Goal: Information Seeking & Learning: Learn about a topic

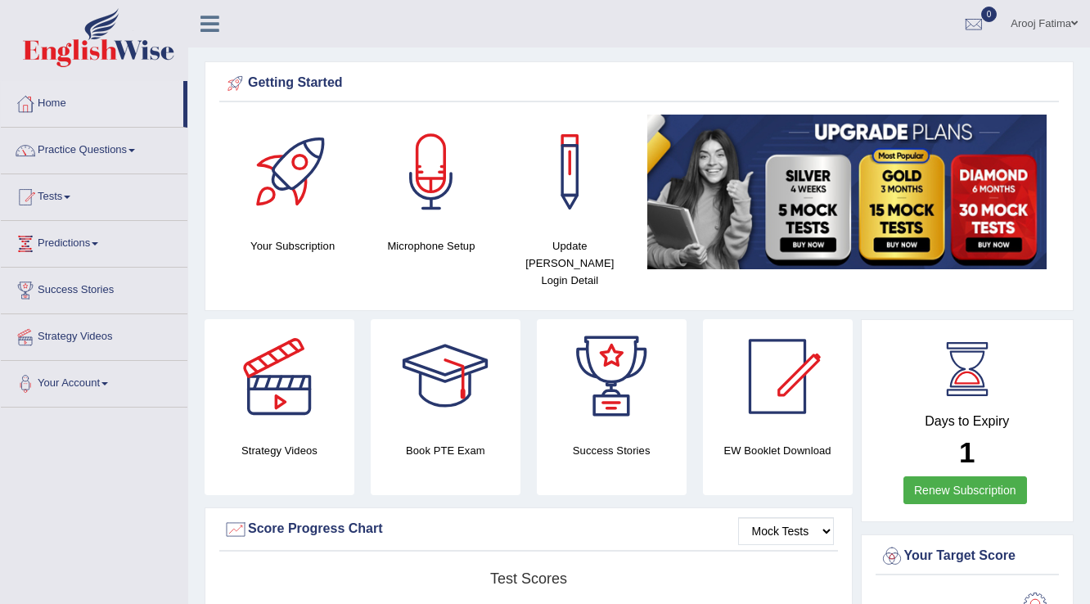
click at [120, 151] on link "Practice Questions" at bounding box center [94, 148] width 187 height 41
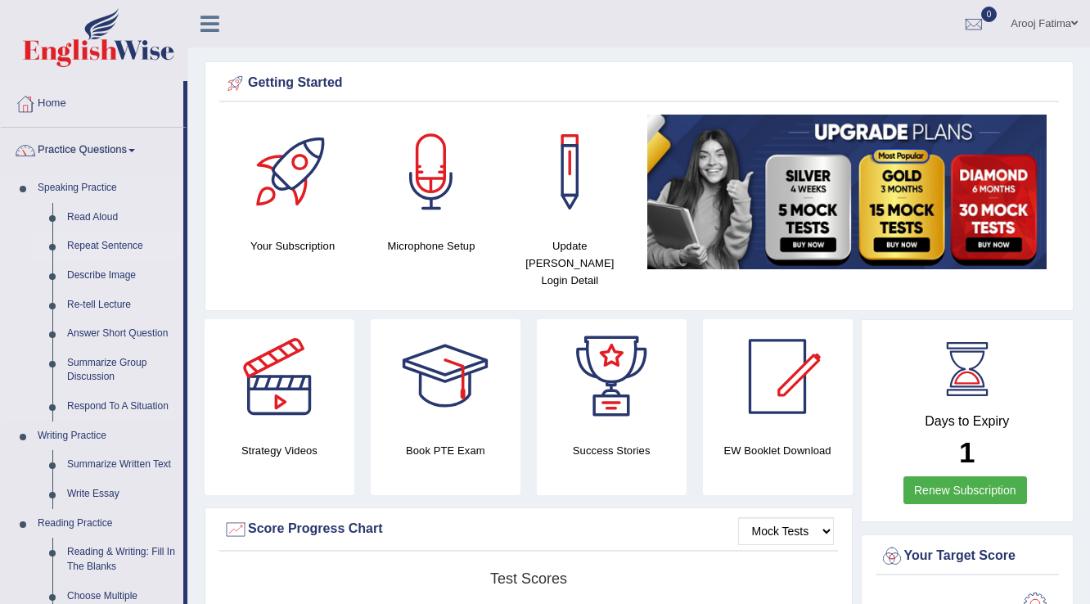
click at [101, 245] on link "Repeat Sentence" at bounding box center [122, 246] width 124 height 29
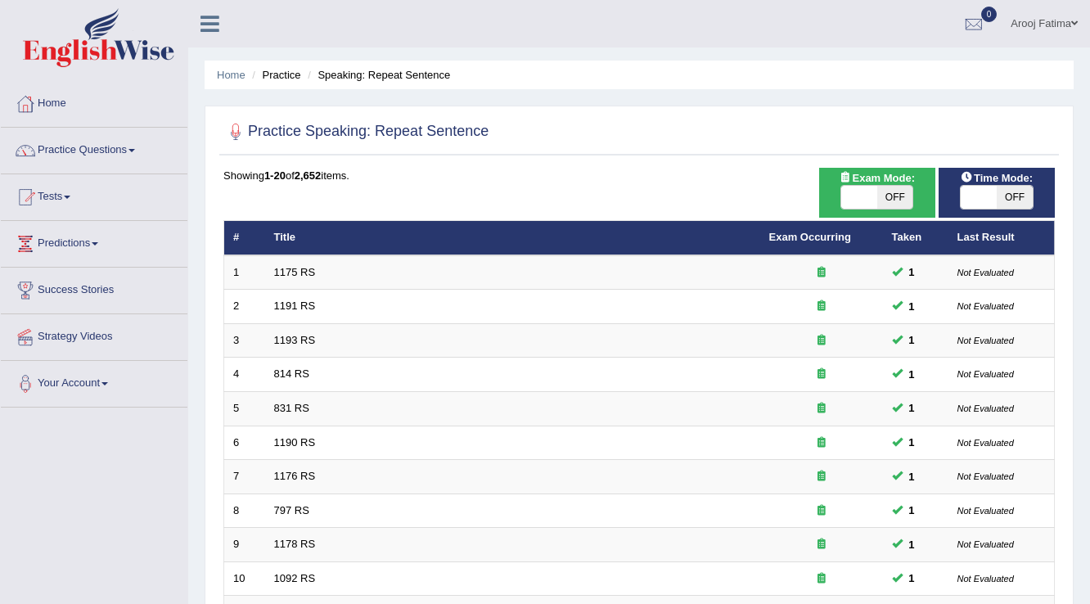
click at [853, 200] on span at bounding box center [859, 197] width 36 height 23
checkbox input "true"
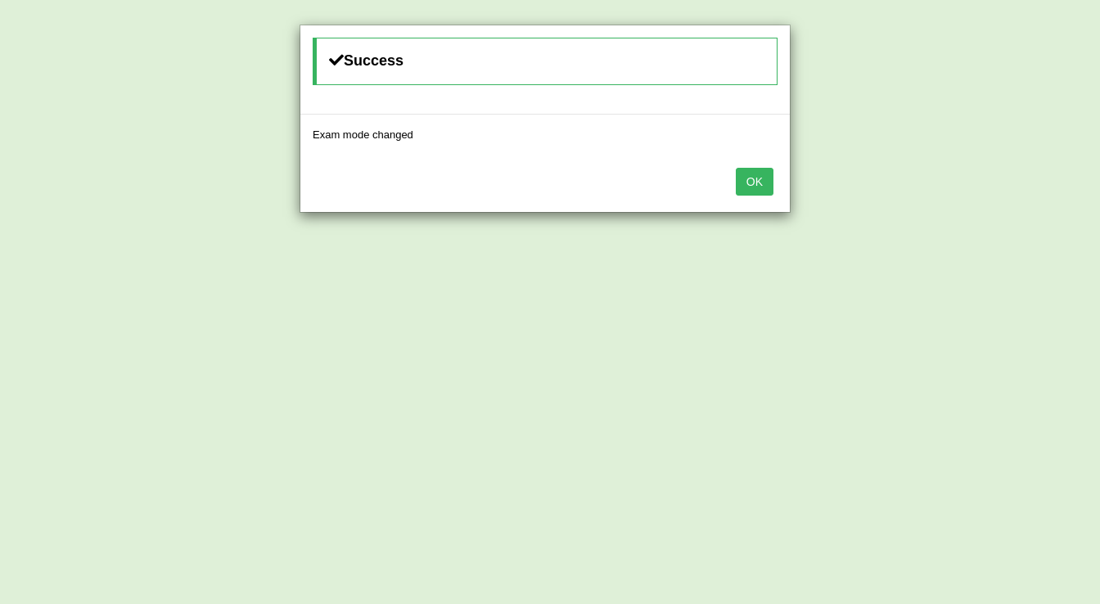
click at [755, 175] on button "OK" at bounding box center [755, 182] width 38 height 28
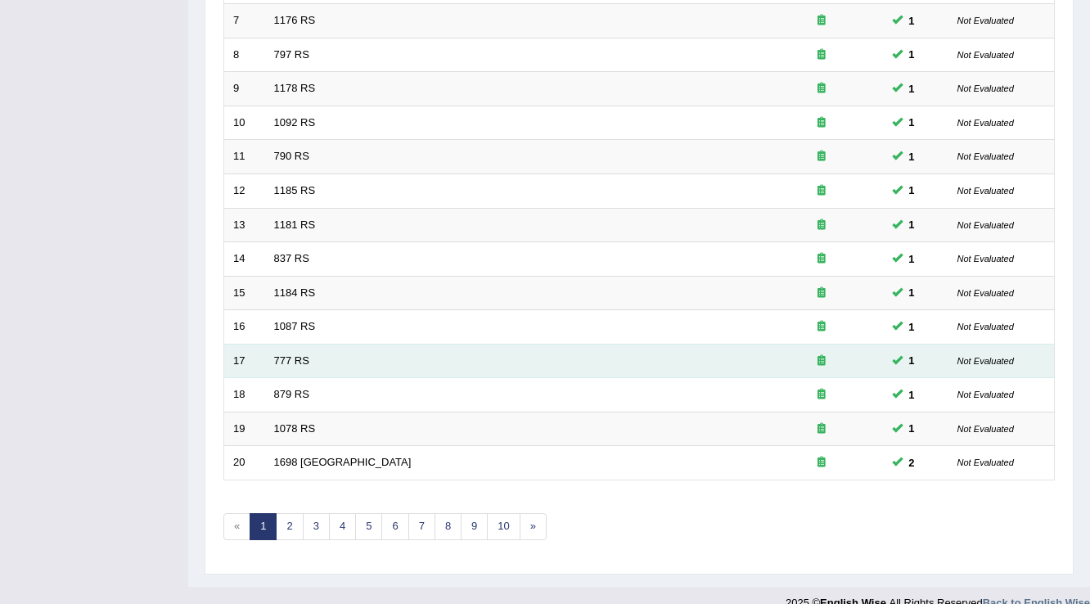
scroll to position [475, 0]
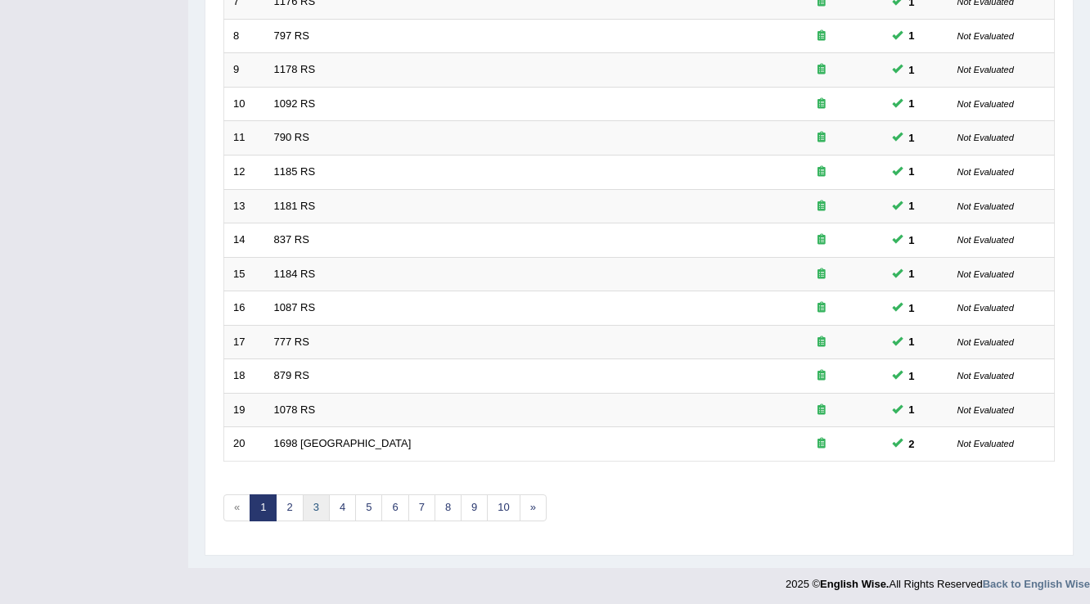
click at [319, 503] on link "3" at bounding box center [316, 507] width 27 height 27
click at [340, 507] on link "4" at bounding box center [342, 507] width 27 height 27
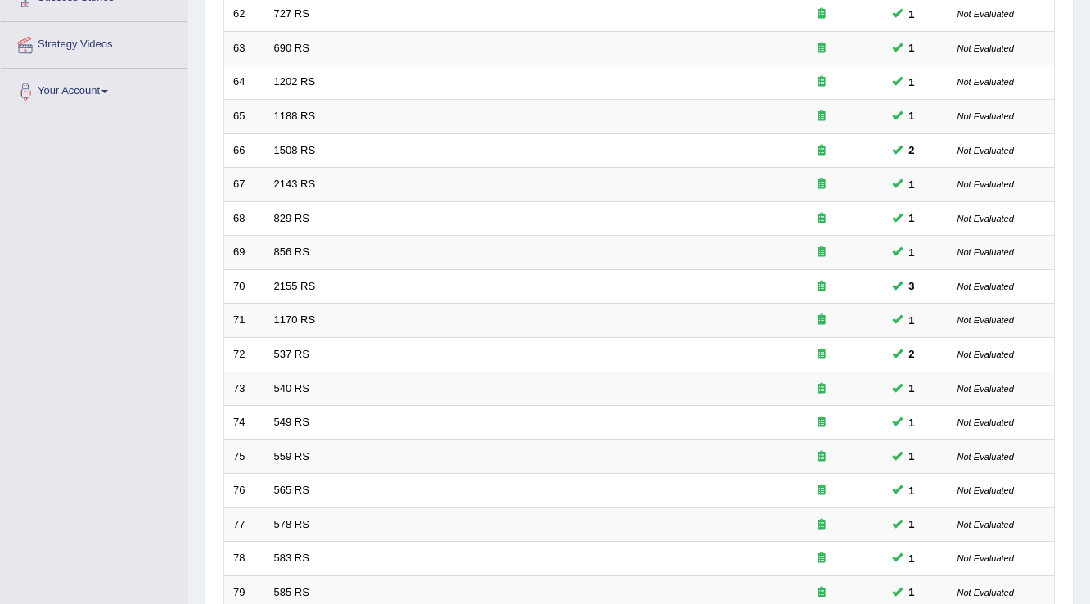
scroll to position [475, 0]
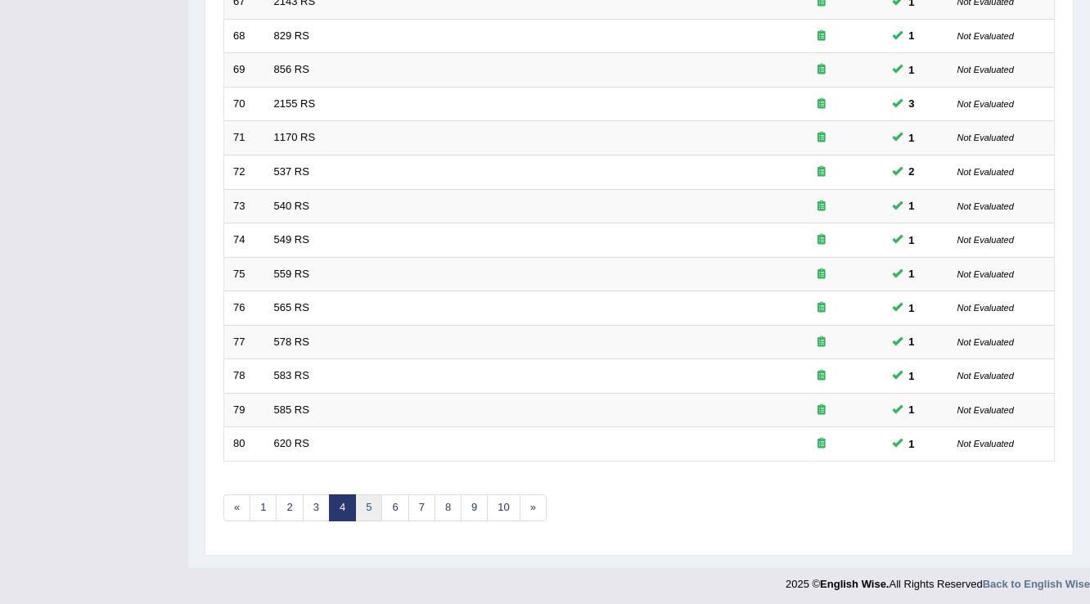
click at [370, 503] on link "5" at bounding box center [368, 507] width 27 height 27
click at [393, 506] on link "6" at bounding box center [394, 507] width 27 height 27
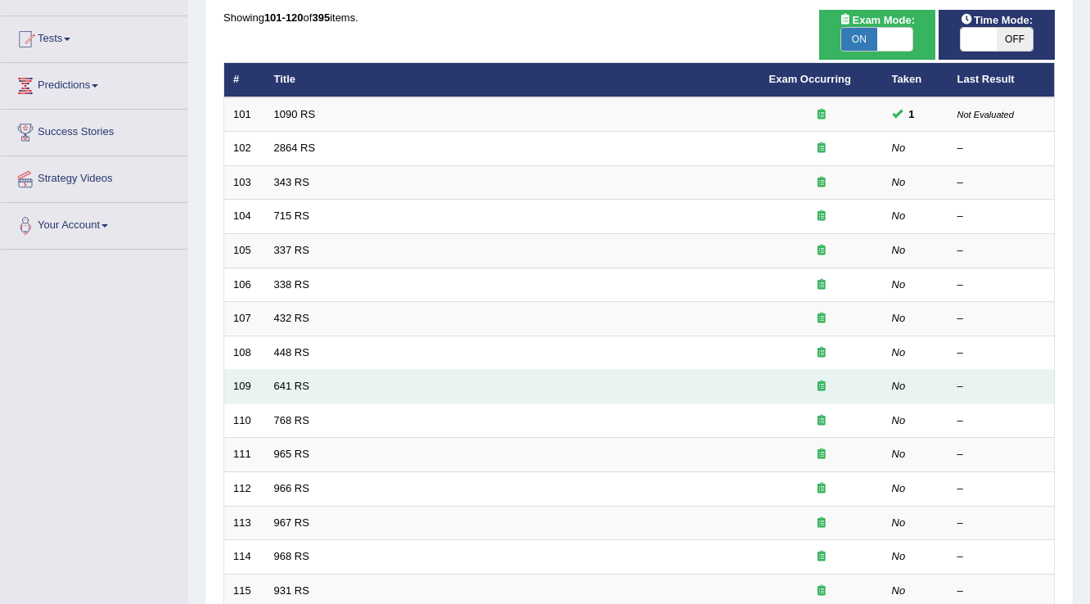
scroll to position [196, 0]
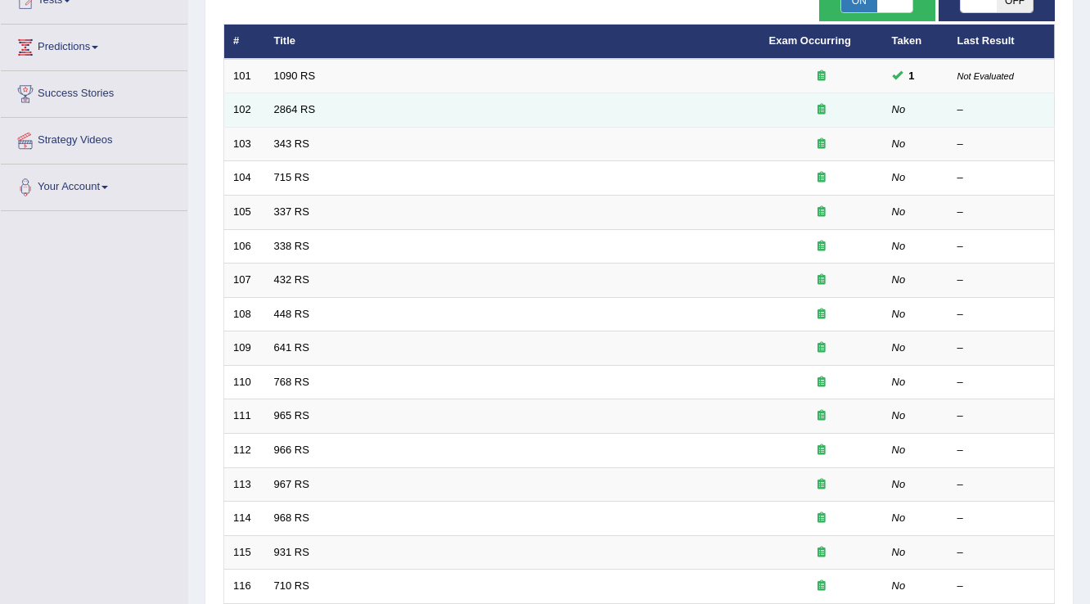
click at [298, 115] on td "2864 RS" at bounding box center [512, 110] width 495 height 34
click at [297, 110] on link "2864 RS" at bounding box center [295, 109] width 42 height 12
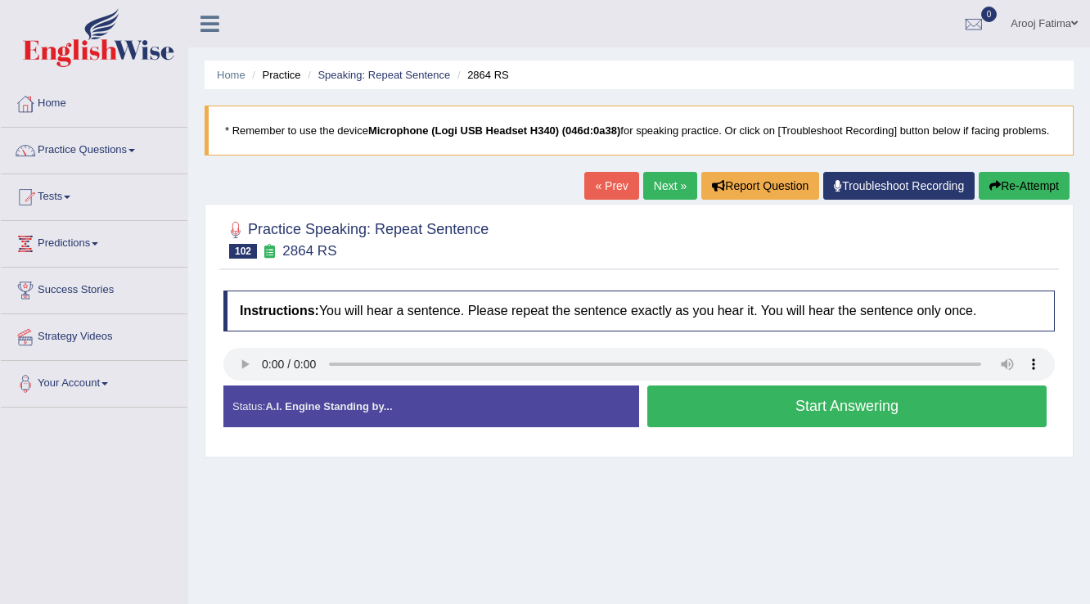
click at [832, 412] on button "Start Answering" at bounding box center [846, 406] width 399 height 42
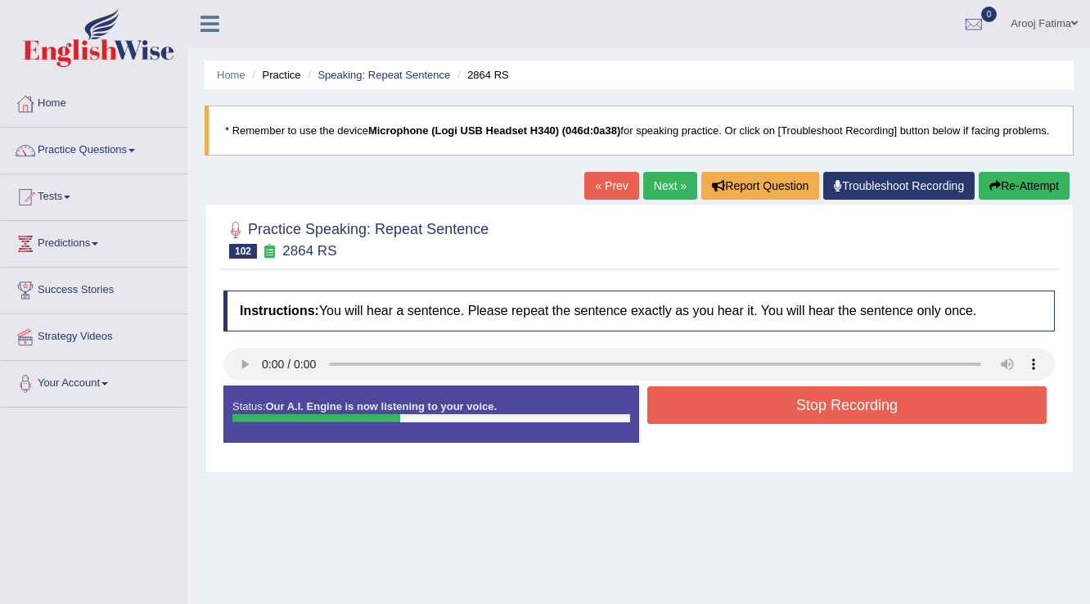
click at [832, 412] on button "Stop Recording" at bounding box center [846, 405] width 399 height 38
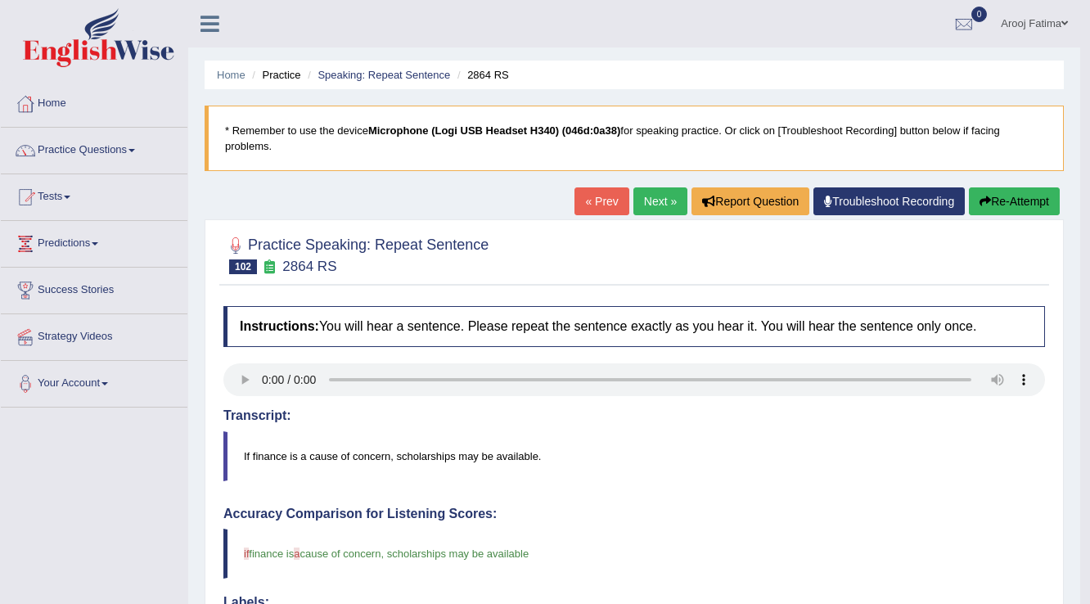
click at [656, 198] on link "Next »" at bounding box center [660, 201] width 54 height 28
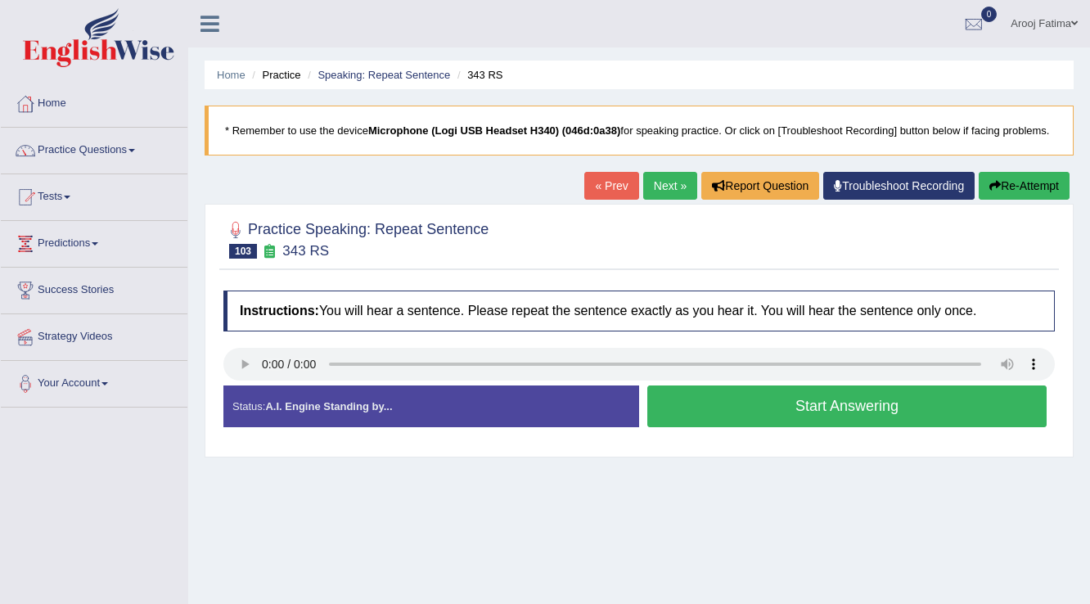
click at [812, 414] on button "Start Answering" at bounding box center [846, 406] width 399 height 42
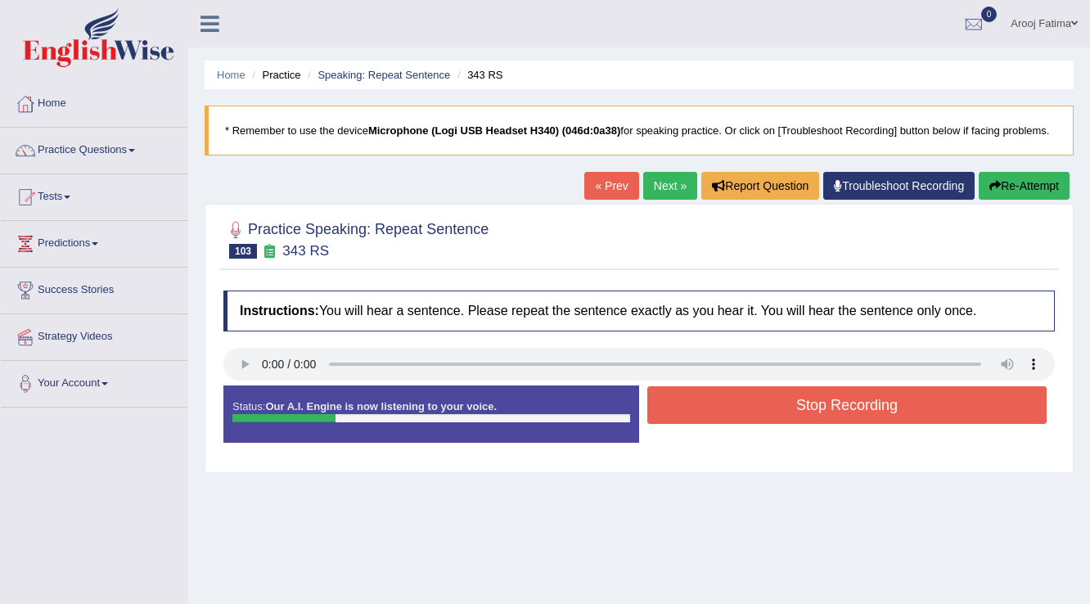
click at [810, 410] on button "Stop Recording" at bounding box center [846, 405] width 399 height 38
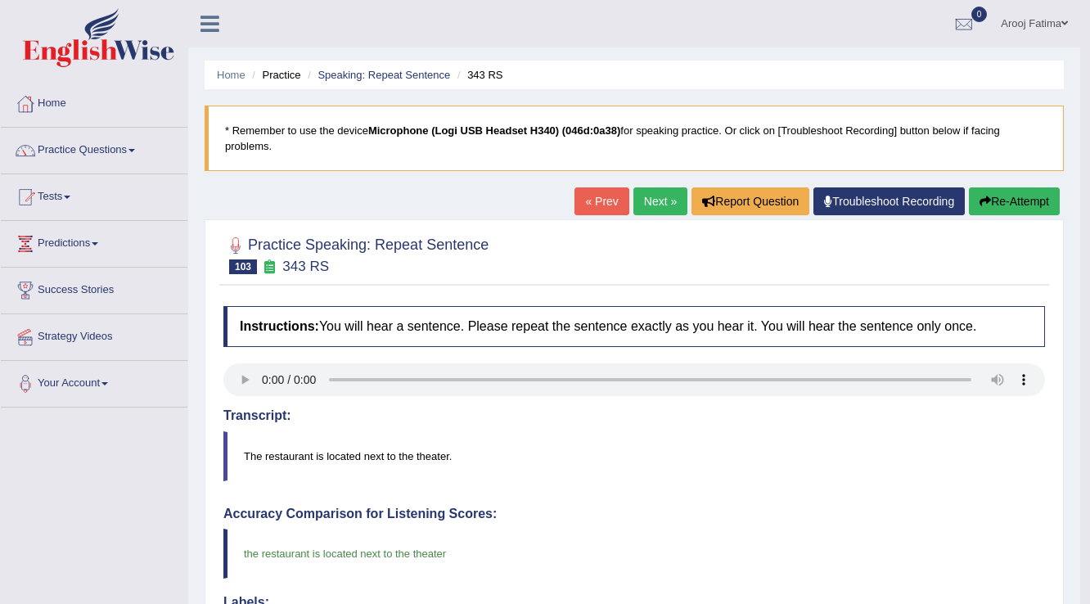
click at [658, 210] on link "Next »" at bounding box center [660, 201] width 54 height 28
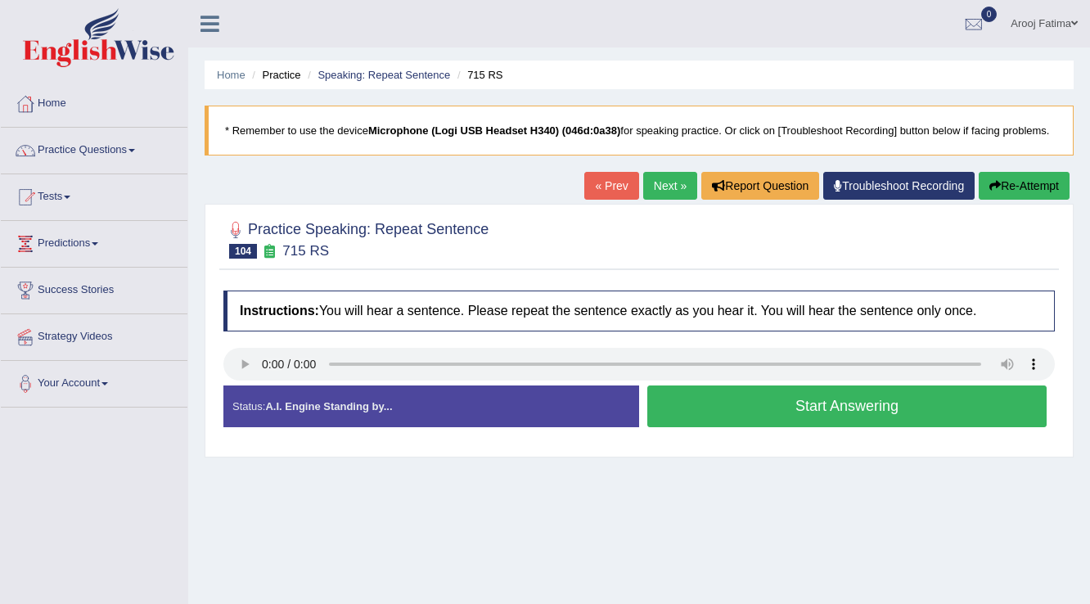
click at [802, 412] on button "Start Answering" at bounding box center [846, 406] width 399 height 42
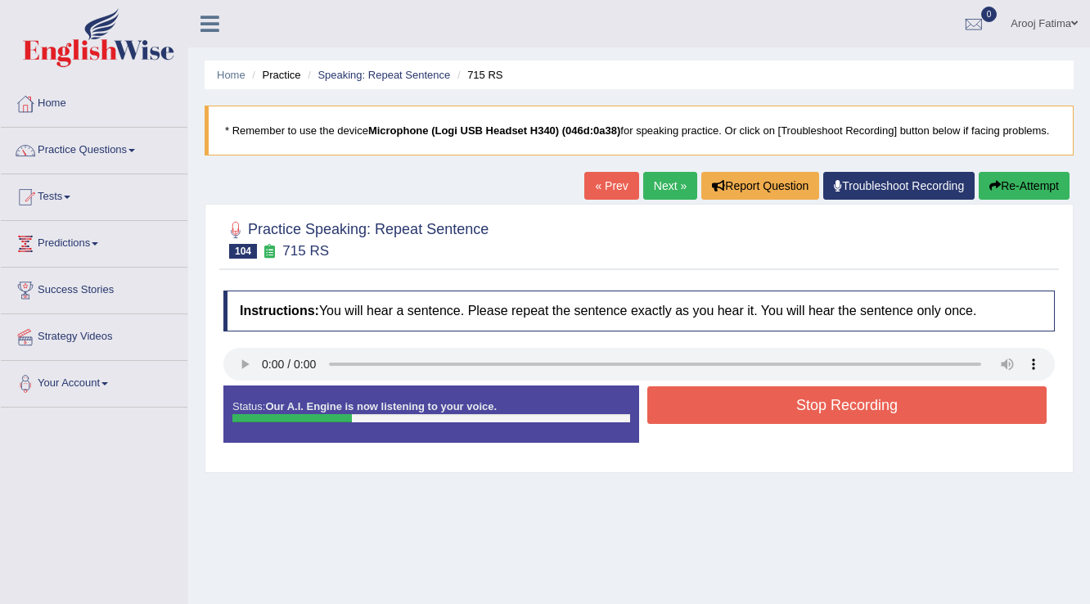
click at [802, 412] on button "Stop Recording" at bounding box center [846, 405] width 399 height 38
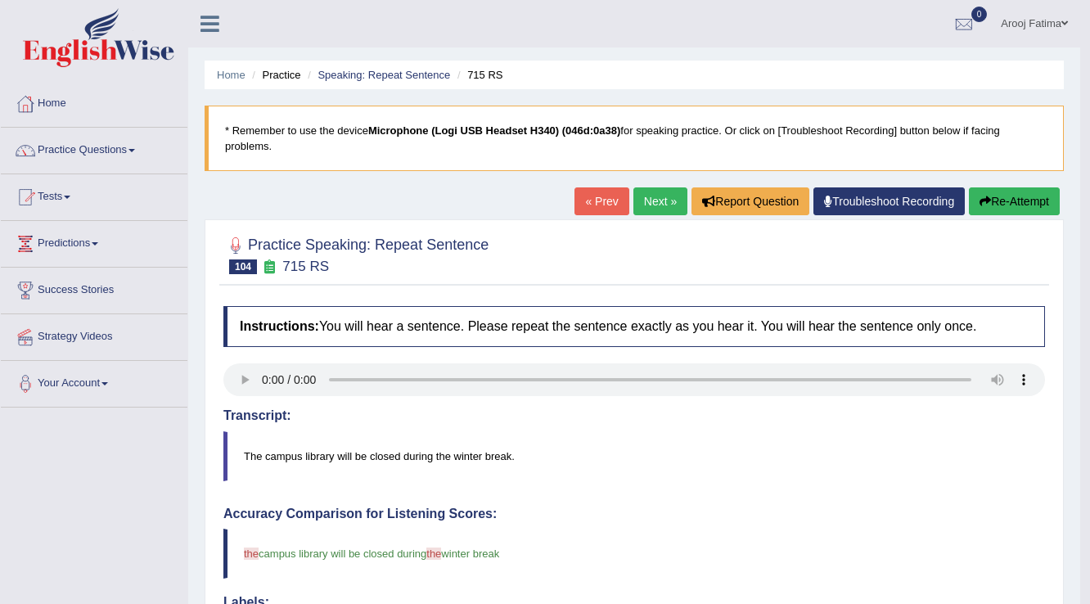
click at [651, 194] on link "Next »" at bounding box center [660, 201] width 54 height 28
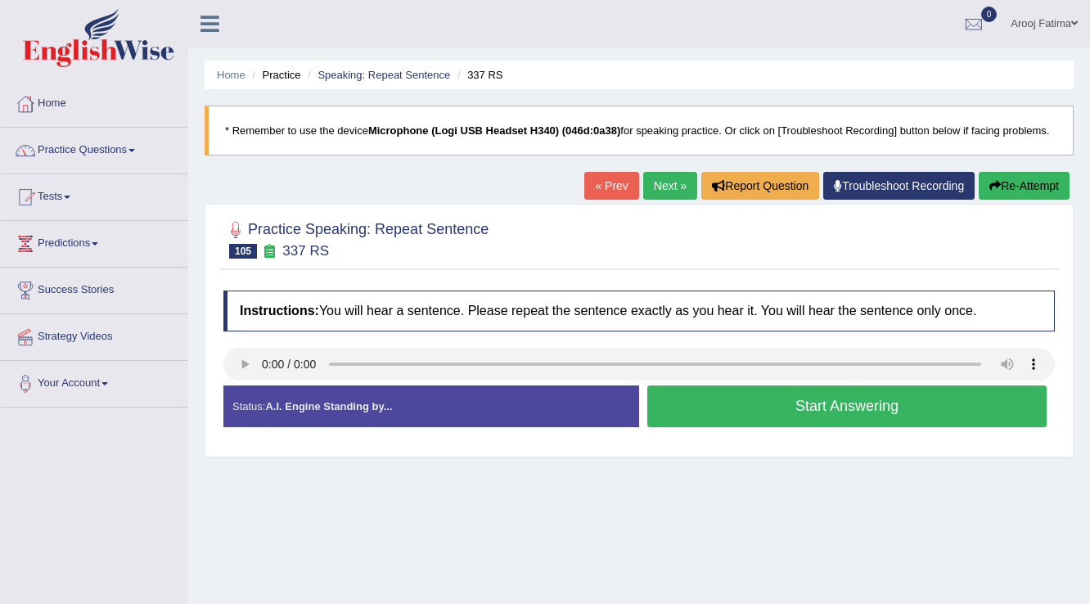
click at [820, 402] on button "Start Answering" at bounding box center [846, 406] width 399 height 42
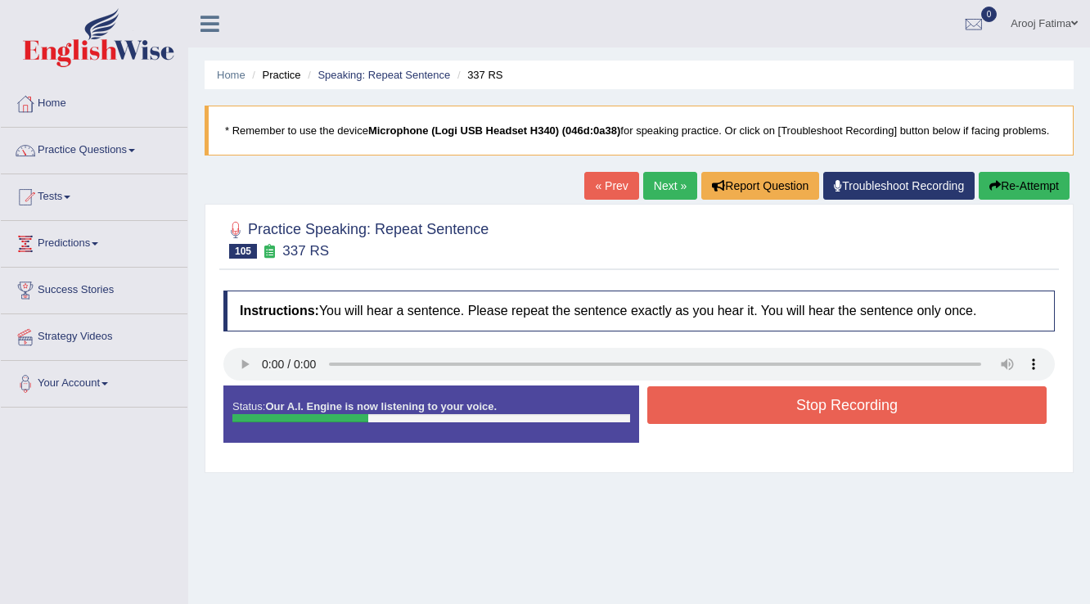
click at [867, 397] on button "Stop Recording" at bounding box center [846, 405] width 399 height 38
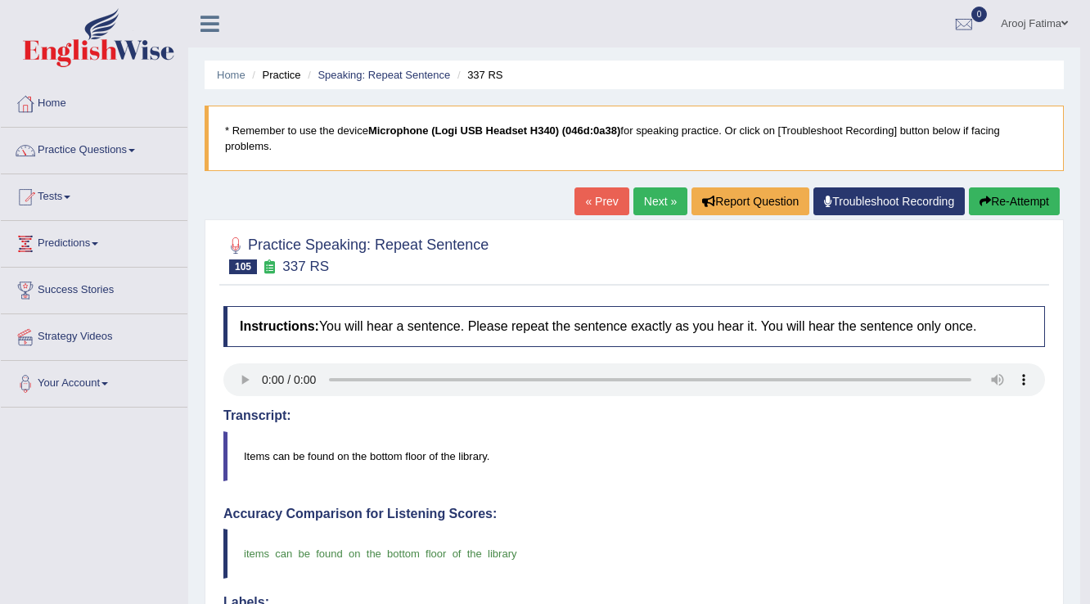
click at [656, 207] on link "Next »" at bounding box center [660, 201] width 54 height 28
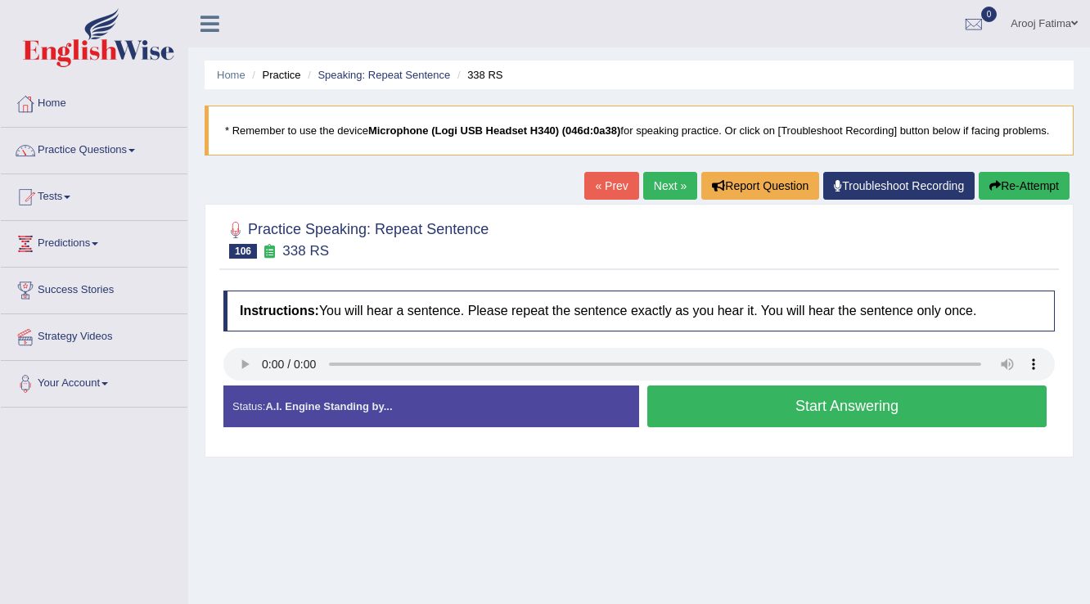
click at [861, 403] on button "Start Answering" at bounding box center [846, 406] width 399 height 42
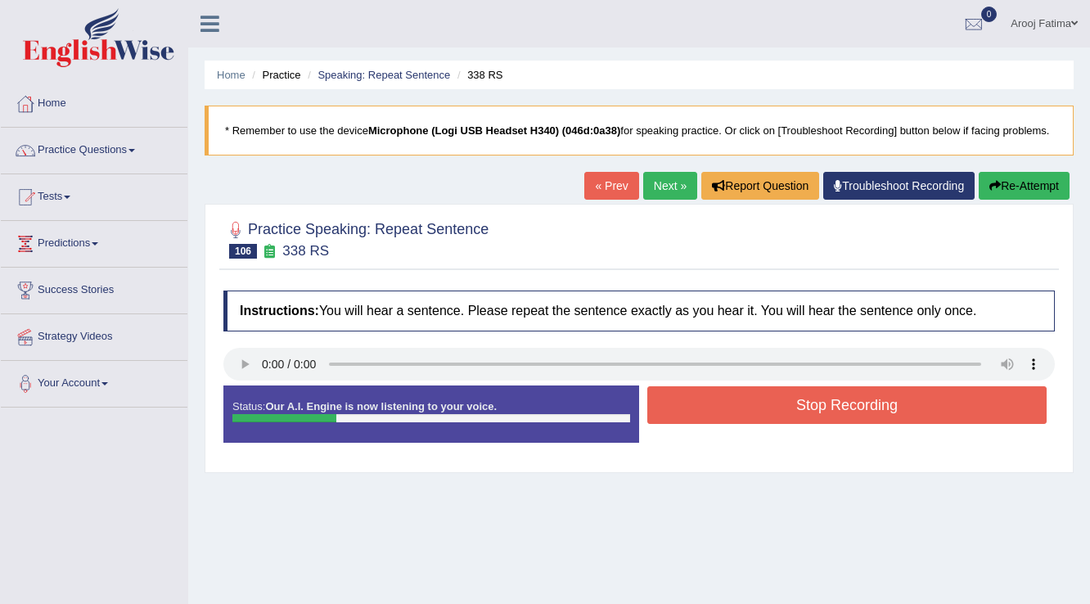
click at [792, 405] on button "Stop Recording" at bounding box center [846, 405] width 399 height 38
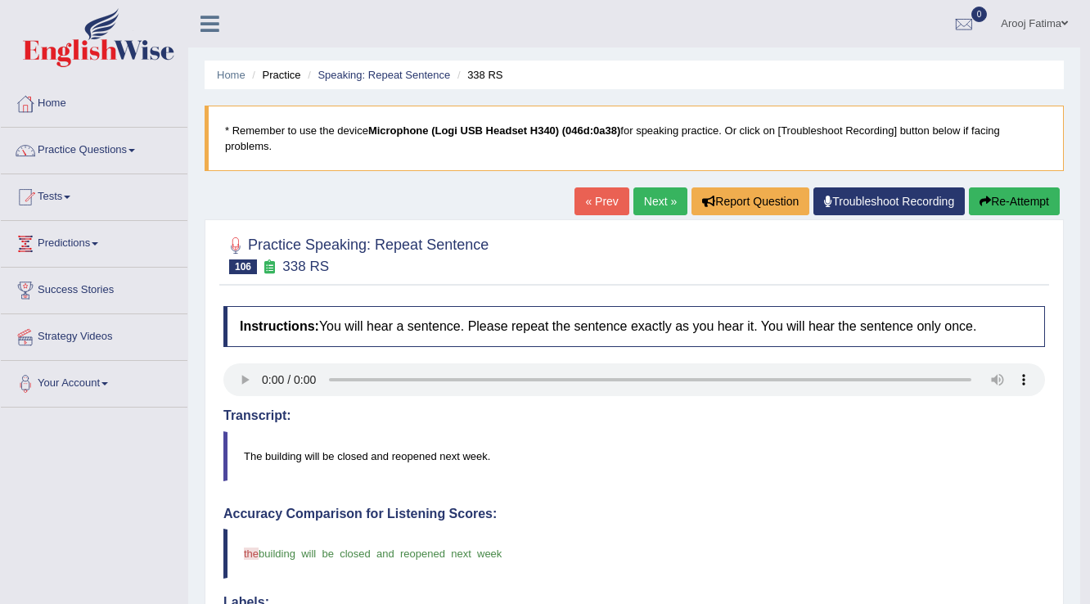
click at [652, 205] on link "Next »" at bounding box center [660, 201] width 54 height 28
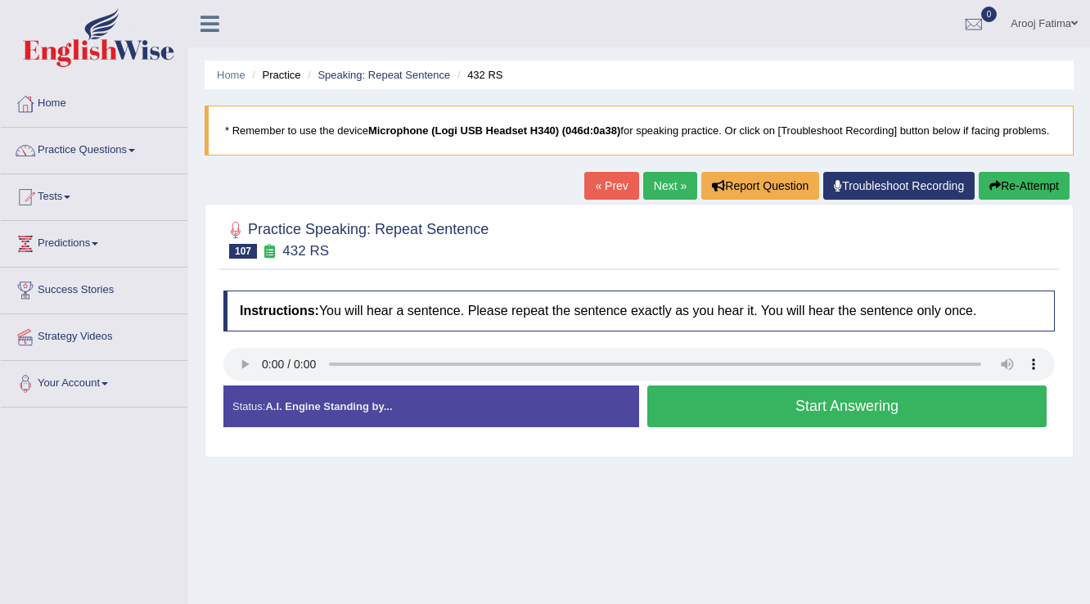
click at [817, 407] on button "Start Answering" at bounding box center [846, 406] width 399 height 42
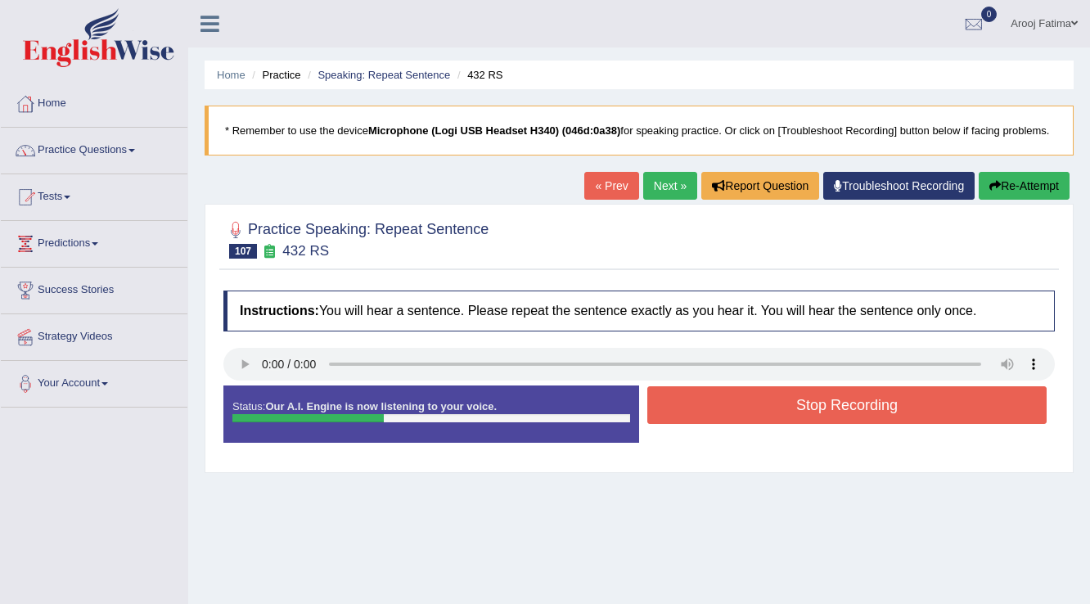
click at [818, 407] on button "Stop Recording" at bounding box center [846, 405] width 399 height 38
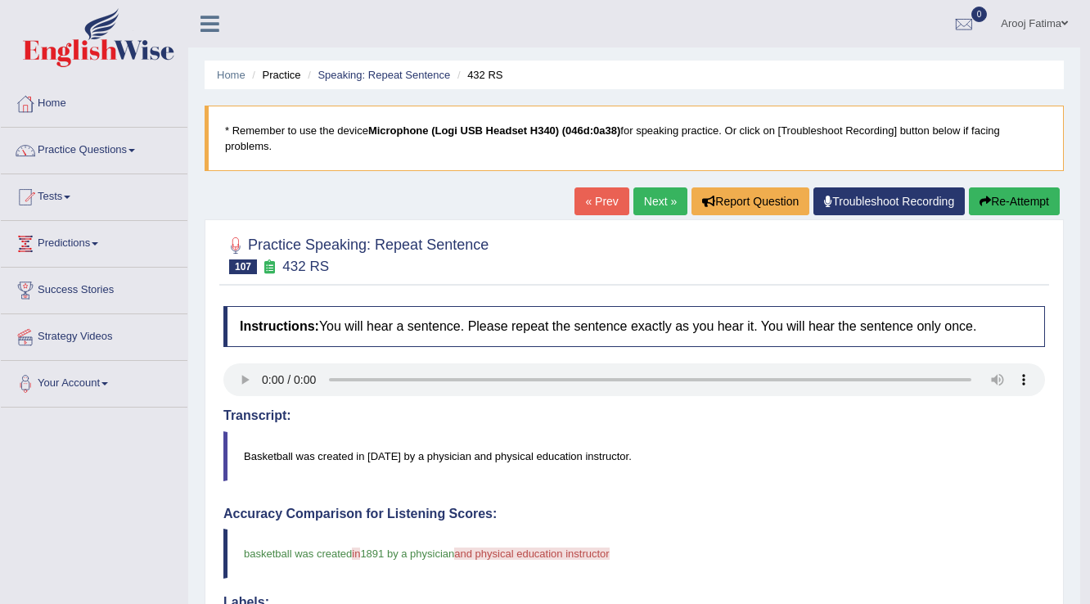
click at [665, 198] on link "Next »" at bounding box center [660, 201] width 54 height 28
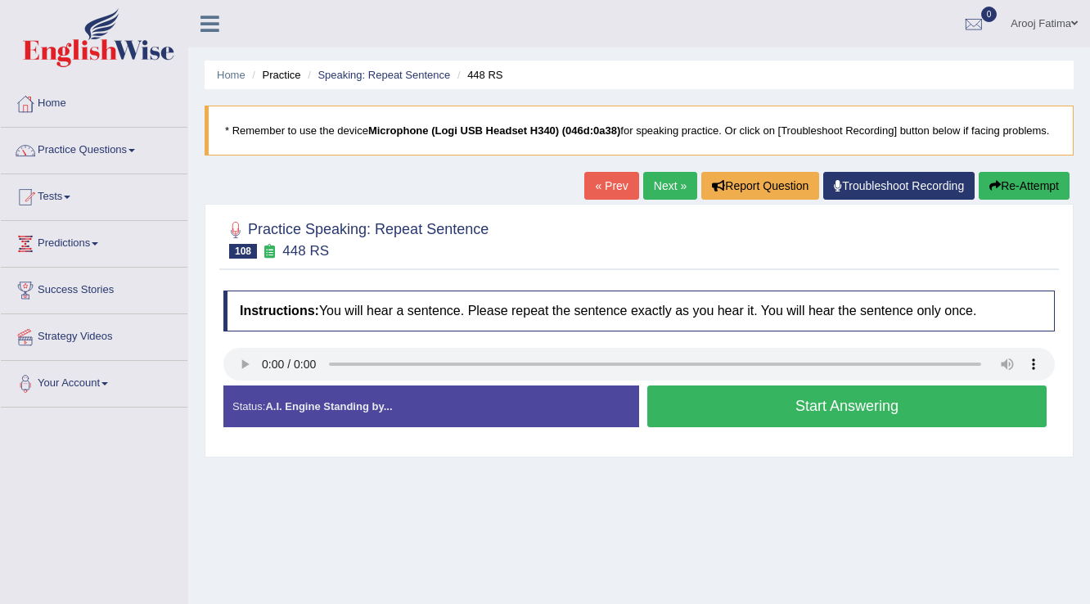
click at [834, 406] on button "Start Answering" at bounding box center [846, 406] width 399 height 42
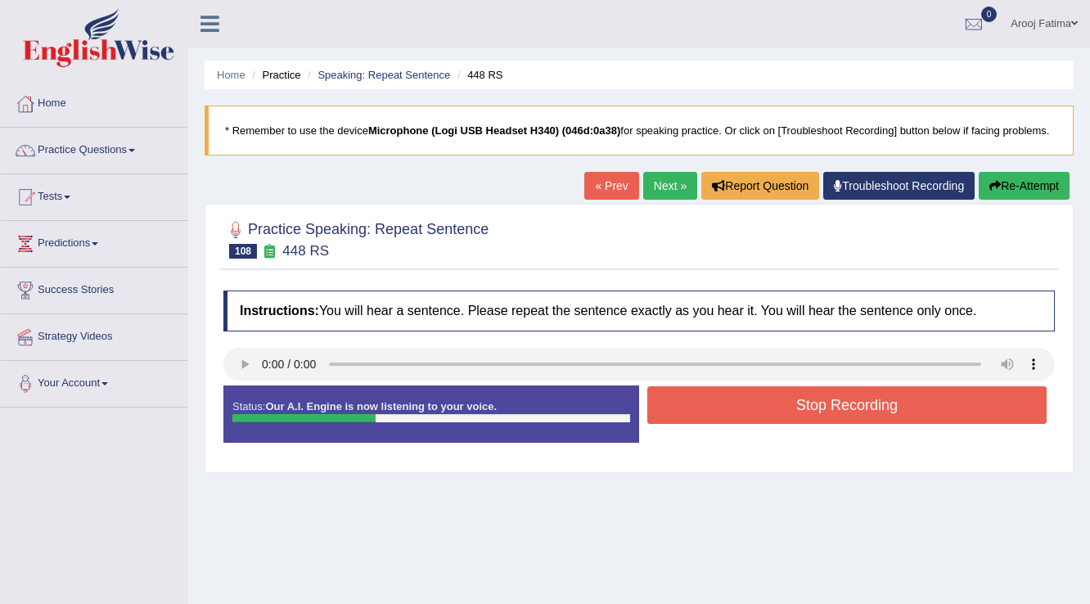
click at [835, 407] on button "Stop Recording" at bounding box center [846, 405] width 399 height 38
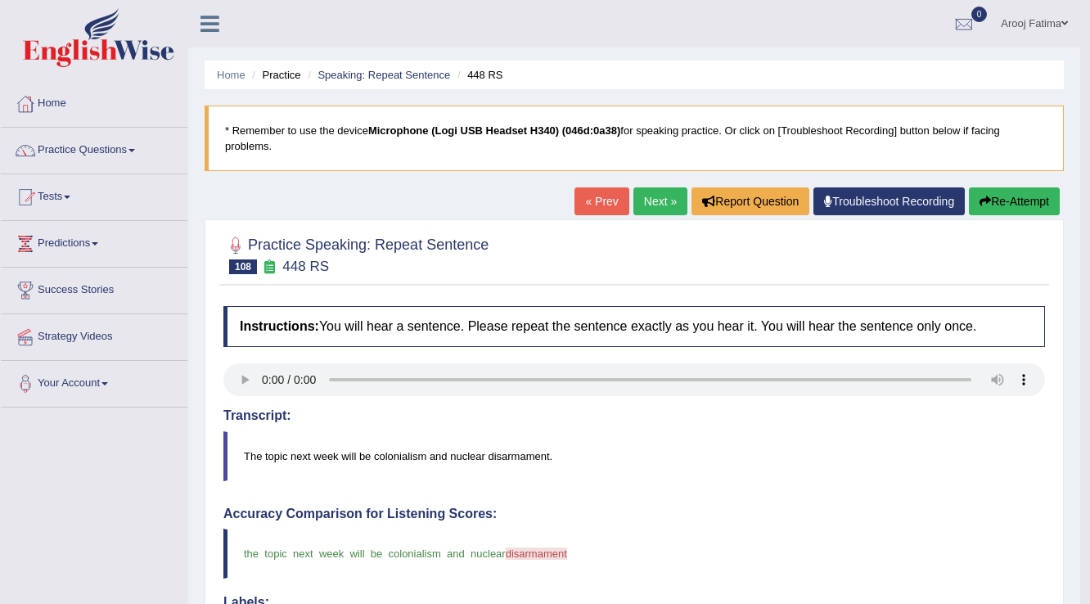
click at [665, 206] on link "Next »" at bounding box center [660, 201] width 54 height 28
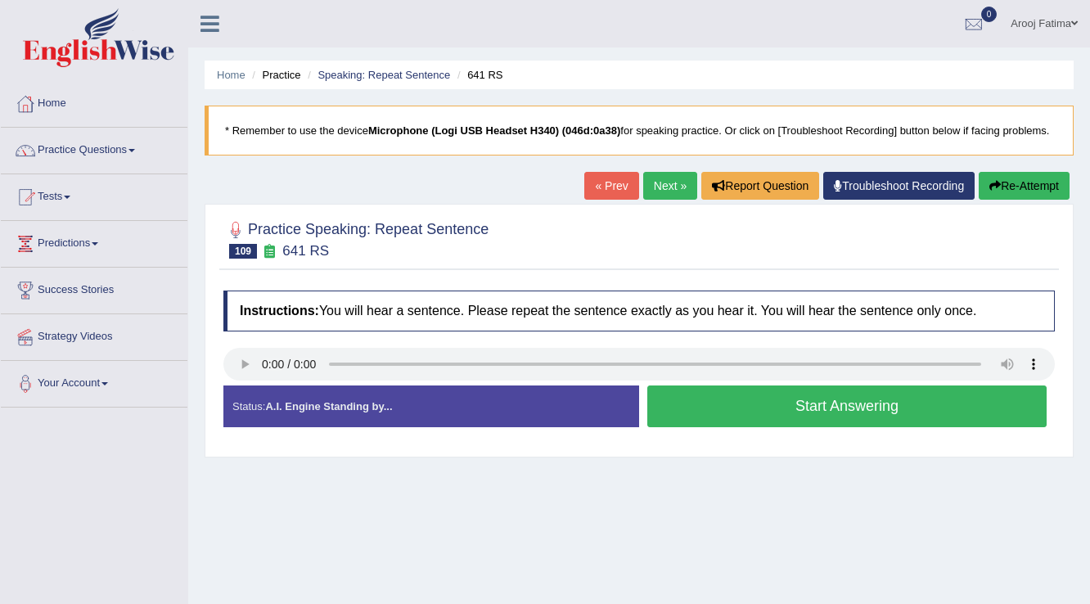
click at [806, 410] on button "Start Answering" at bounding box center [846, 406] width 399 height 42
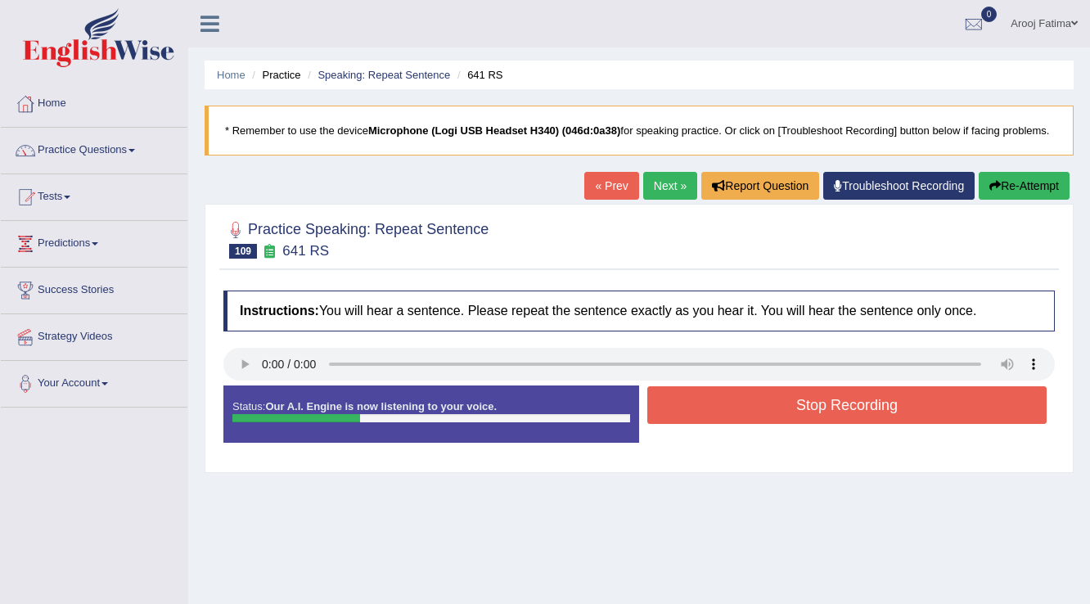
click at [805, 414] on button "Stop Recording" at bounding box center [846, 405] width 399 height 38
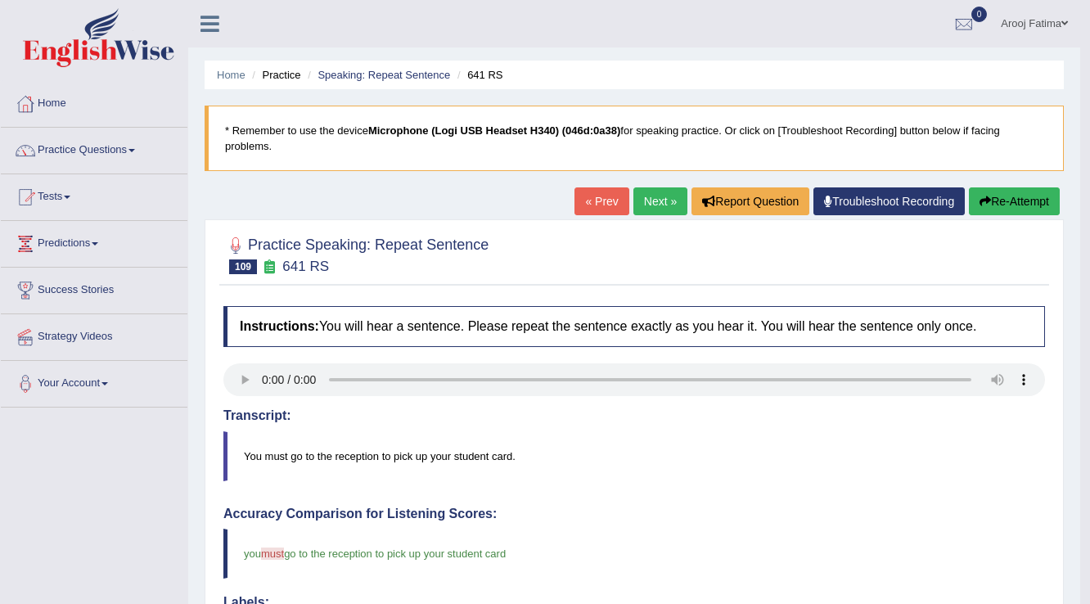
click at [645, 202] on link "Next »" at bounding box center [660, 201] width 54 height 28
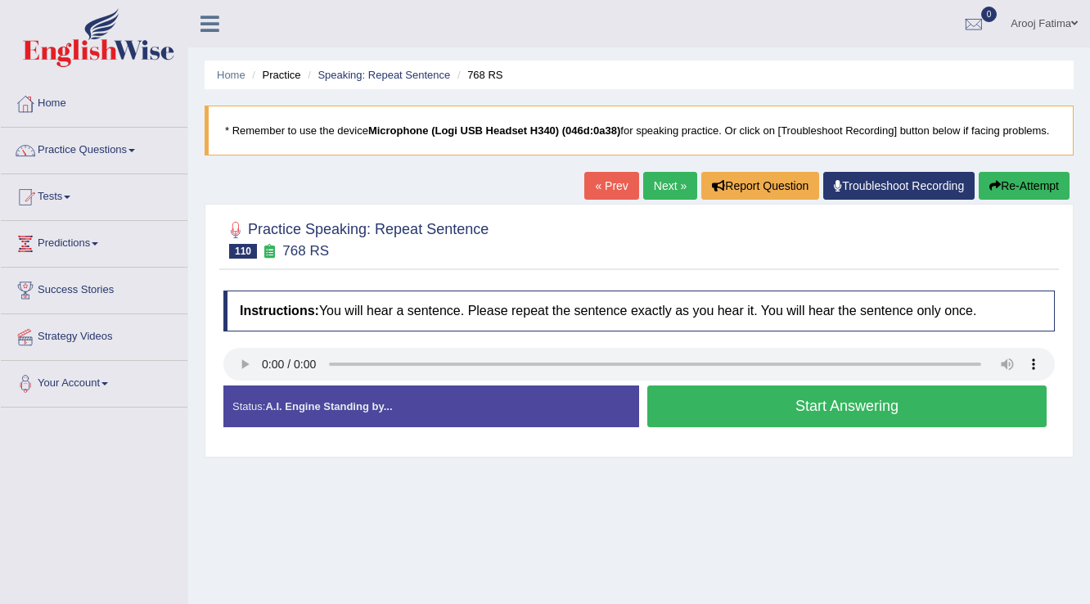
click at [810, 410] on button "Start Answering" at bounding box center [846, 406] width 399 height 42
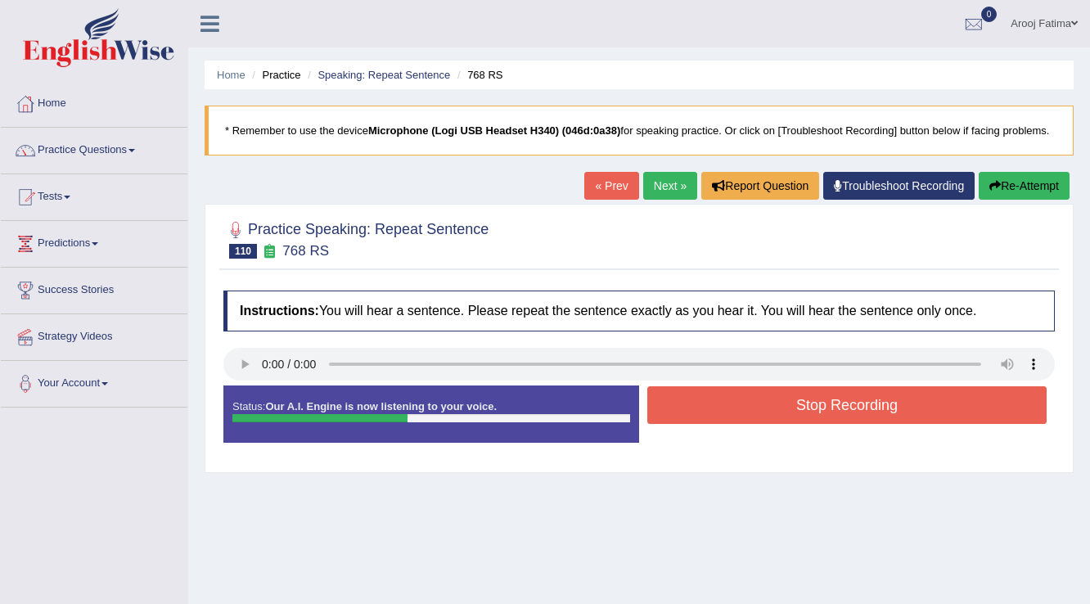
click at [810, 410] on button "Stop Recording" at bounding box center [846, 405] width 399 height 38
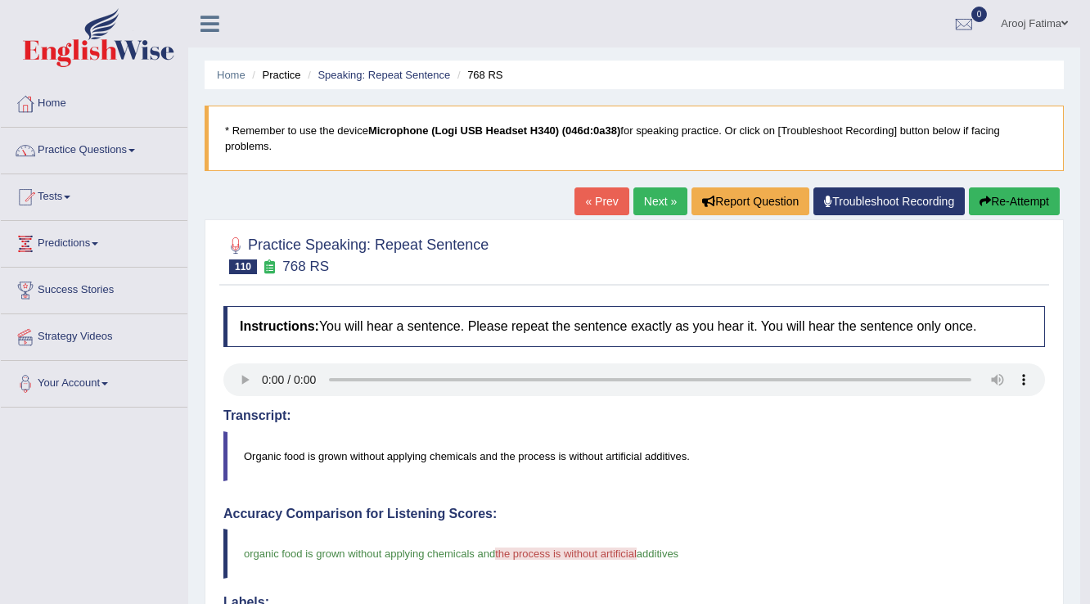
click at [651, 206] on link "Next »" at bounding box center [660, 201] width 54 height 28
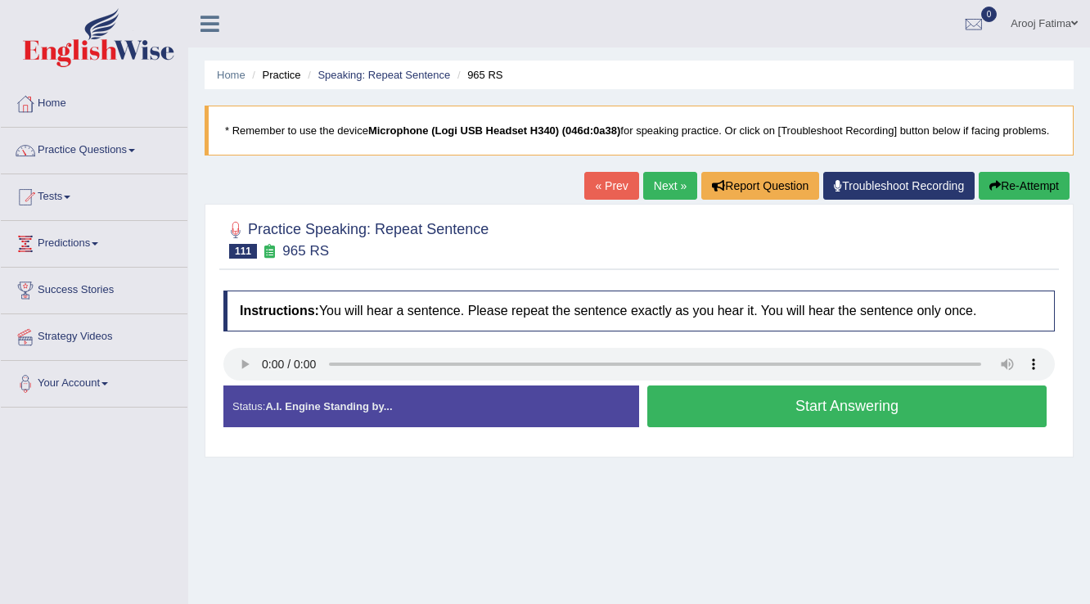
click at [818, 407] on button "Start Answering" at bounding box center [846, 406] width 399 height 42
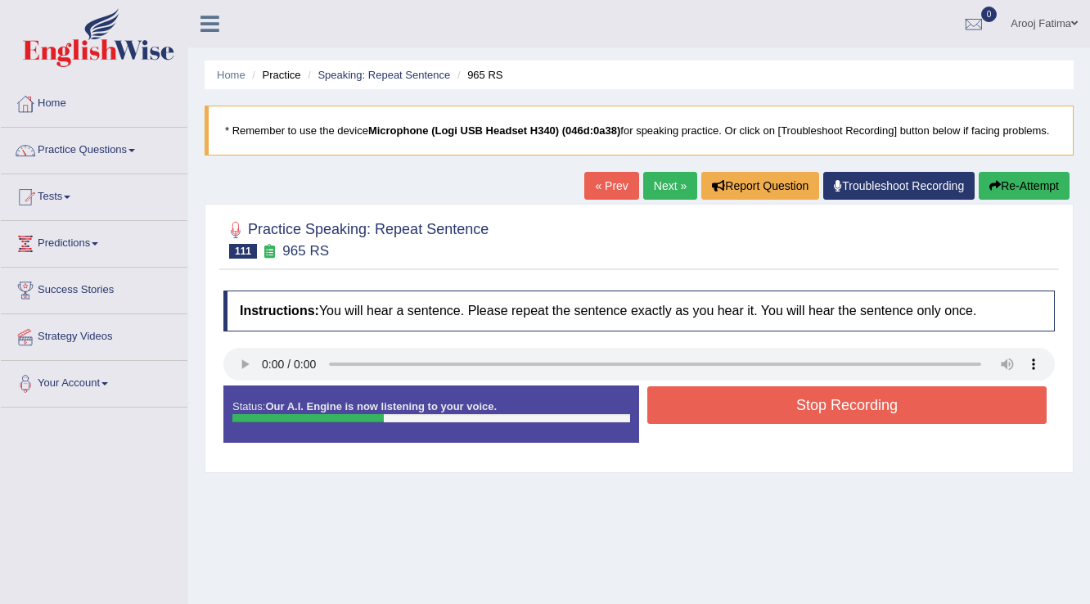
click at [815, 410] on button "Stop Recording" at bounding box center [846, 405] width 399 height 38
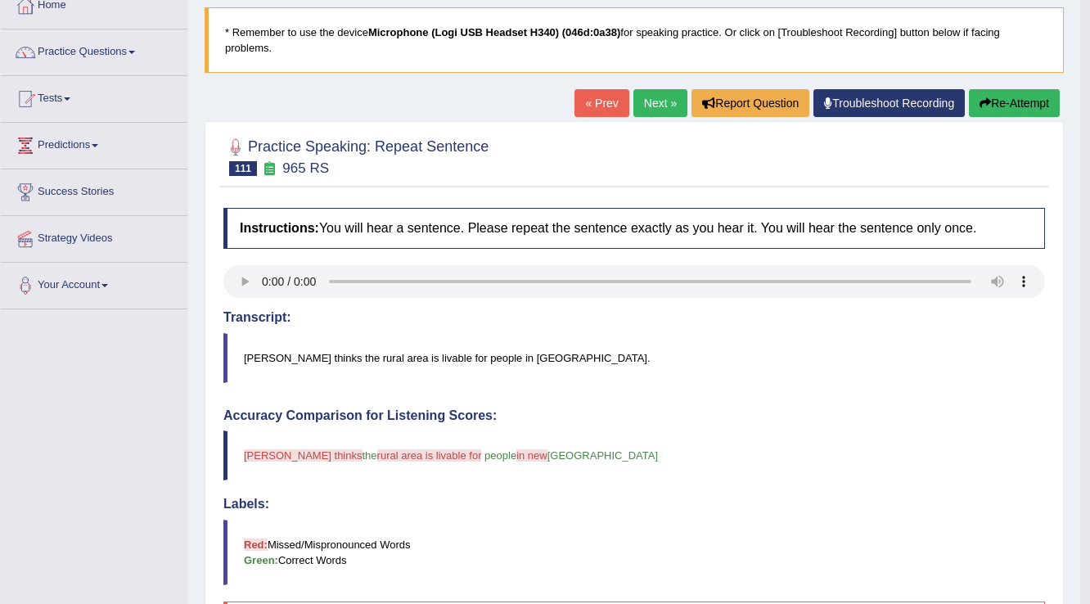
scroll to position [26, 0]
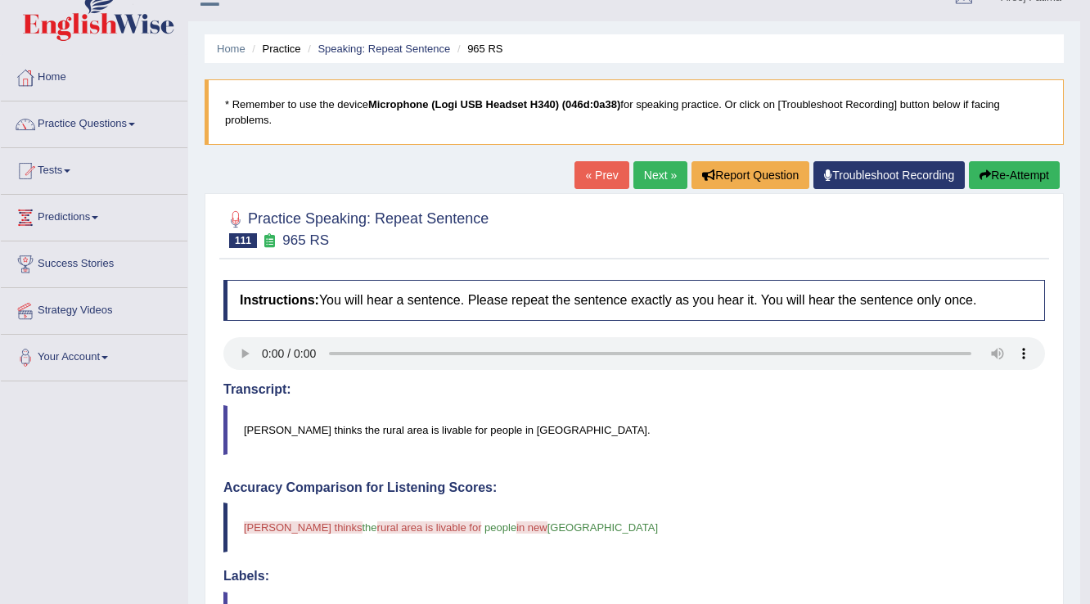
click at [997, 173] on button "Re-Attempt" at bounding box center [1014, 175] width 91 height 28
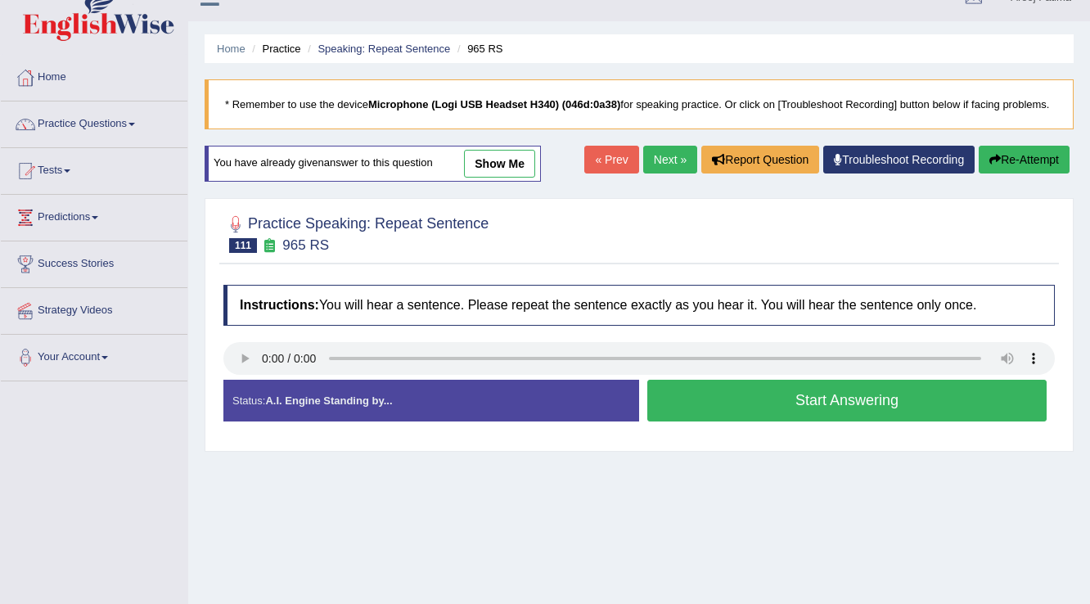
click at [845, 403] on button "Start Answering" at bounding box center [846, 401] width 399 height 42
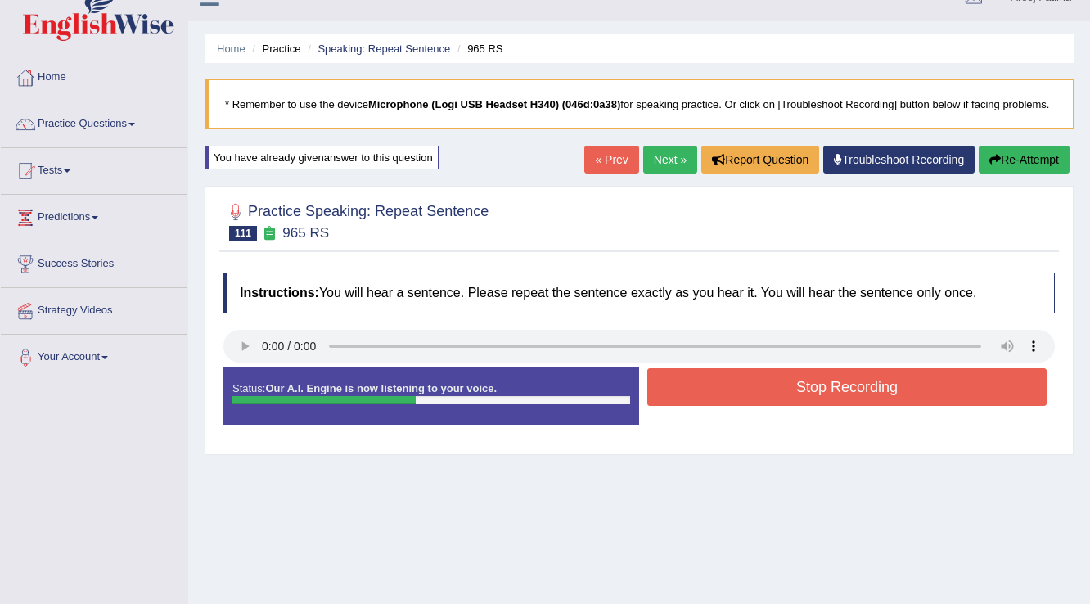
click at [839, 393] on button "Stop Recording" at bounding box center [846, 387] width 399 height 38
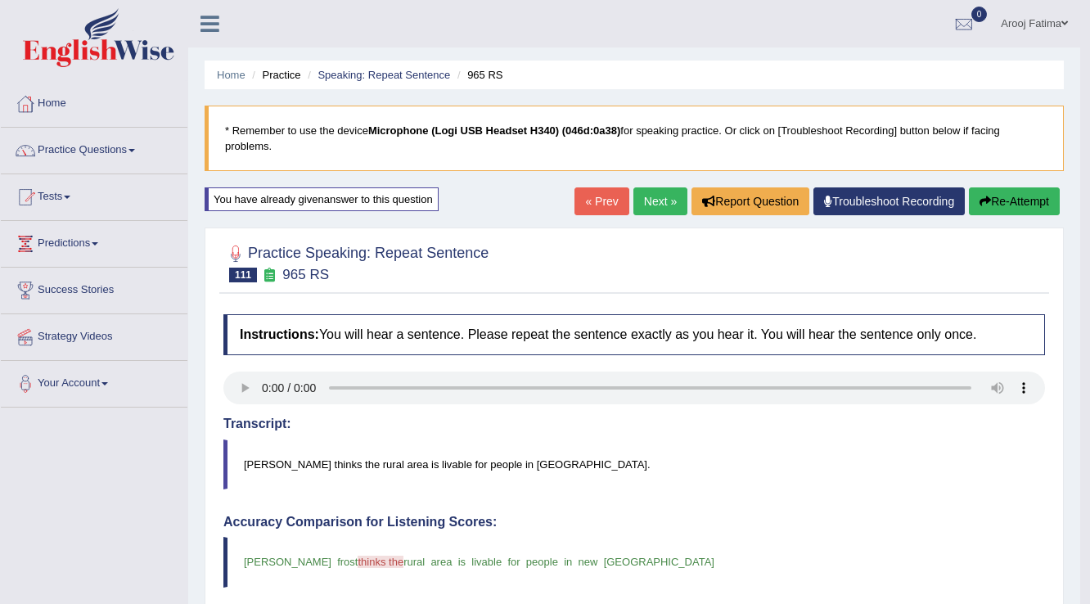
click at [651, 207] on link "Next »" at bounding box center [660, 201] width 54 height 28
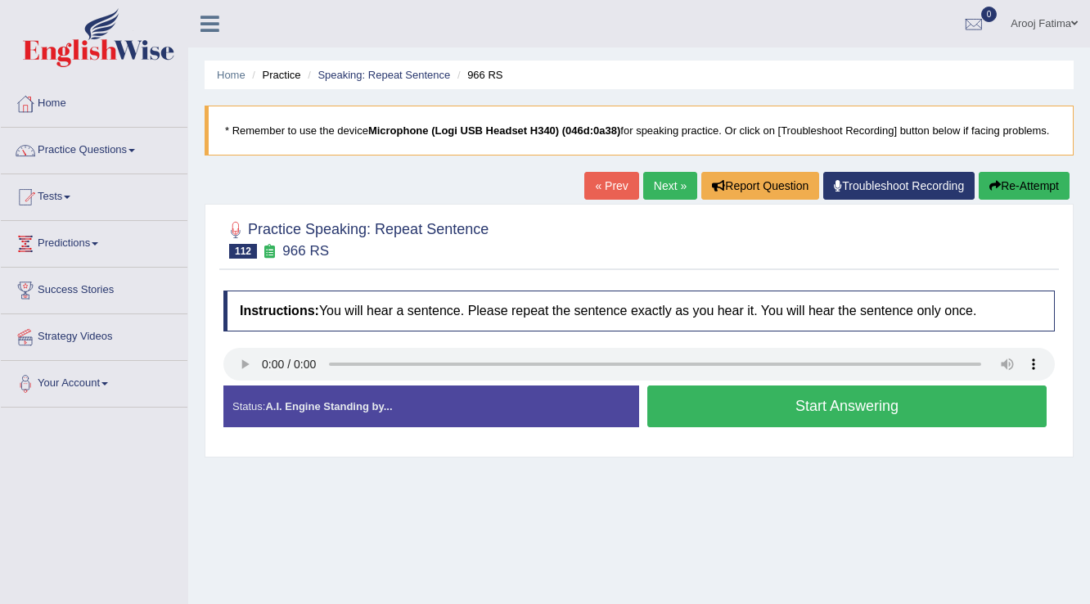
click at [830, 410] on button "Start Answering" at bounding box center [846, 406] width 399 height 42
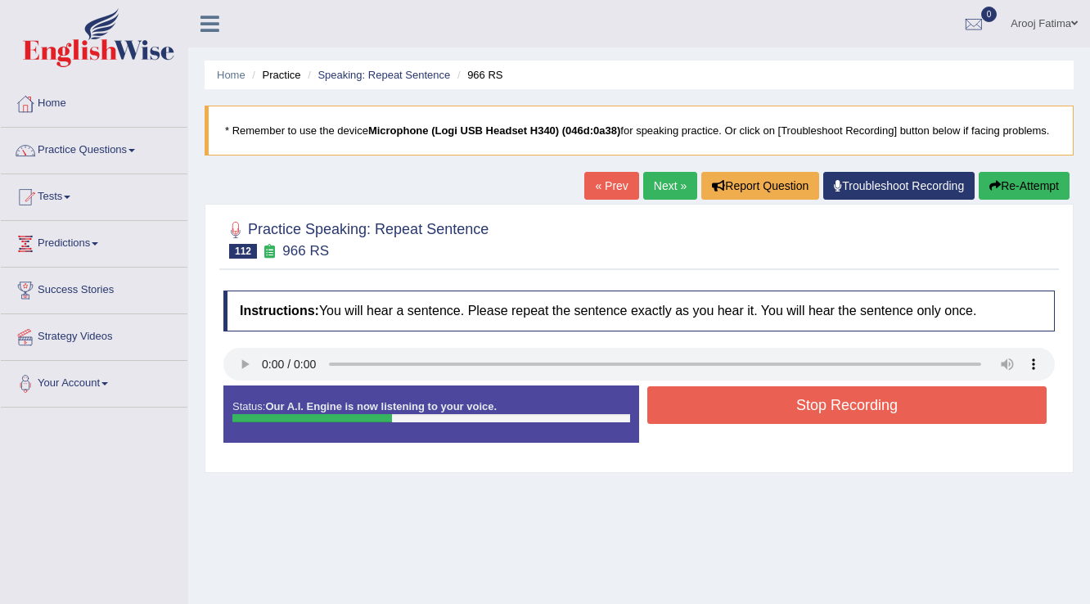
click at [806, 404] on button "Stop Recording" at bounding box center [846, 405] width 399 height 38
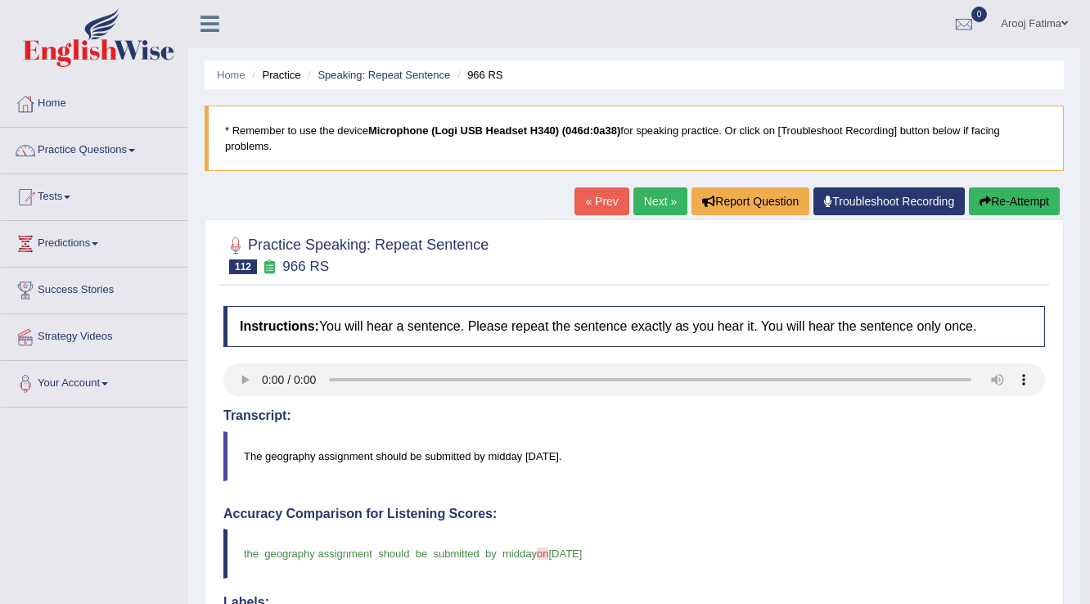
click at [648, 205] on link "Next »" at bounding box center [660, 201] width 54 height 28
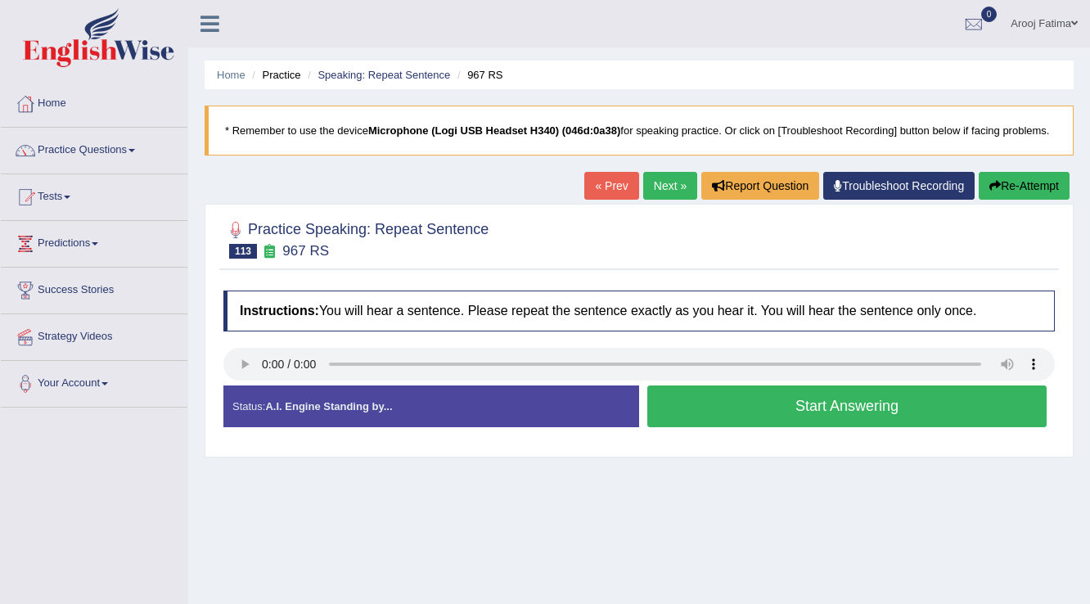
click at [769, 406] on button "Start Answering" at bounding box center [846, 406] width 399 height 42
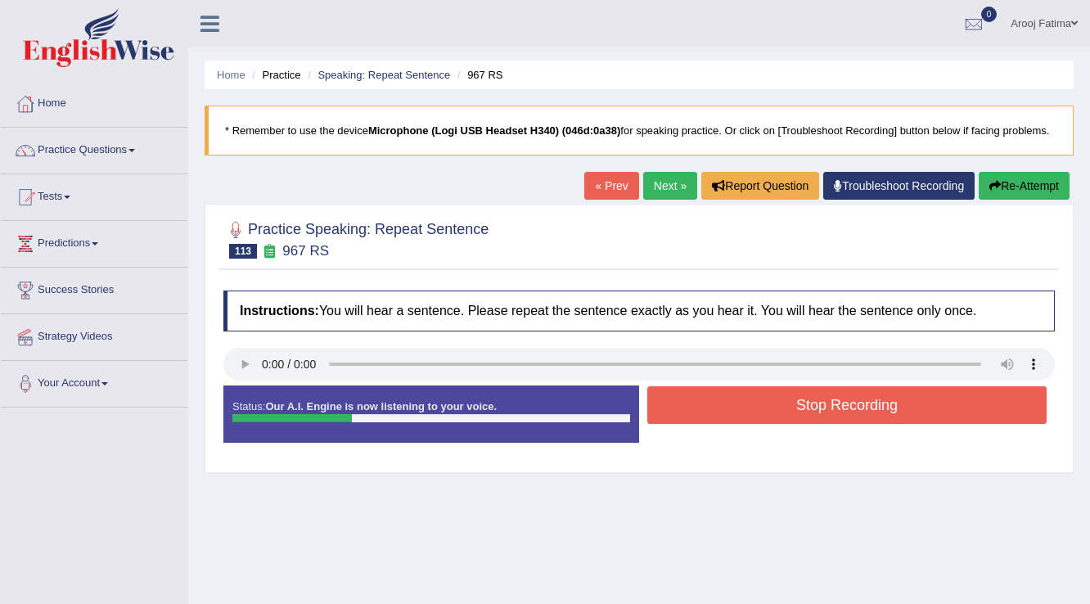
click at [730, 406] on button "Stop Recording" at bounding box center [846, 405] width 399 height 38
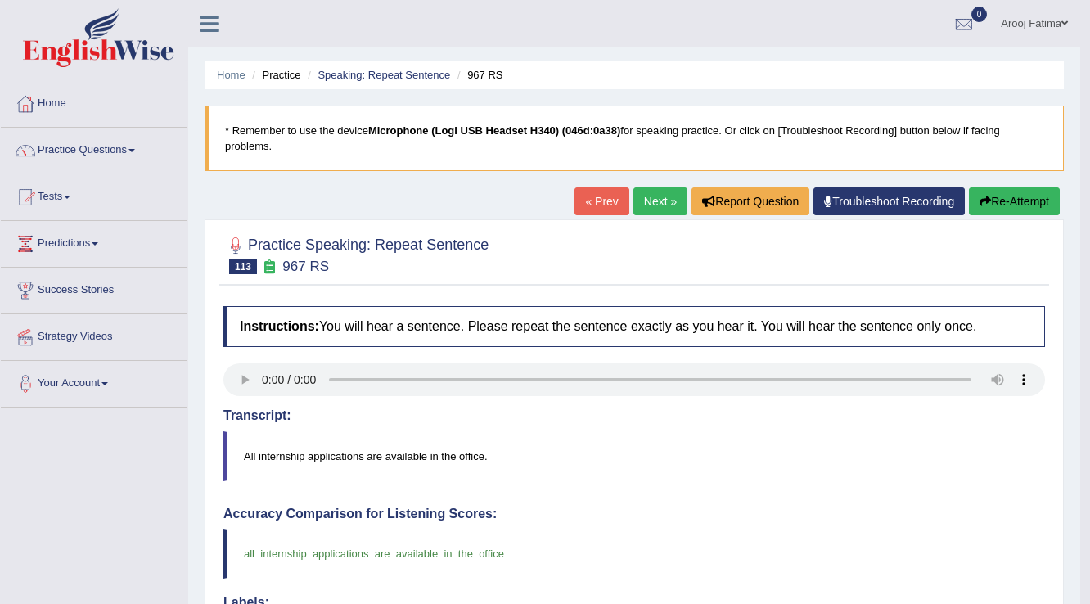
click at [654, 210] on link "Next »" at bounding box center [660, 201] width 54 height 28
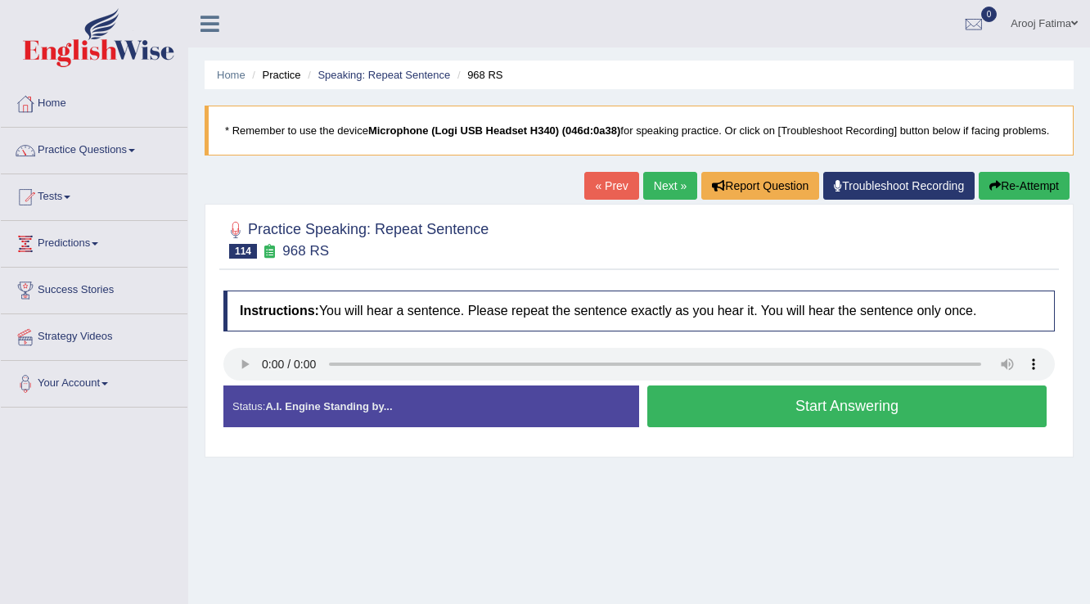
click at [832, 408] on button "Start Answering" at bounding box center [846, 406] width 399 height 42
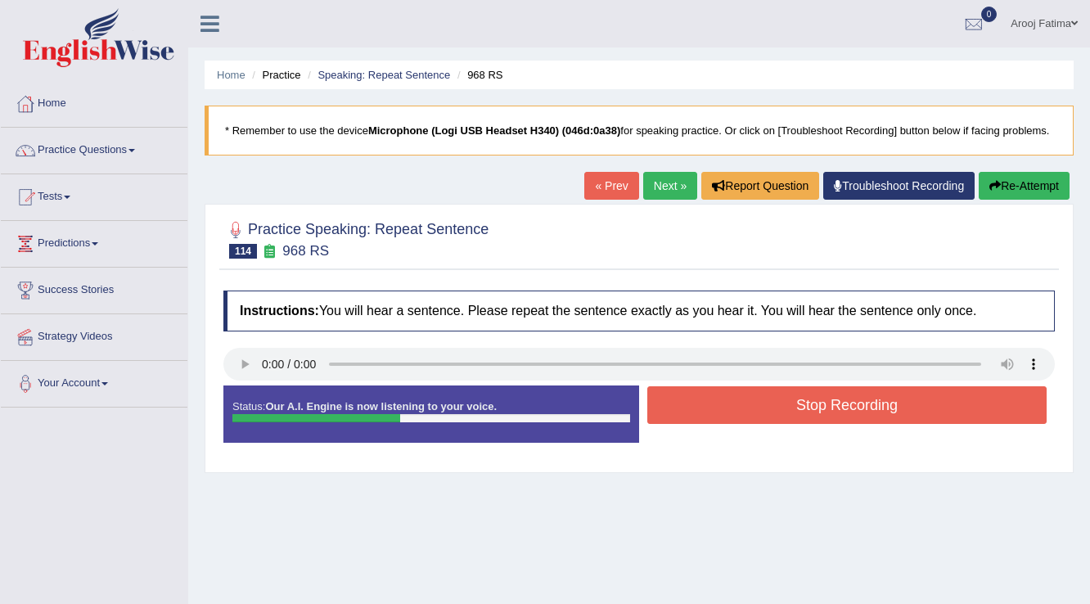
click at [828, 410] on button "Stop Recording" at bounding box center [846, 405] width 399 height 38
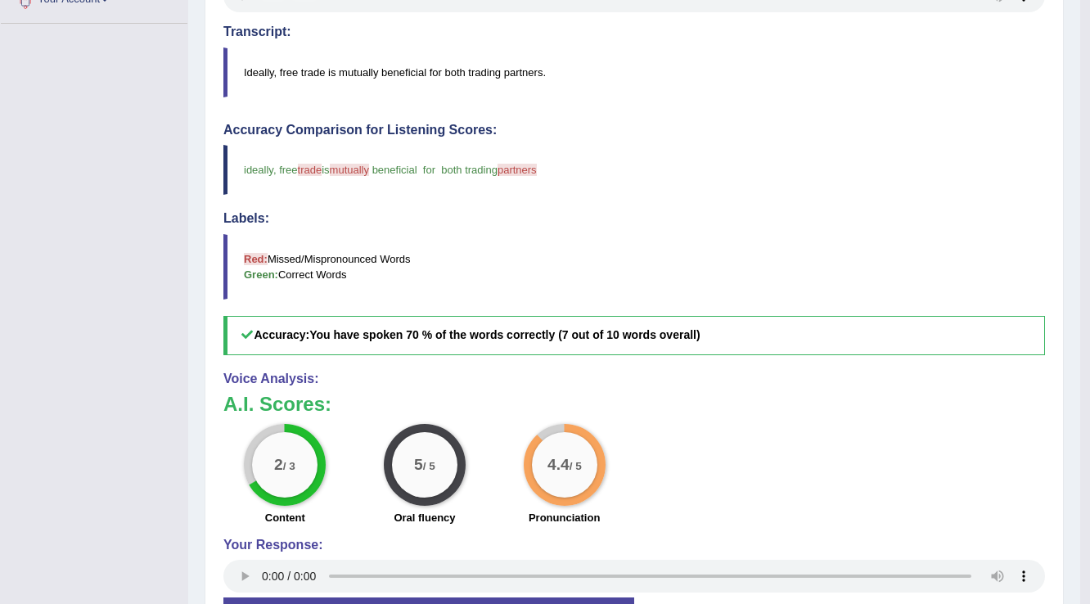
scroll to position [56, 0]
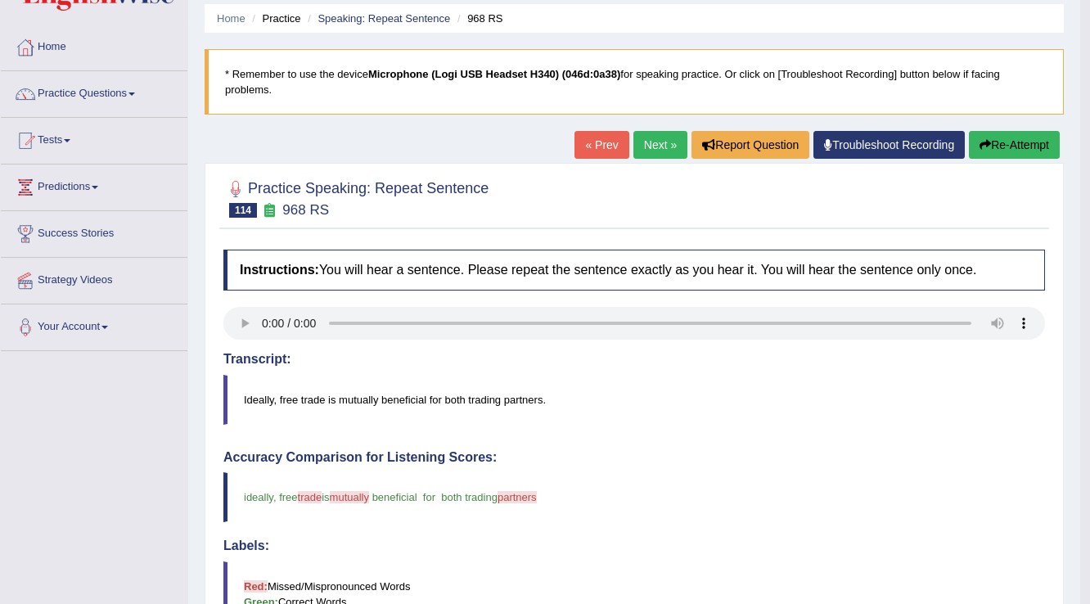
click at [661, 144] on link "Next »" at bounding box center [660, 145] width 54 height 28
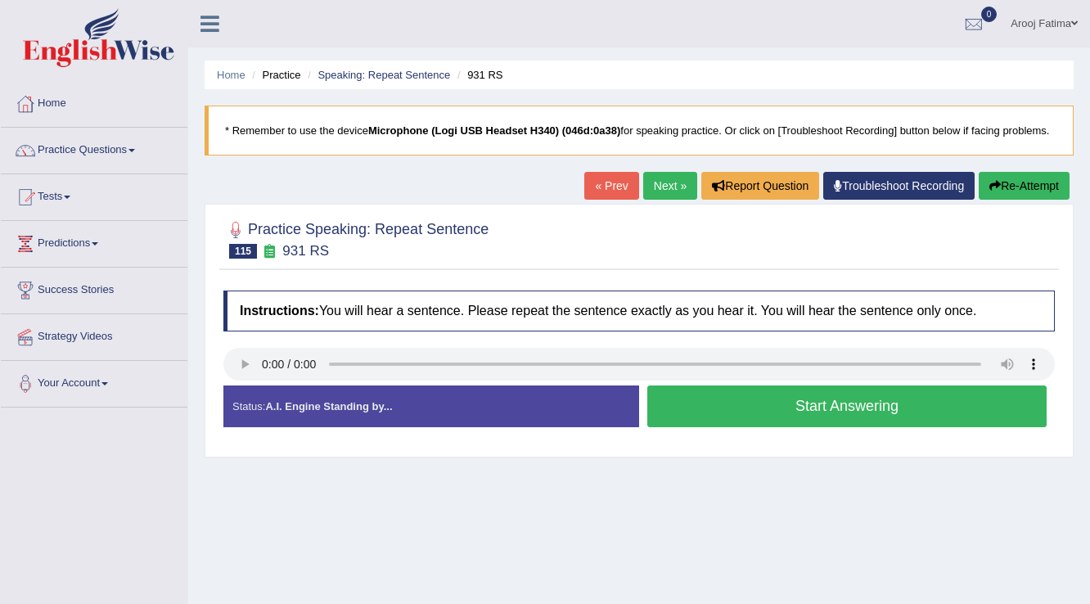
click at [836, 409] on button "Start Answering" at bounding box center [846, 406] width 399 height 42
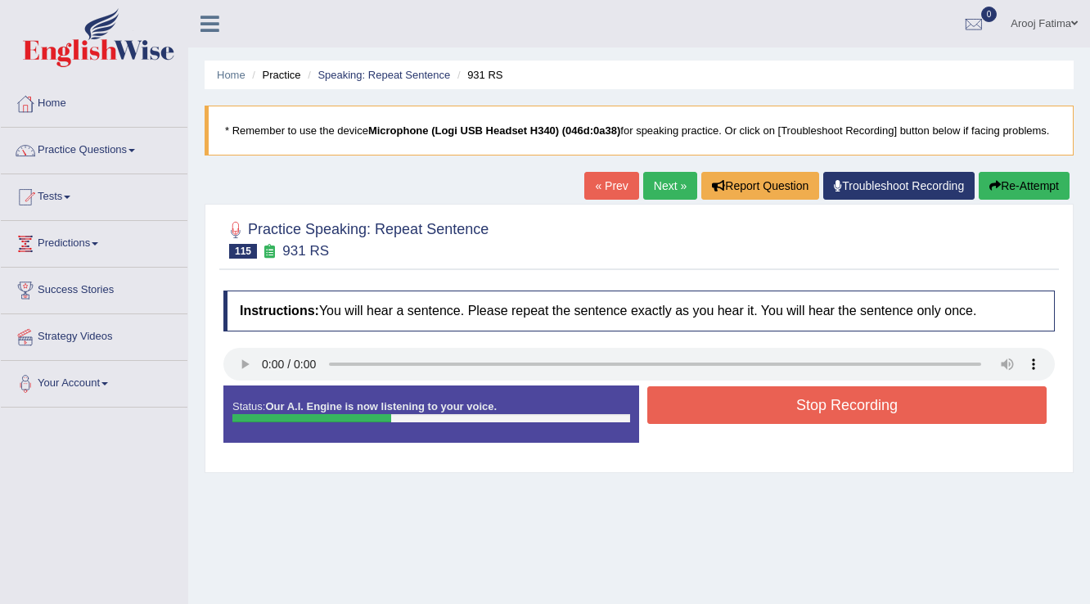
click at [836, 409] on button "Stop Recording" at bounding box center [846, 405] width 399 height 38
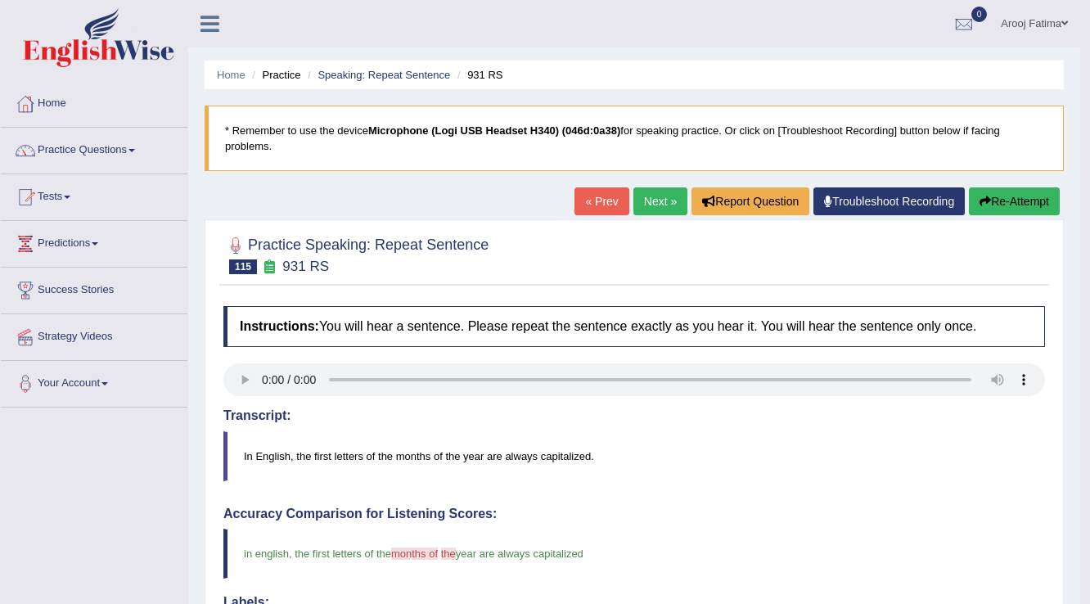
click at [647, 200] on link "Next »" at bounding box center [660, 201] width 54 height 28
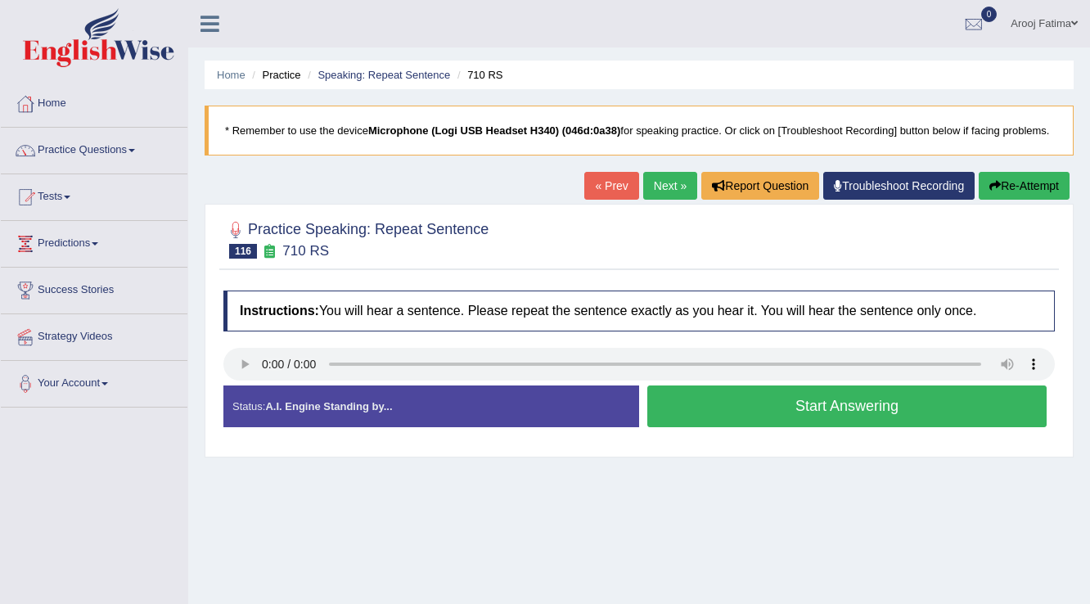
click at [850, 404] on button "Start Answering" at bounding box center [846, 406] width 399 height 42
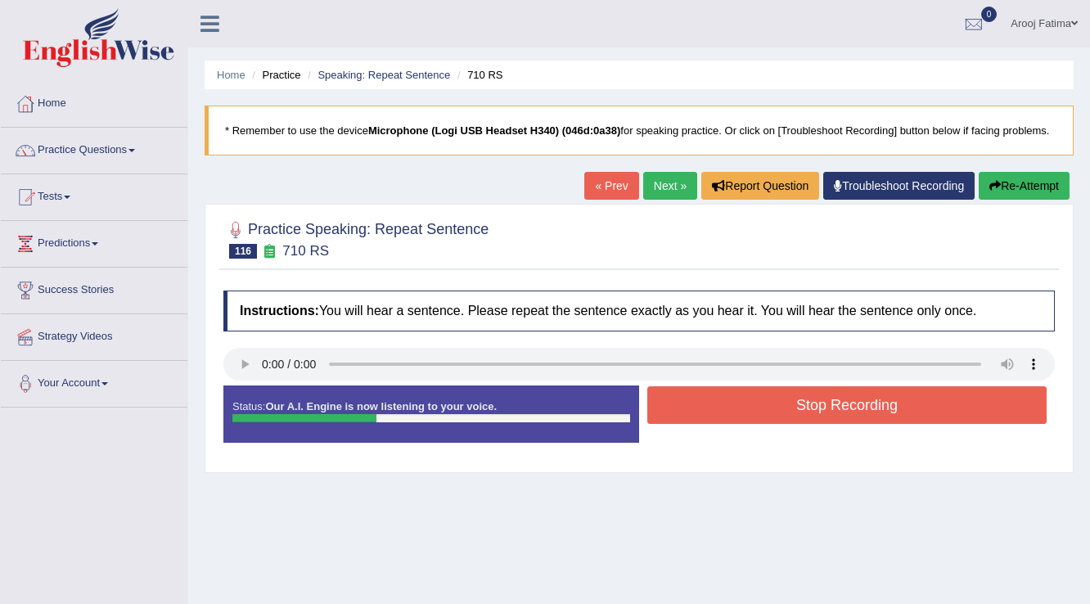
click at [850, 406] on button "Stop Recording" at bounding box center [846, 405] width 399 height 38
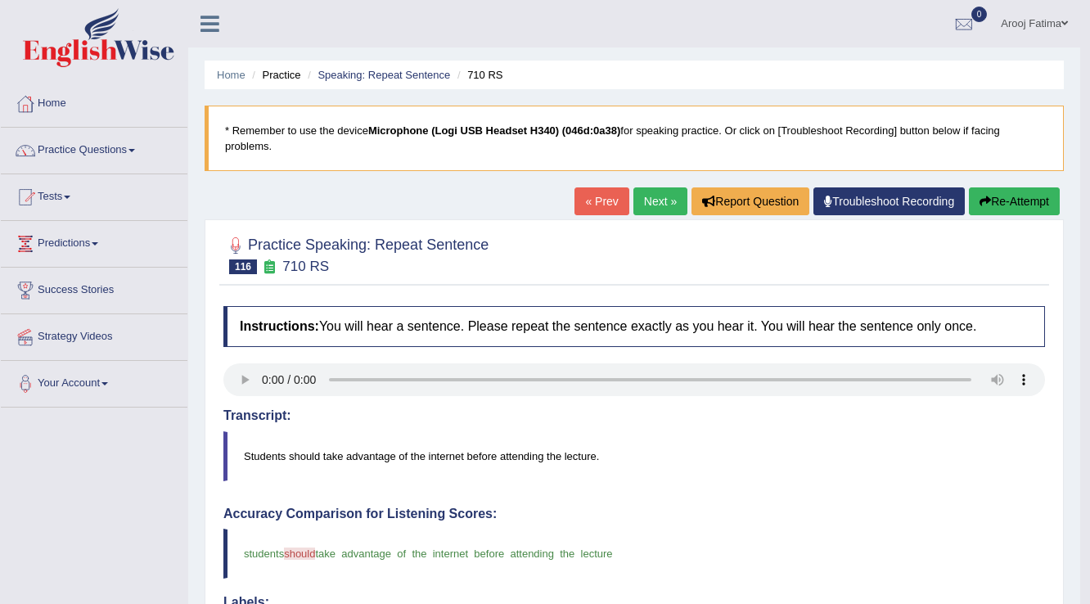
click at [653, 200] on link "Next »" at bounding box center [660, 201] width 54 height 28
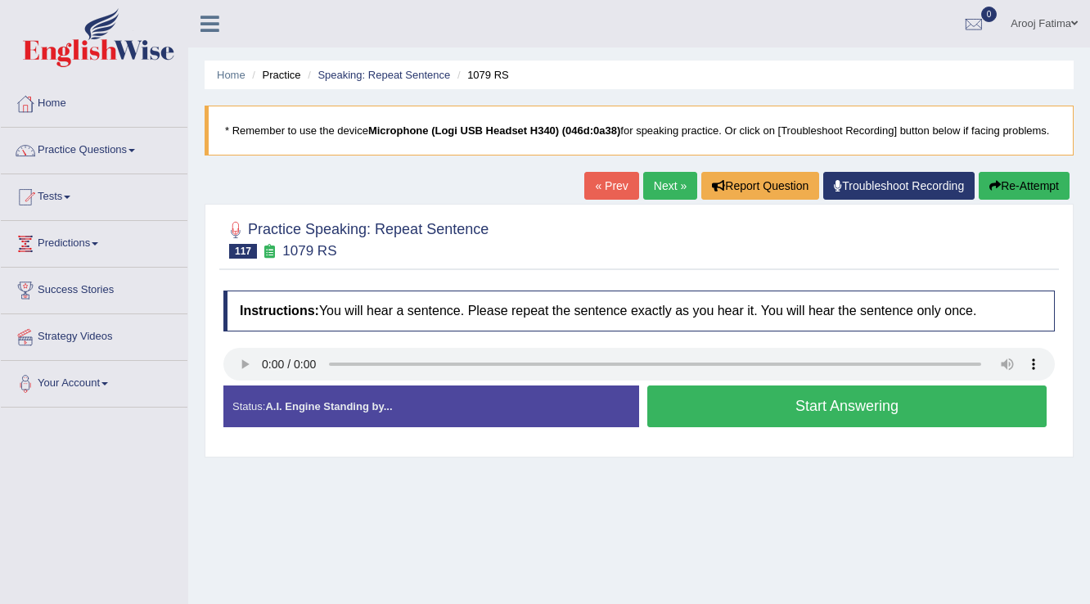
click at [802, 408] on button "Start Answering" at bounding box center [846, 406] width 399 height 42
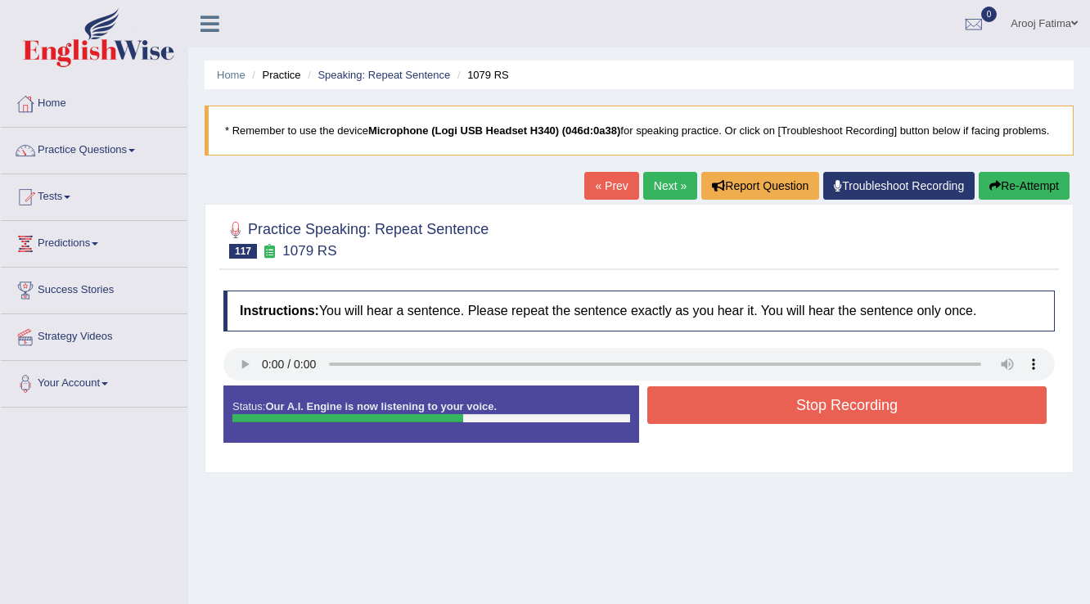
click at [801, 404] on button "Stop Recording" at bounding box center [846, 405] width 399 height 38
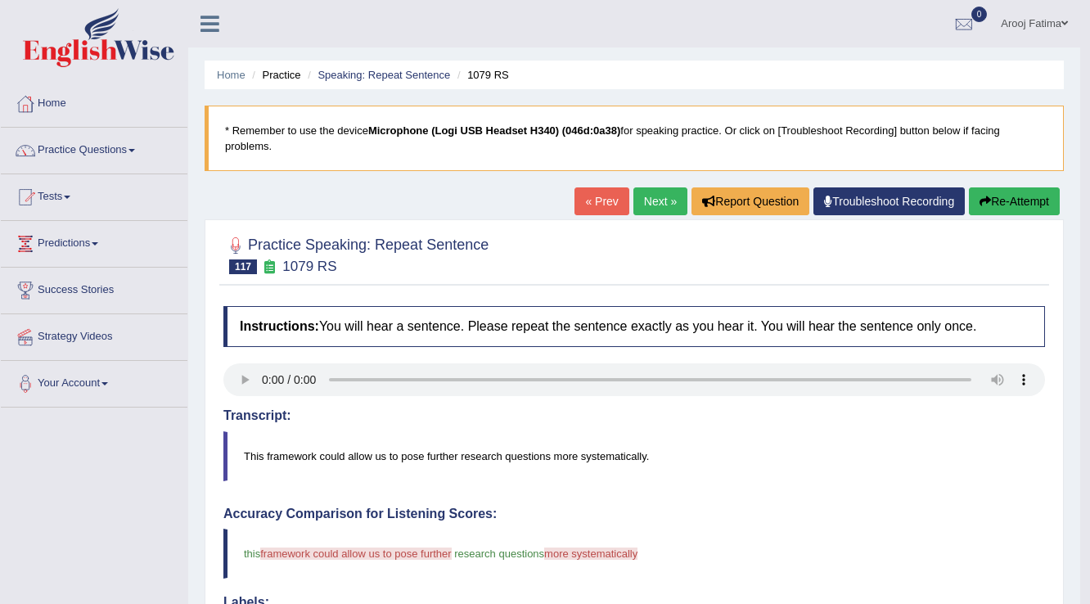
click at [998, 199] on button "Re-Attempt" at bounding box center [1014, 201] width 91 height 28
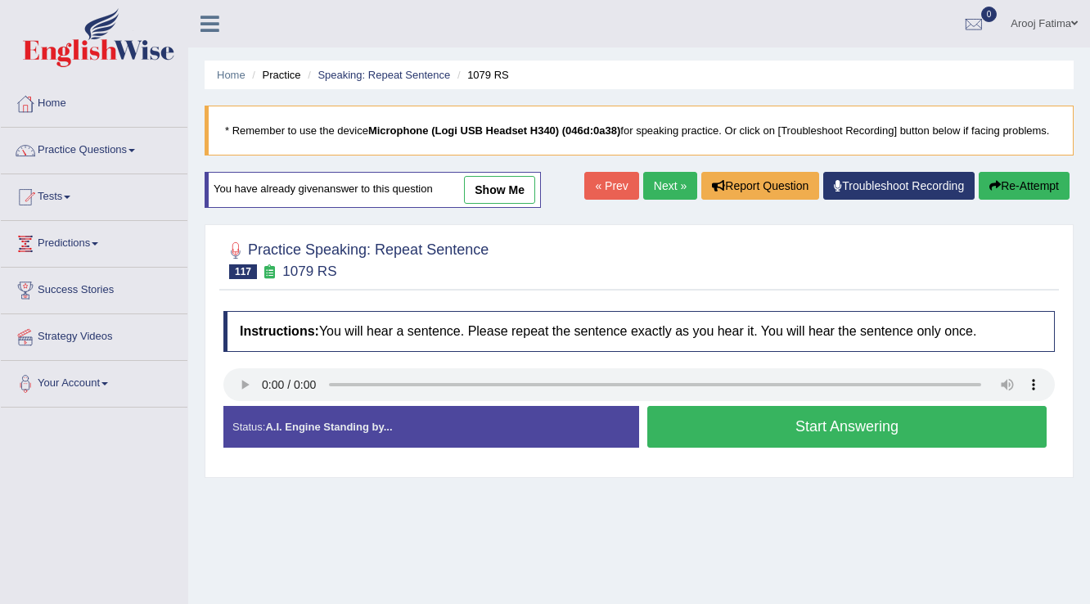
click at [835, 426] on button "Start Answering" at bounding box center [846, 427] width 399 height 42
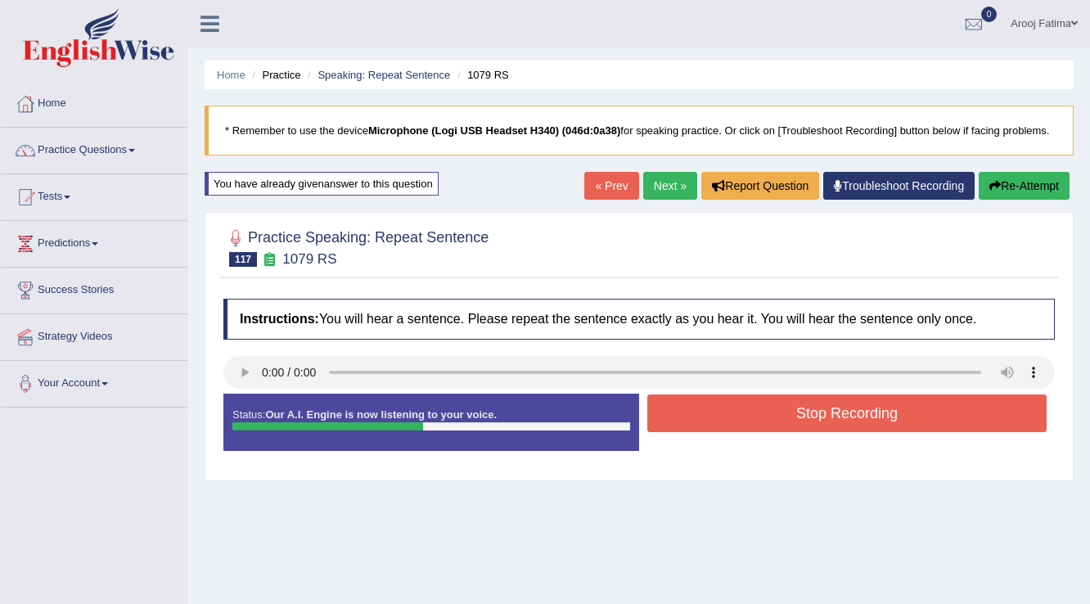
click at [813, 419] on button "Stop Recording" at bounding box center [846, 413] width 399 height 38
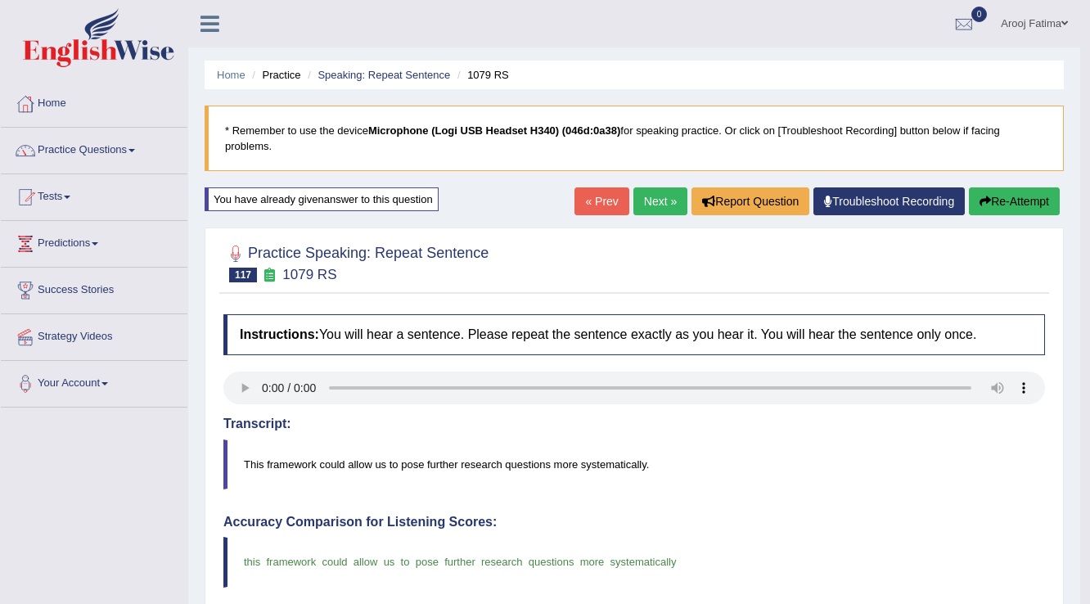
click at [653, 203] on link "Next »" at bounding box center [660, 201] width 54 height 28
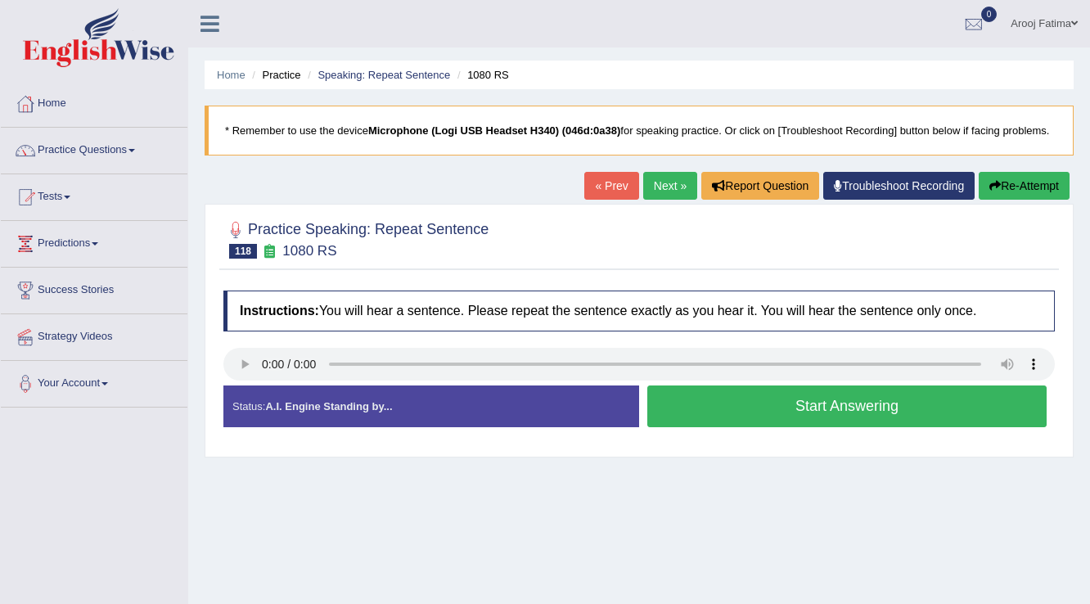
click at [770, 407] on button "Start Answering" at bounding box center [846, 406] width 399 height 42
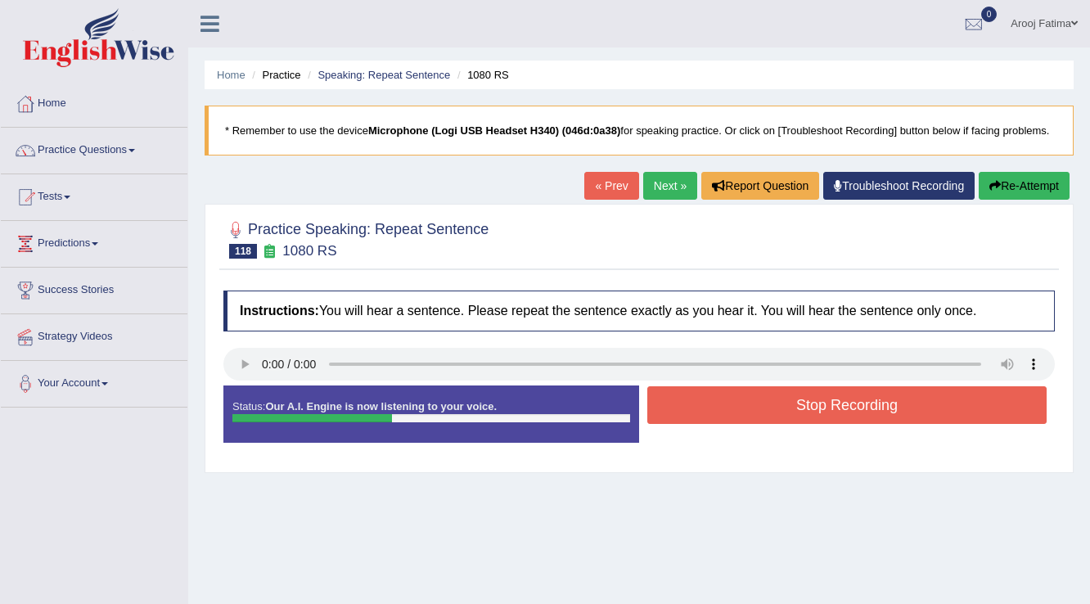
click at [775, 412] on button "Stop Recording" at bounding box center [846, 405] width 399 height 38
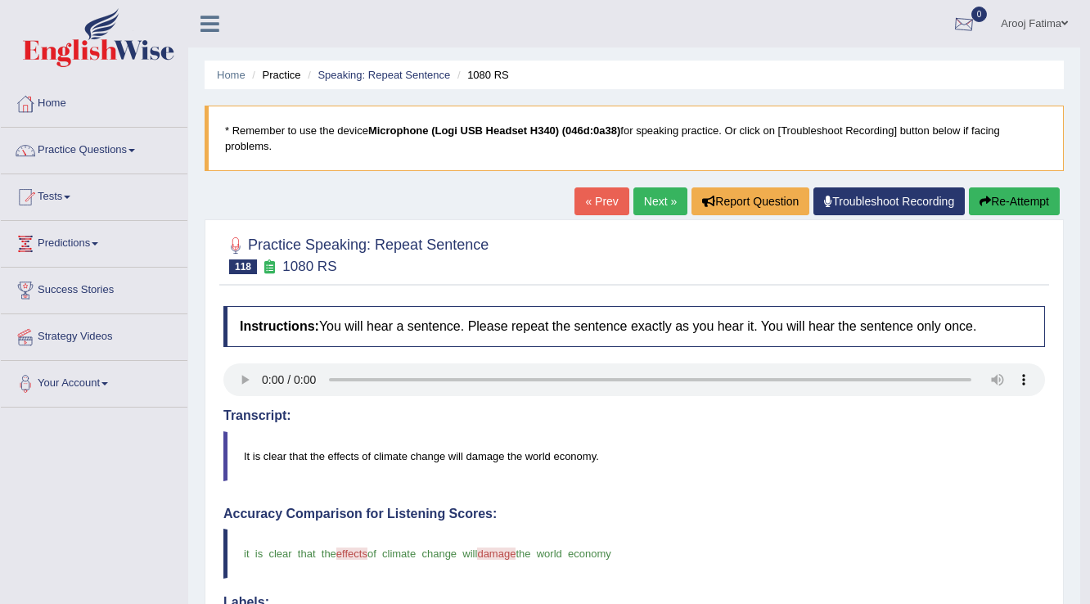
click at [974, 17] on span "0" at bounding box center [979, 15] width 16 height 16
click at [70, 192] on link "Tests" at bounding box center [94, 194] width 187 height 41
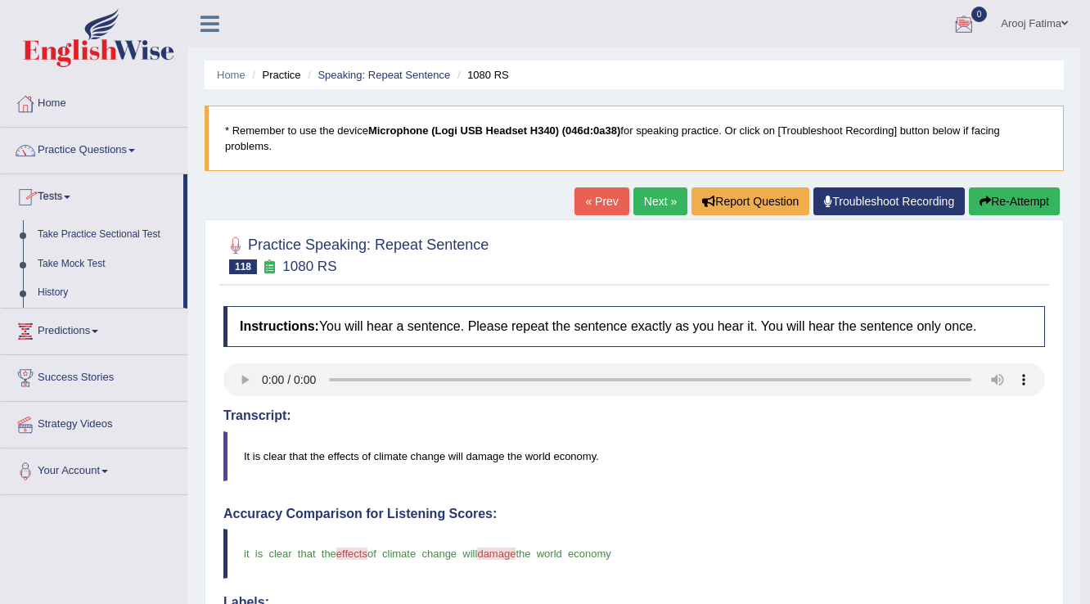
click at [59, 290] on link "History" at bounding box center [106, 292] width 153 height 29
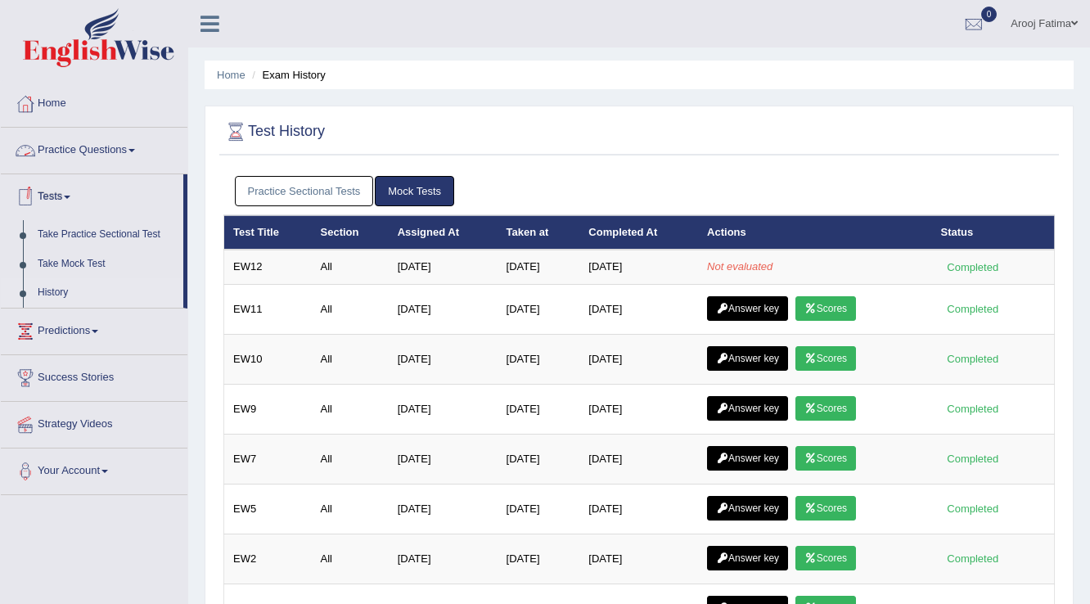
click at [133, 147] on link "Practice Questions" at bounding box center [94, 148] width 187 height 41
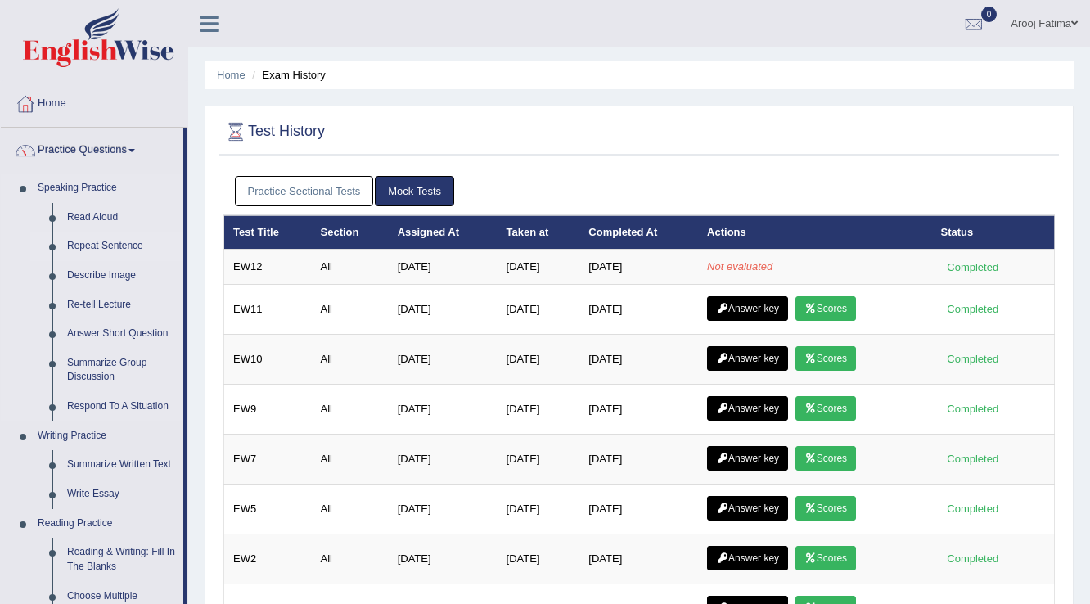
click at [101, 247] on link "Repeat Sentence" at bounding box center [122, 246] width 124 height 29
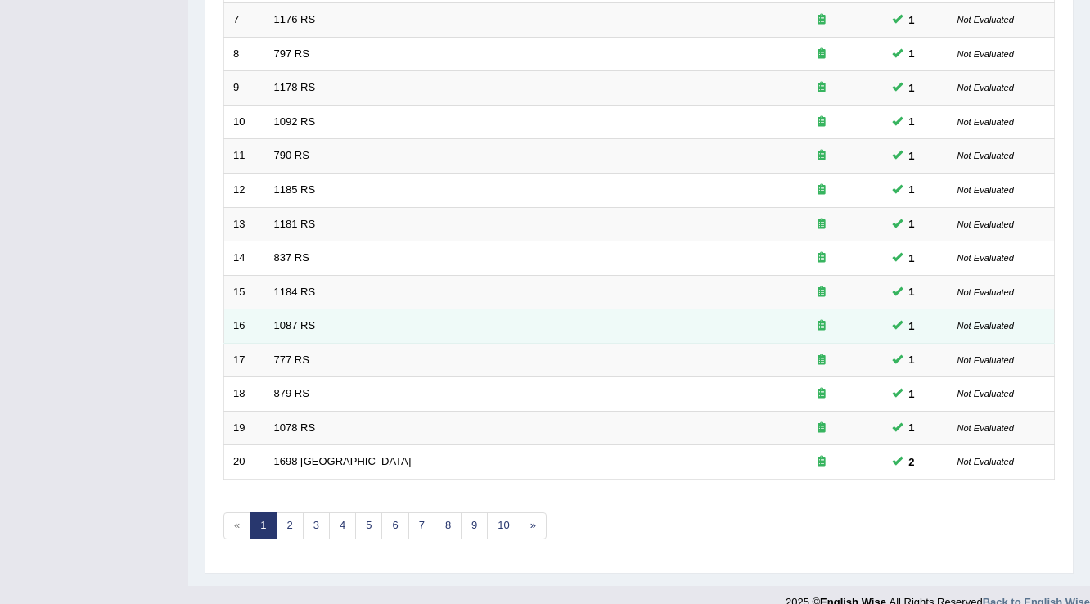
scroll to position [475, 0]
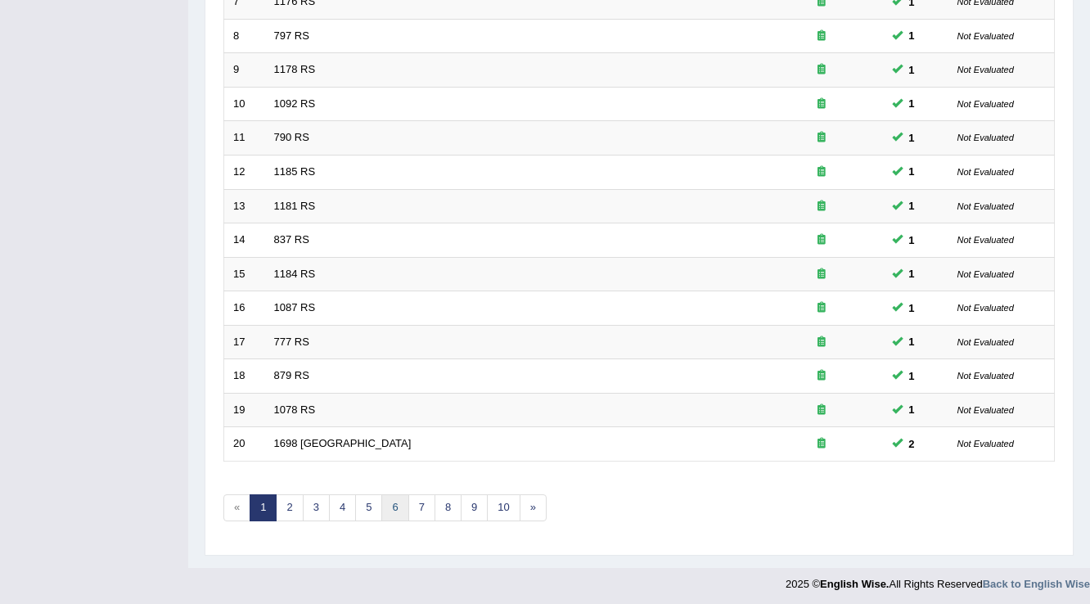
click at [392, 504] on link "6" at bounding box center [394, 507] width 27 height 27
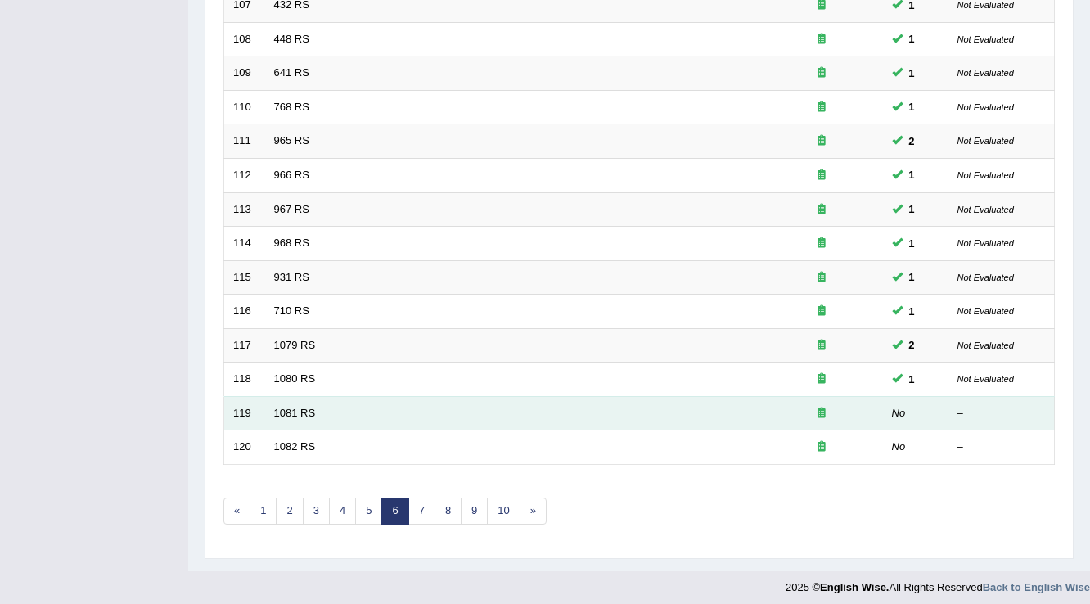
scroll to position [475, 0]
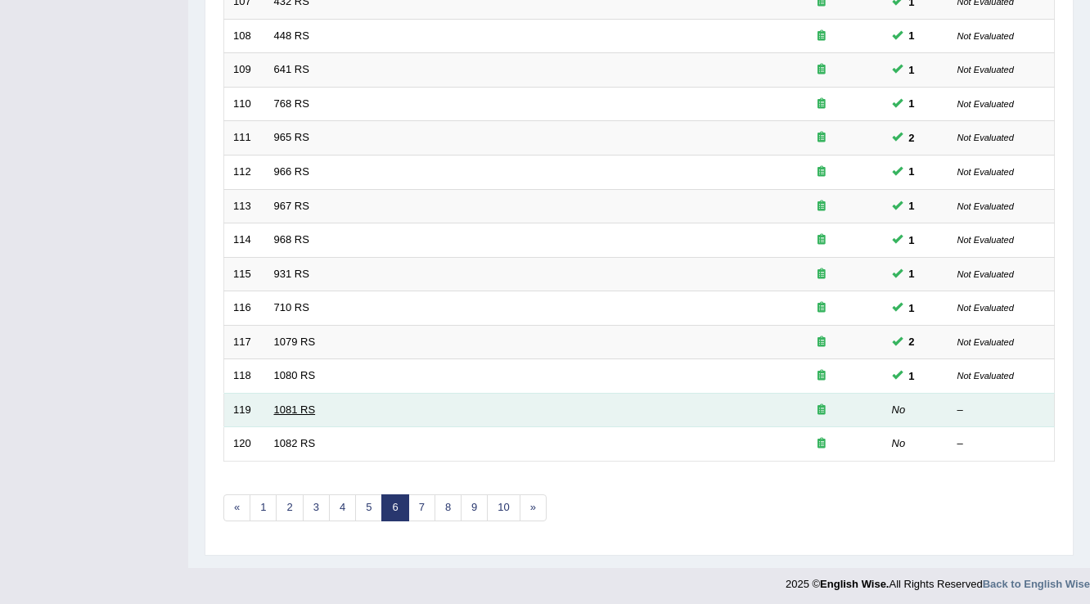
click at [294, 403] on link "1081 RS" at bounding box center [295, 409] width 42 height 12
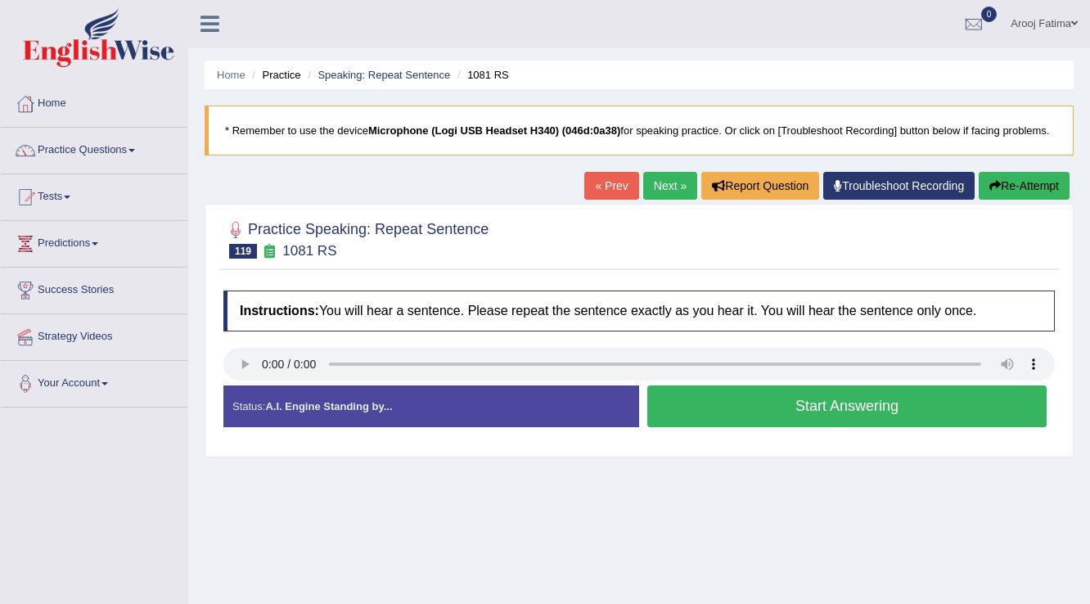
click at [827, 406] on button "Start Answering" at bounding box center [846, 406] width 399 height 42
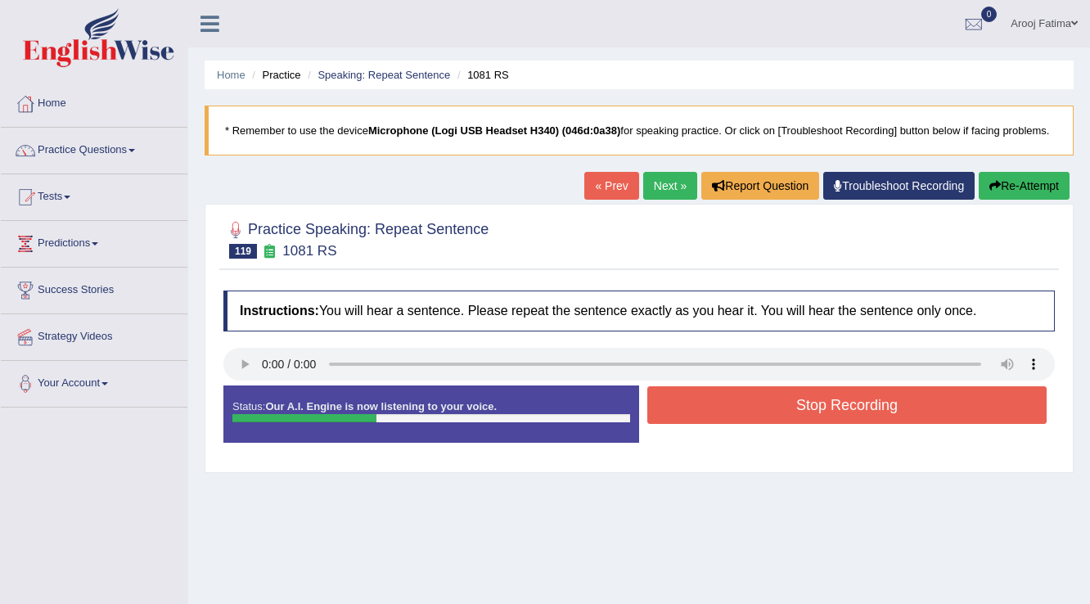
click at [827, 406] on button "Stop Recording" at bounding box center [846, 405] width 399 height 38
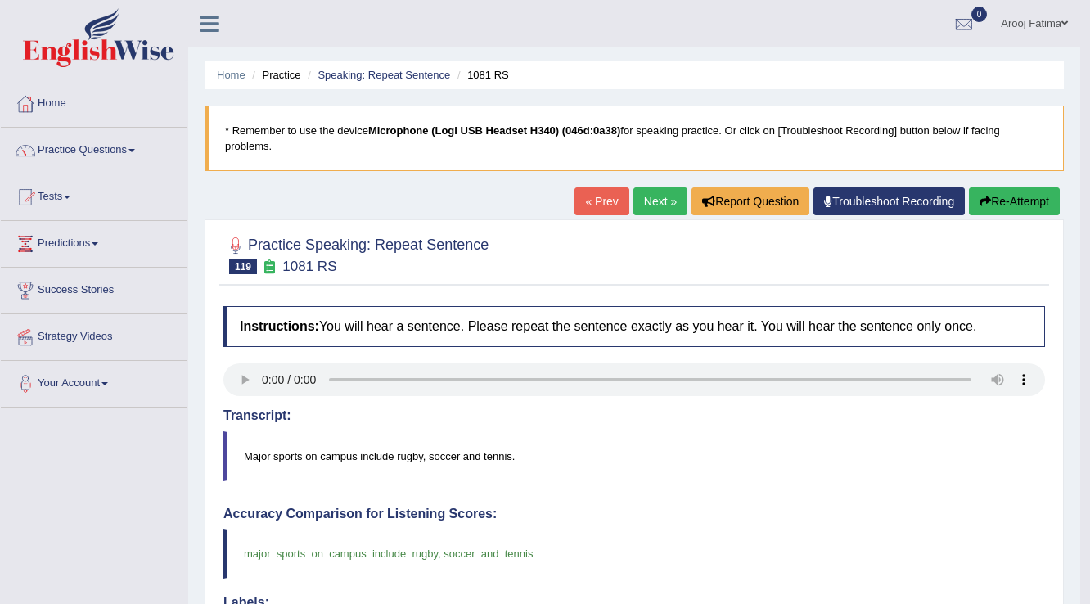
click at [652, 198] on link "Next »" at bounding box center [660, 201] width 54 height 28
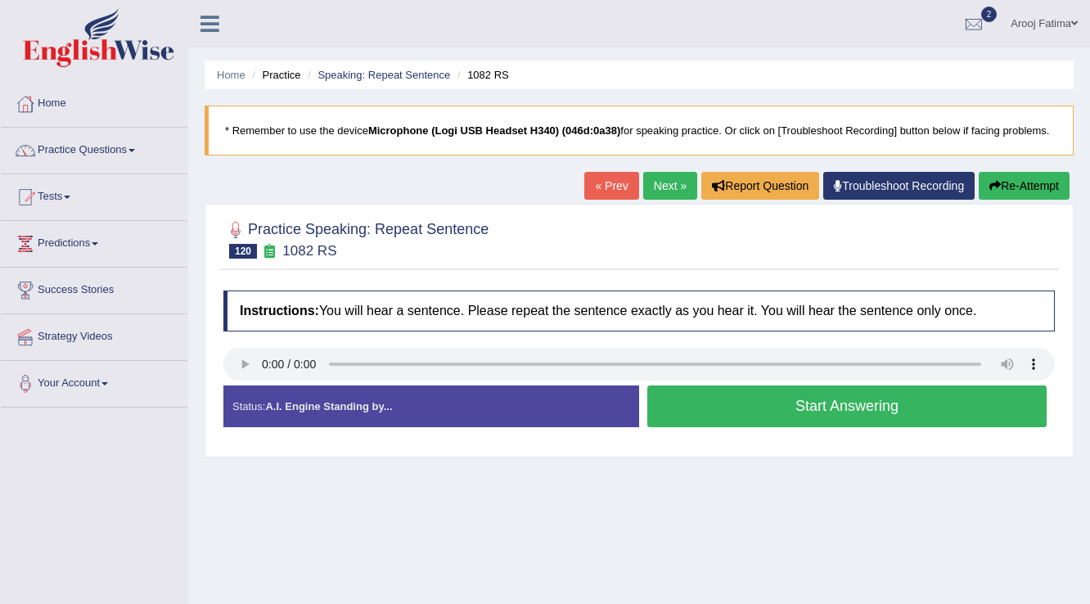
drag, startPoint x: 823, startPoint y: 401, endPoint x: 803, endPoint y: 402, distance: 19.7
click at [823, 401] on button "Start Answering" at bounding box center [846, 406] width 399 height 42
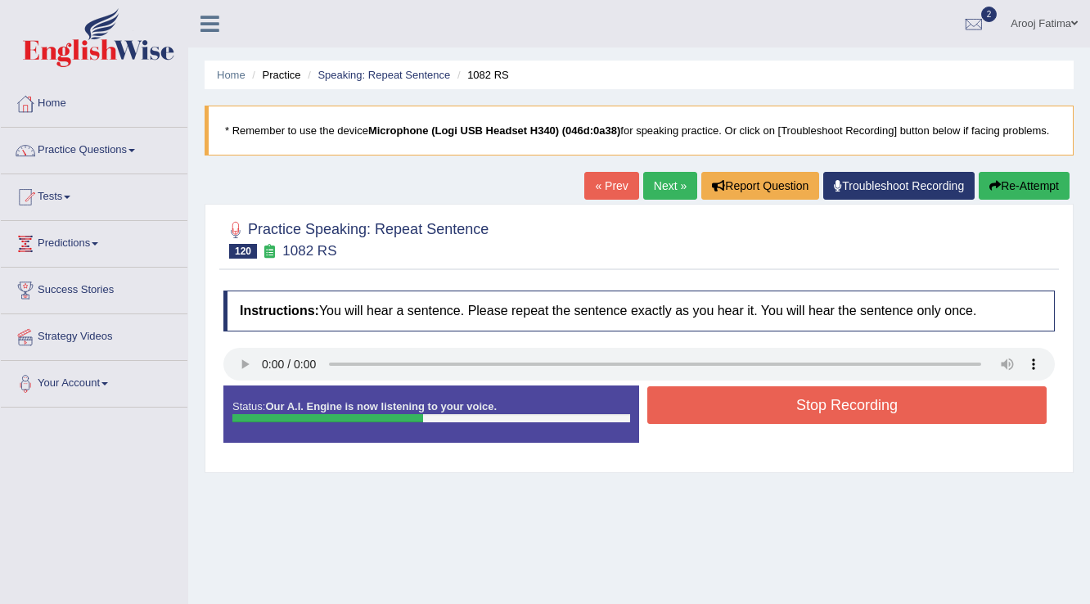
click at [809, 403] on button "Stop Recording" at bounding box center [846, 405] width 399 height 38
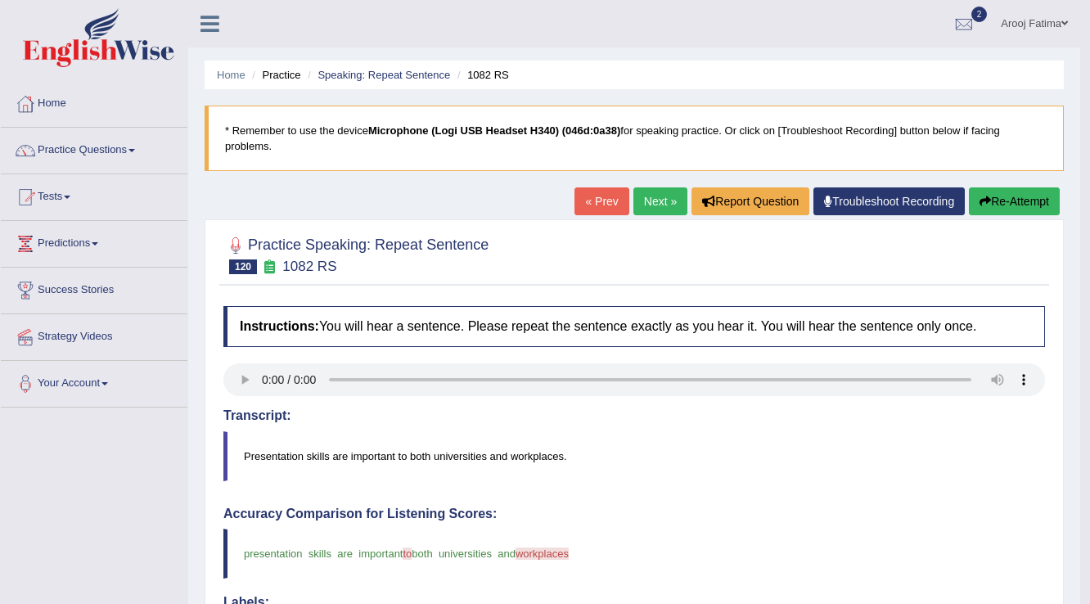
click at [1017, 208] on button "Re-Attempt" at bounding box center [1014, 201] width 91 height 28
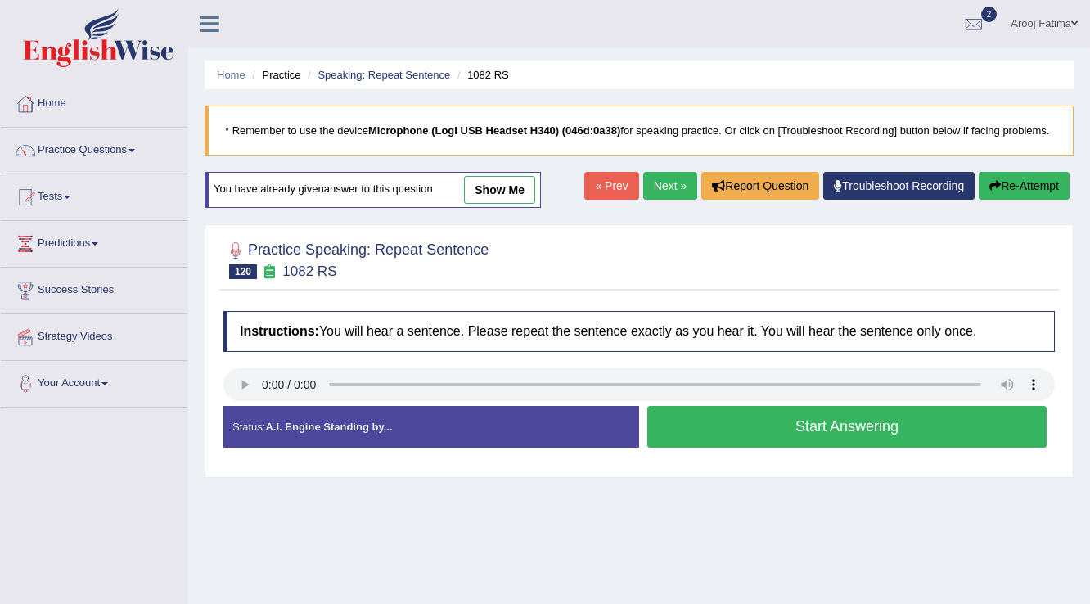
click at [874, 424] on button "Start Answering" at bounding box center [846, 427] width 399 height 42
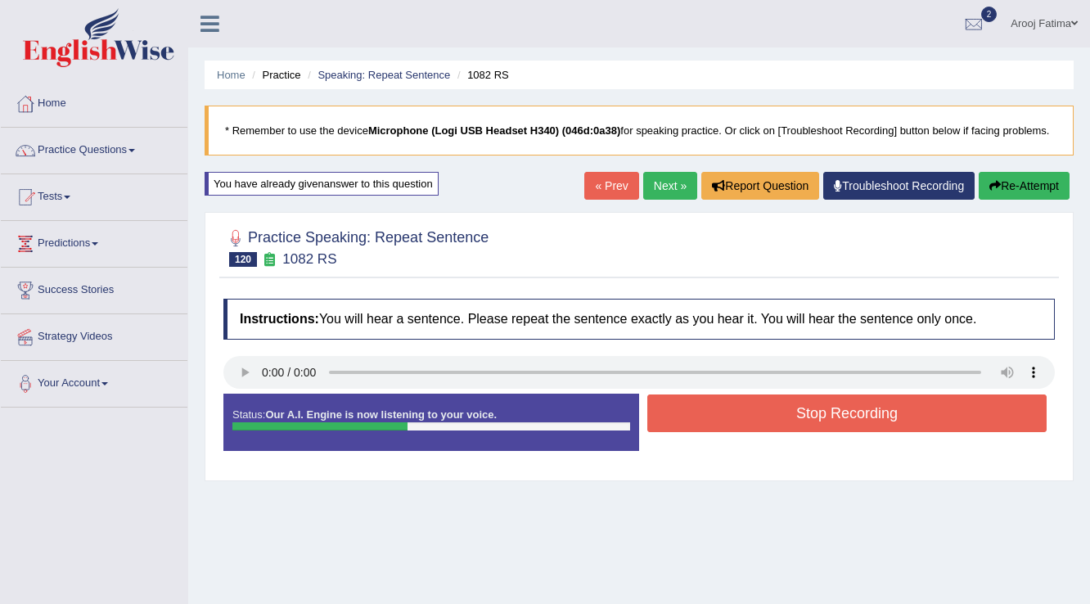
click at [870, 421] on button "Stop Recording" at bounding box center [846, 413] width 399 height 38
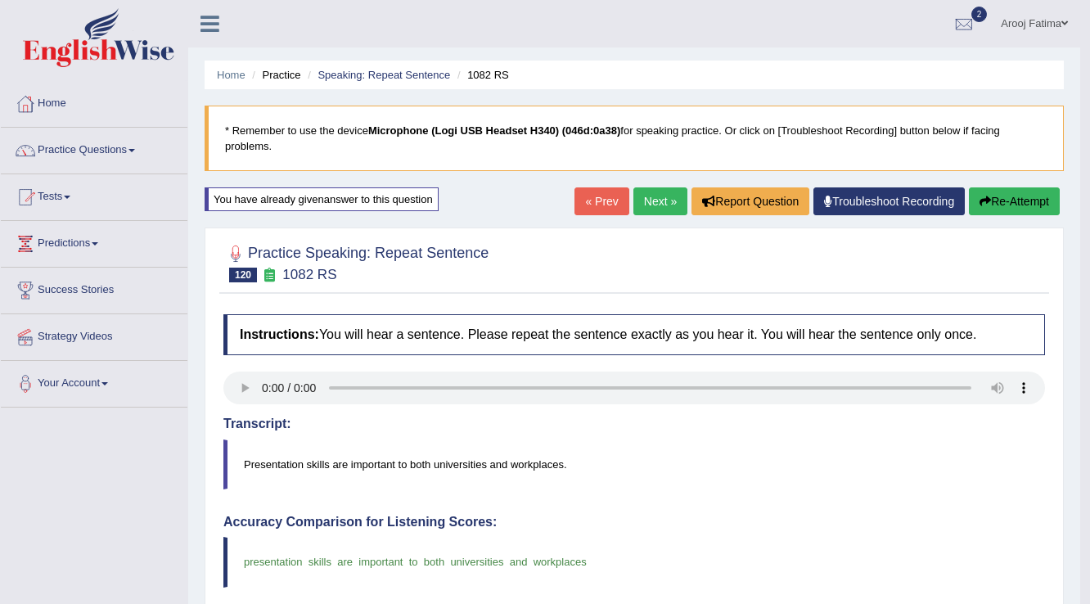
click at [989, 206] on button "Re-Attempt" at bounding box center [1014, 201] width 91 height 28
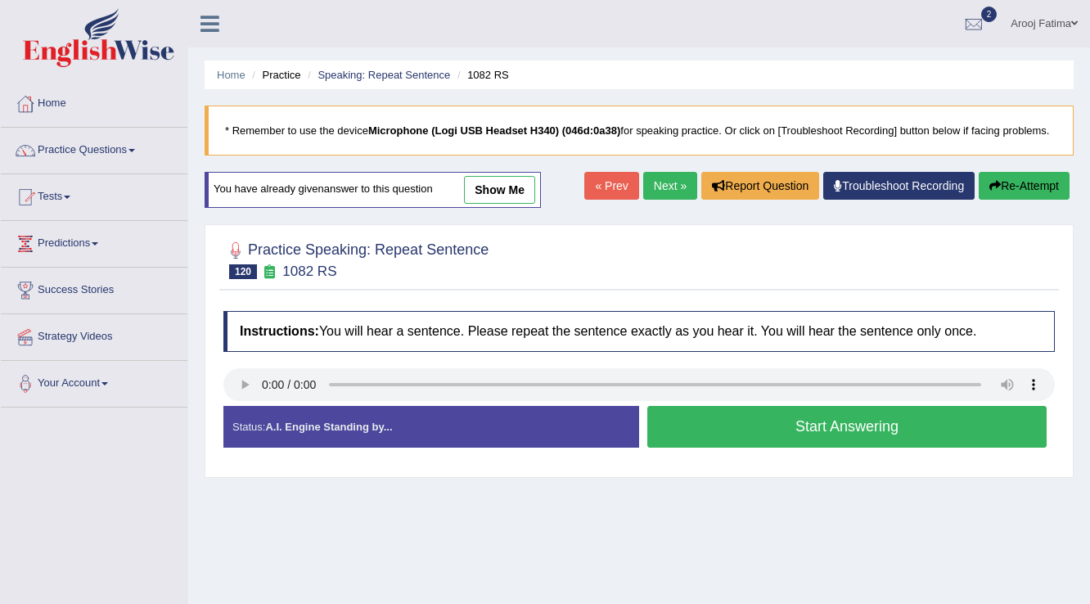
click at [777, 426] on button "Start Answering" at bounding box center [846, 427] width 399 height 42
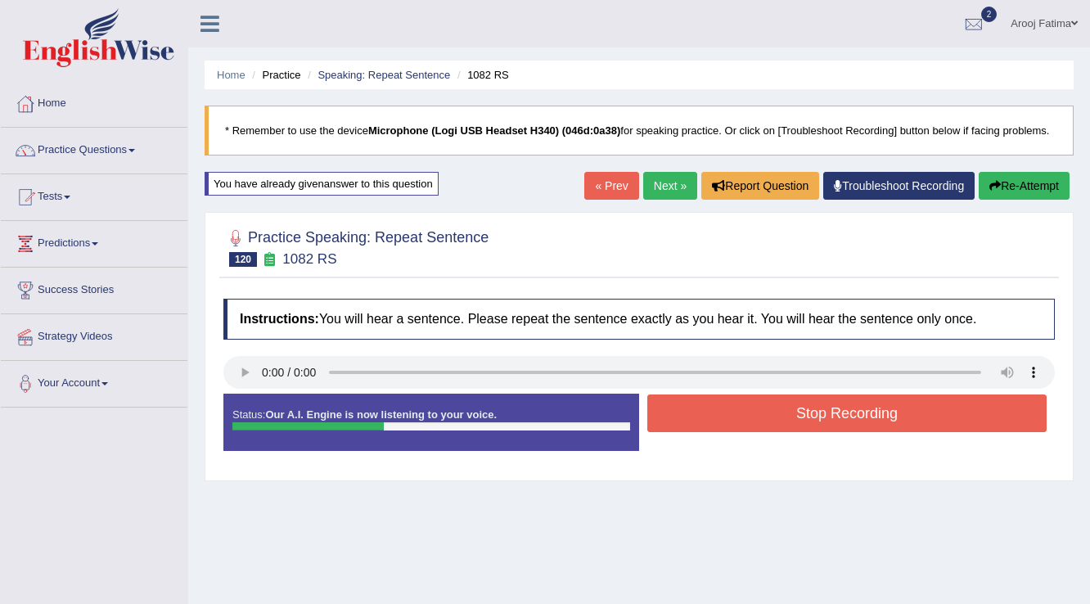
click at [797, 416] on button "Stop Recording" at bounding box center [846, 413] width 399 height 38
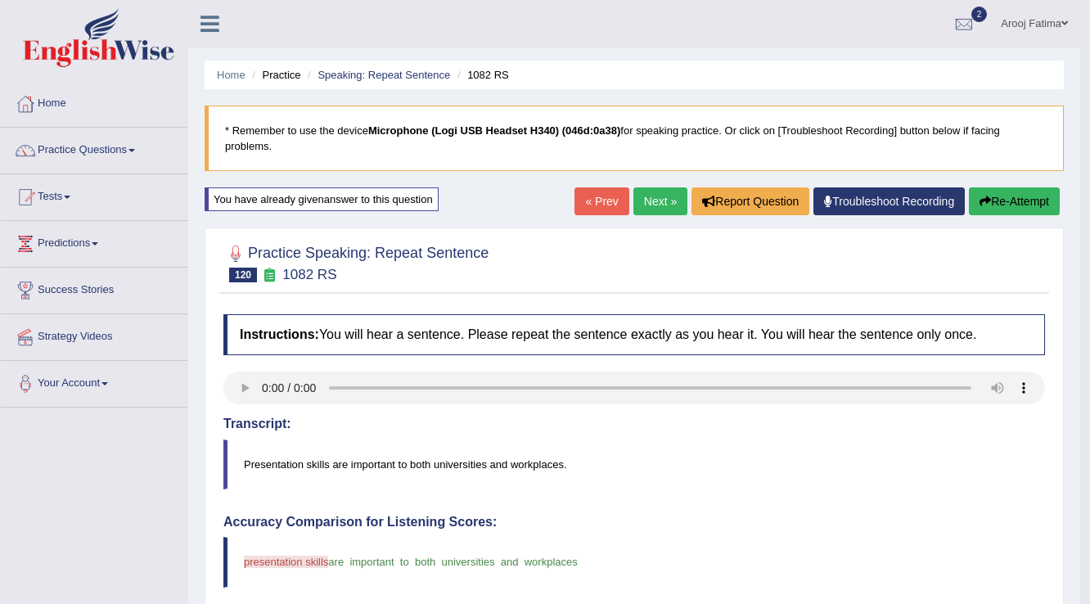
click at [668, 206] on link "Next »" at bounding box center [660, 201] width 54 height 28
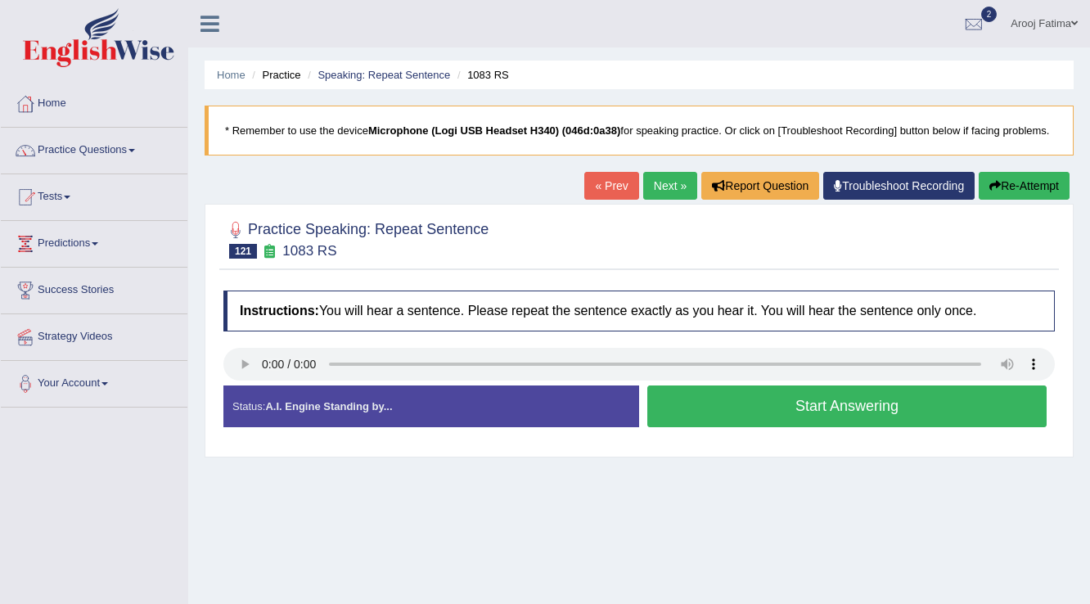
click at [782, 406] on button "Start Answering" at bounding box center [846, 406] width 399 height 42
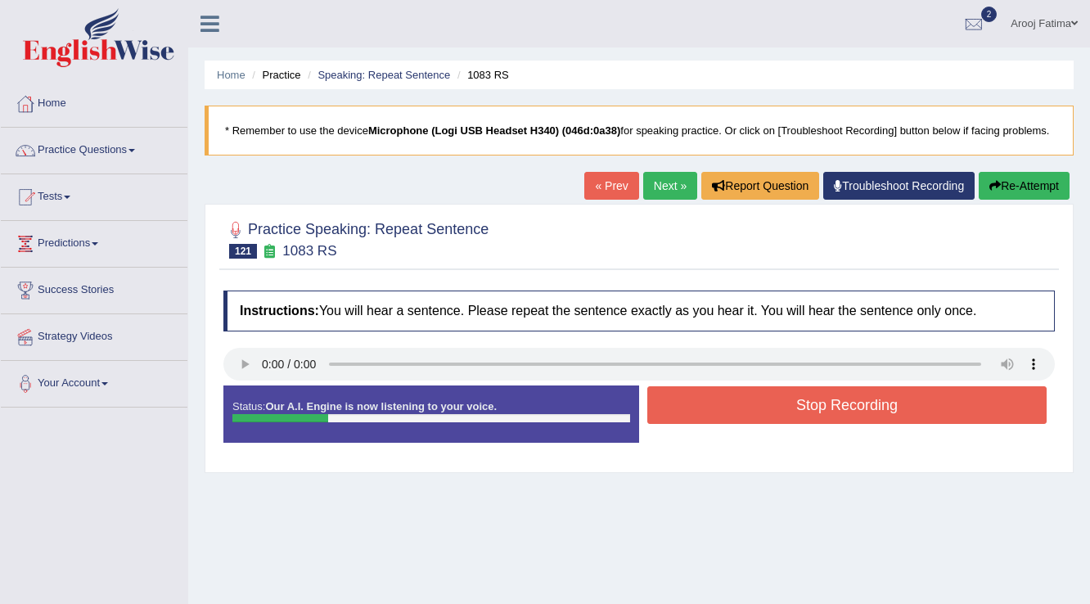
click at [776, 409] on button "Stop Recording" at bounding box center [846, 405] width 399 height 38
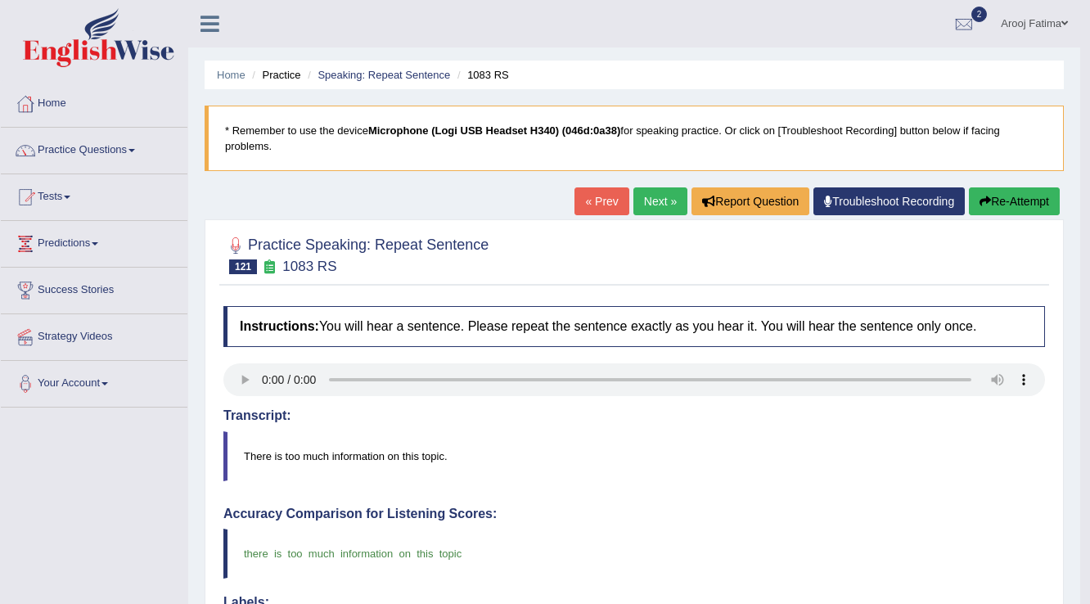
click at [651, 200] on link "Next »" at bounding box center [660, 201] width 54 height 28
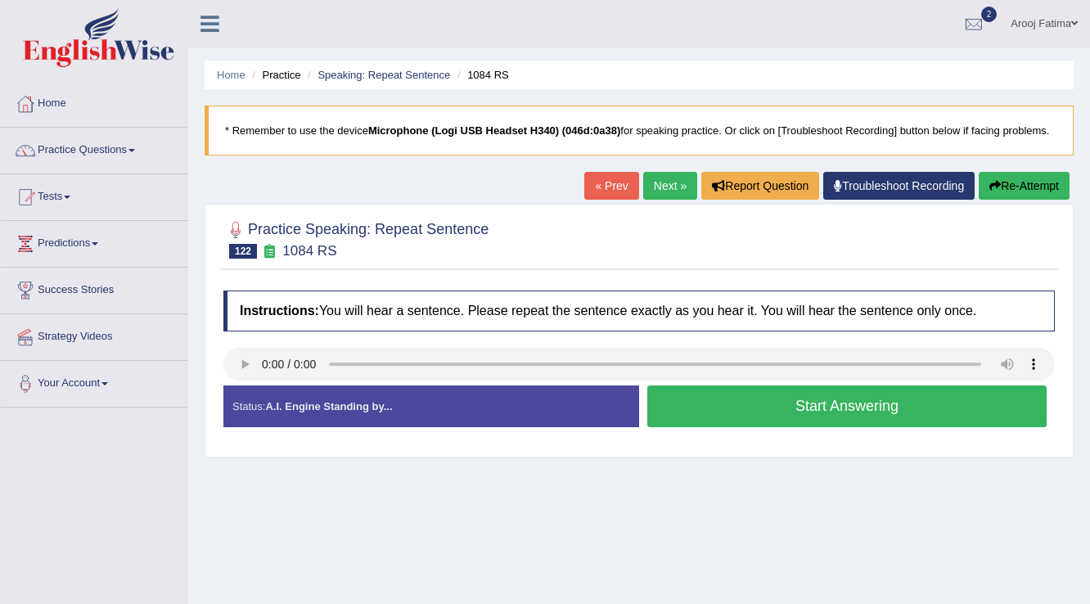
click at [756, 408] on button "Start Answering" at bounding box center [846, 406] width 399 height 42
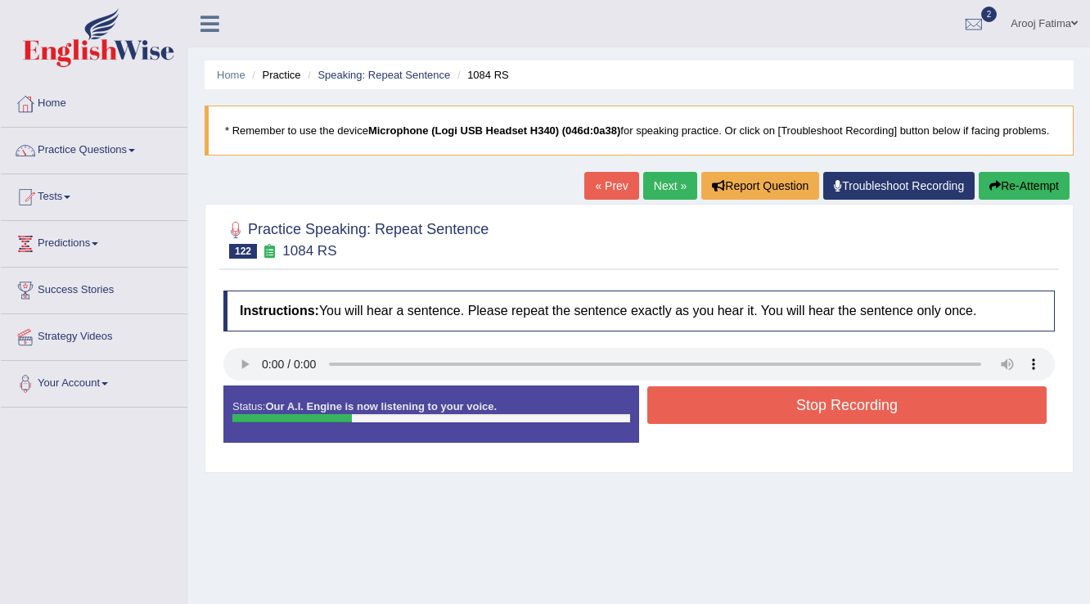
click at [756, 407] on button "Stop Recording" at bounding box center [846, 405] width 399 height 38
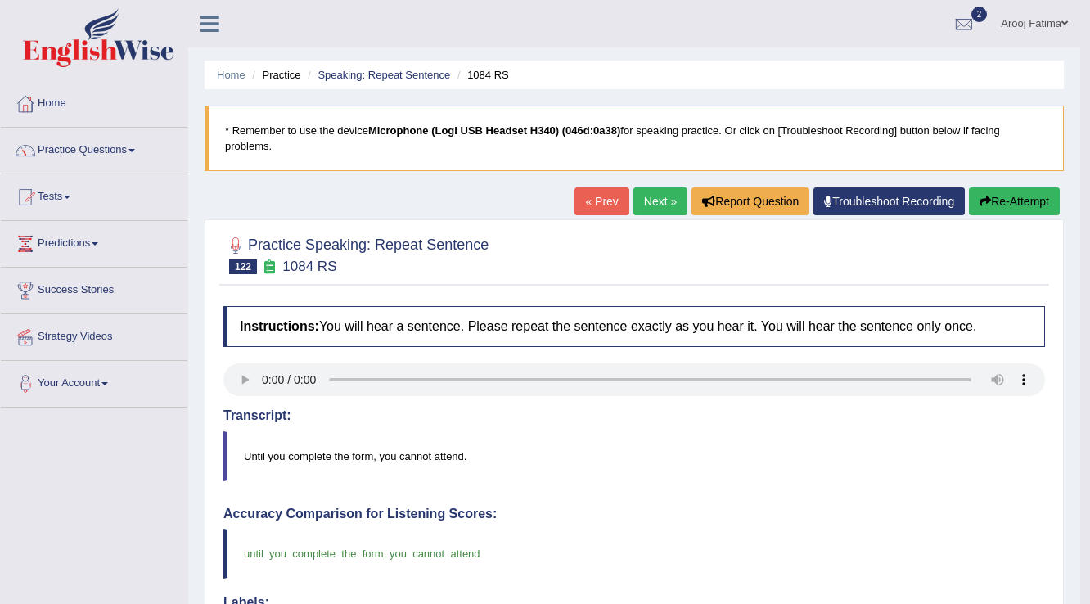
click at [645, 200] on link "Next »" at bounding box center [660, 201] width 54 height 28
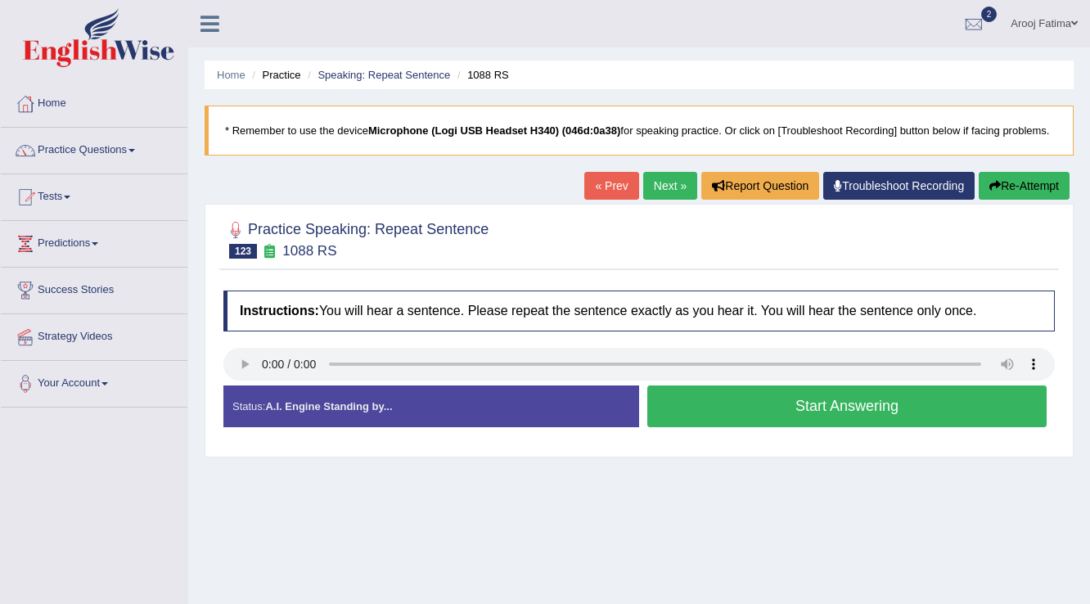
click at [794, 409] on button "Start Answering" at bounding box center [846, 406] width 399 height 42
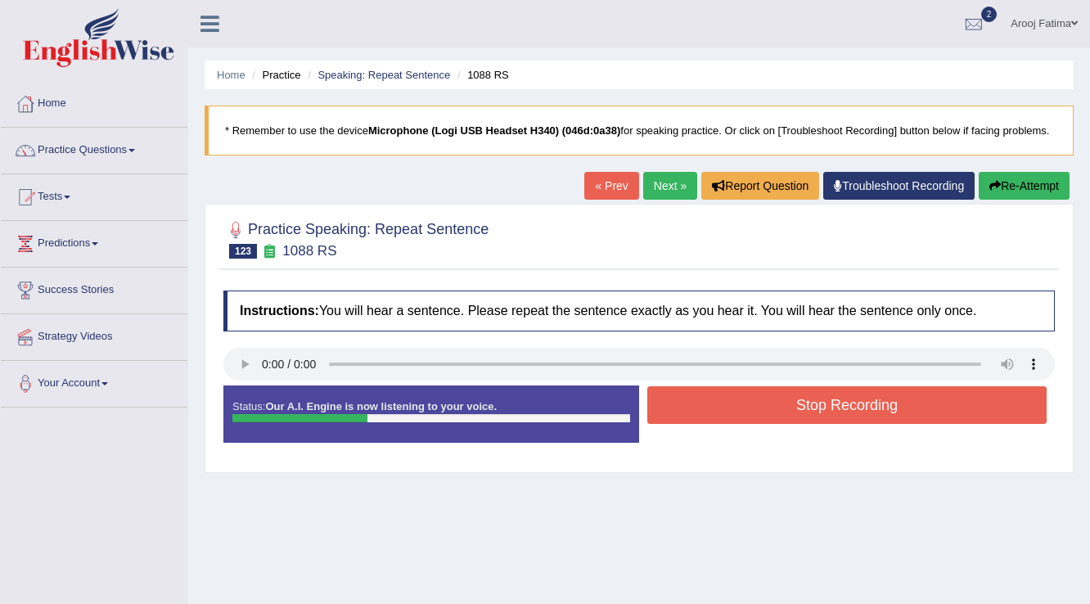
click at [775, 408] on button "Stop Recording" at bounding box center [846, 405] width 399 height 38
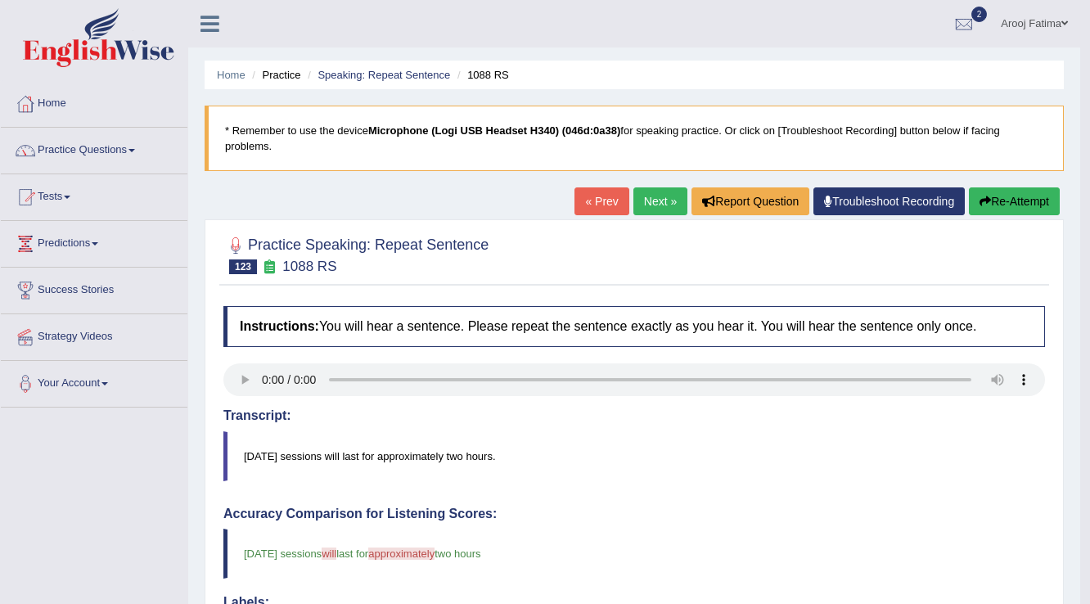
click at [1021, 202] on button "Re-Attempt" at bounding box center [1014, 201] width 91 height 28
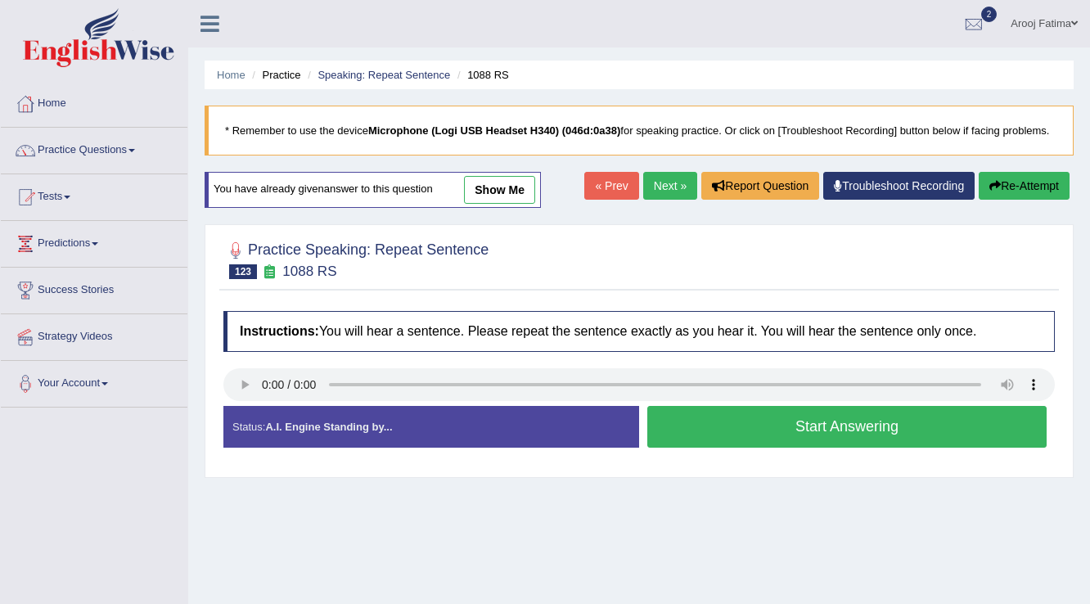
click at [809, 418] on button "Start Answering" at bounding box center [846, 427] width 399 height 42
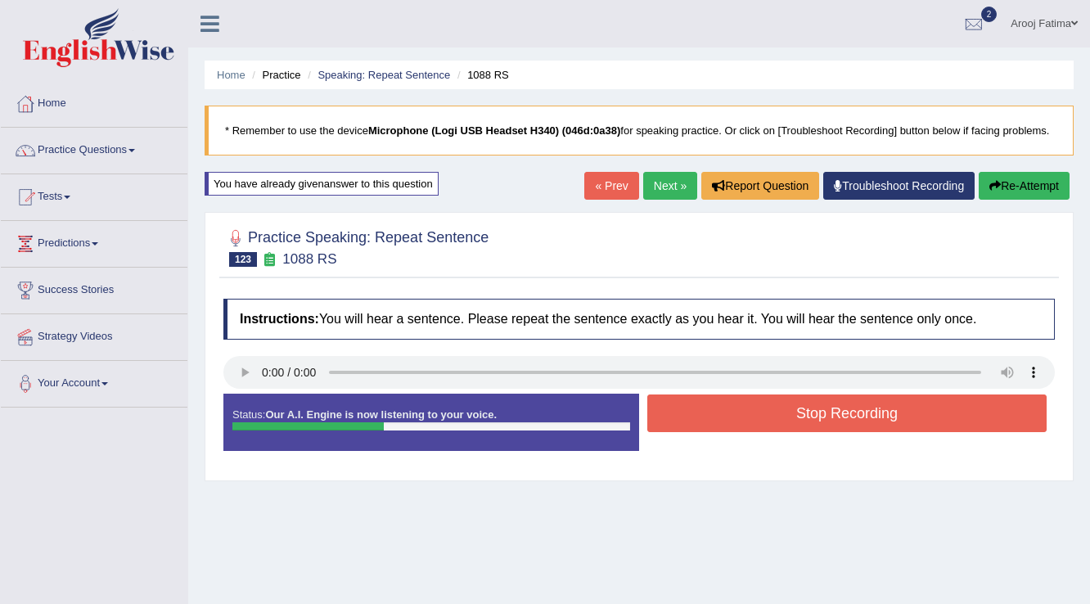
click at [813, 412] on button "Stop Recording" at bounding box center [846, 413] width 399 height 38
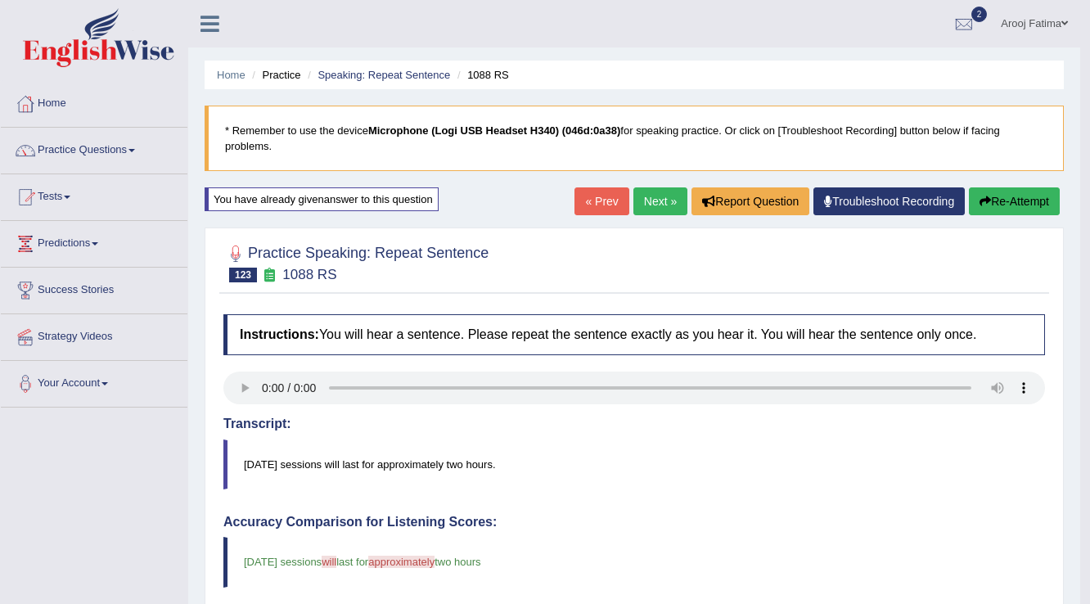
click at [1035, 201] on button "Re-Attempt" at bounding box center [1014, 201] width 91 height 28
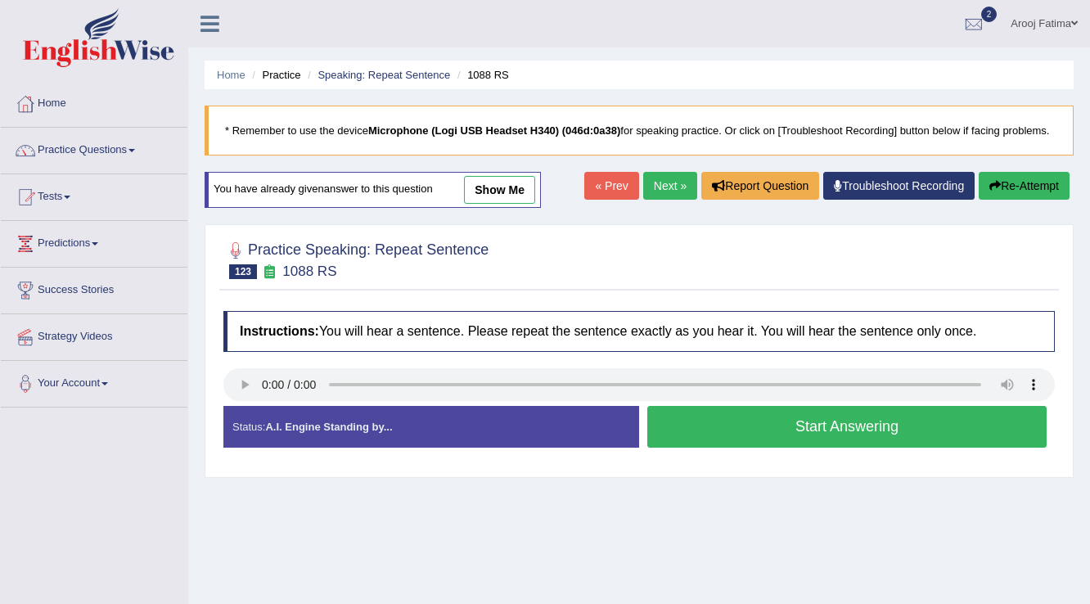
click at [851, 418] on button "Start Answering" at bounding box center [846, 427] width 399 height 42
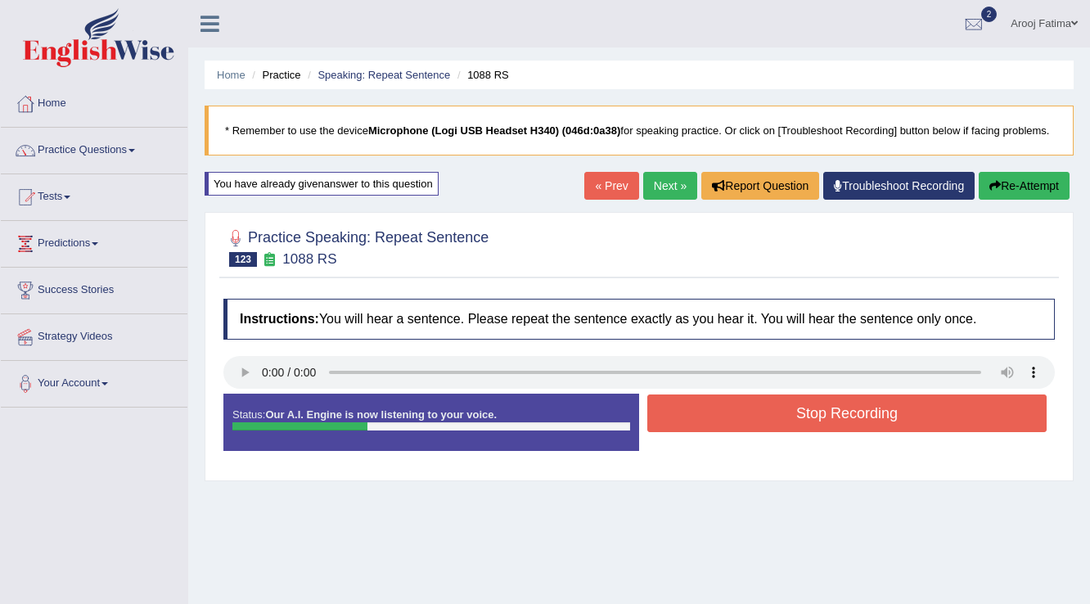
click at [842, 416] on button "Stop Recording" at bounding box center [846, 413] width 399 height 38
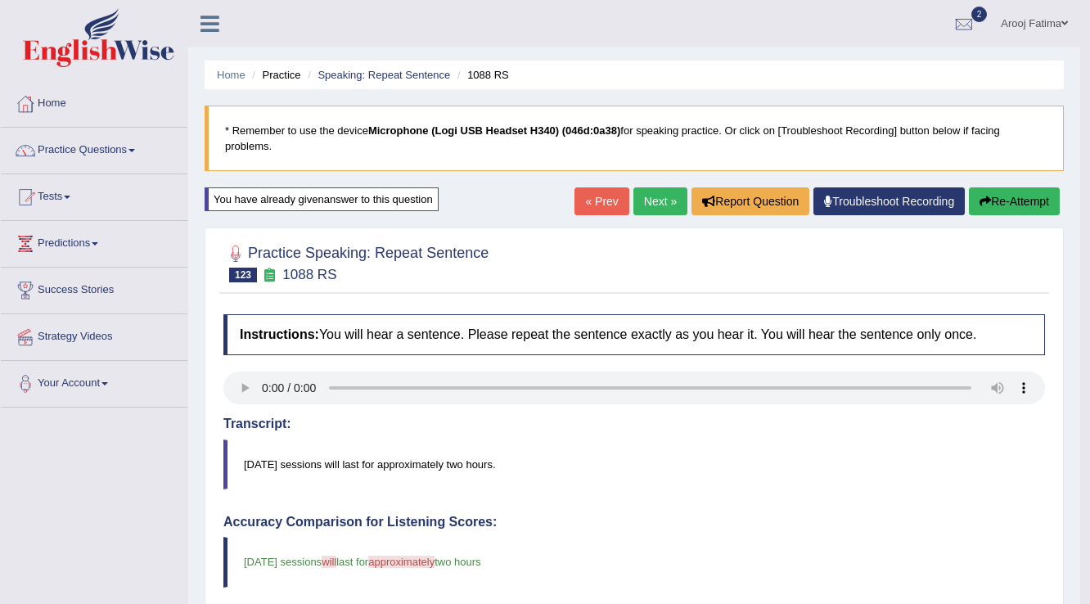
click at [654, 205] on link "Next »" at bounding box center [660, 201] width 54 height 28
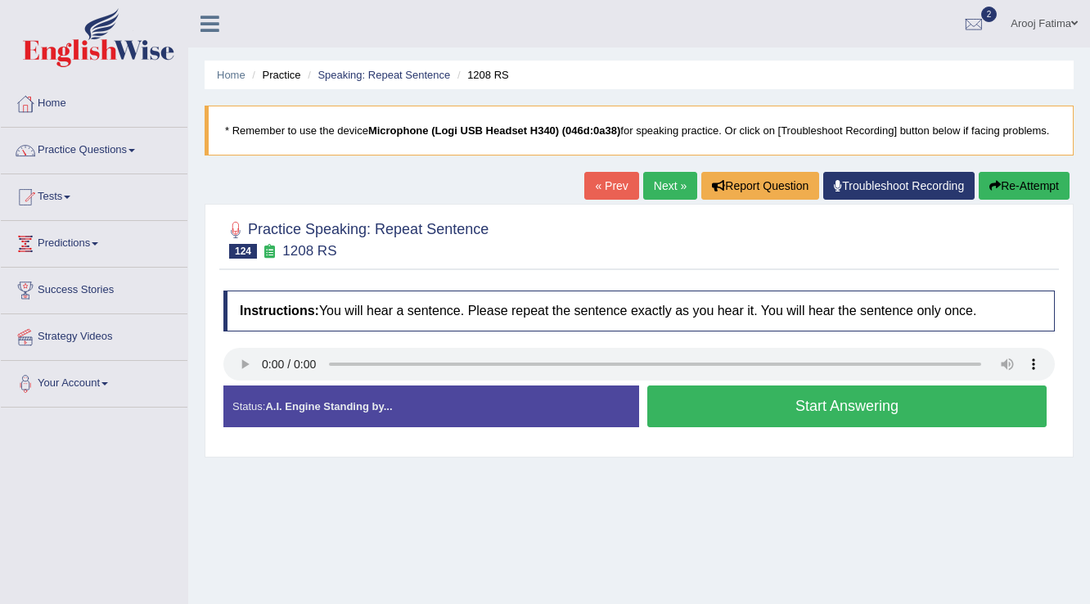
click at [802, 409] on button "Start Answering" at bounding box center [846, 406] width 399 height 42
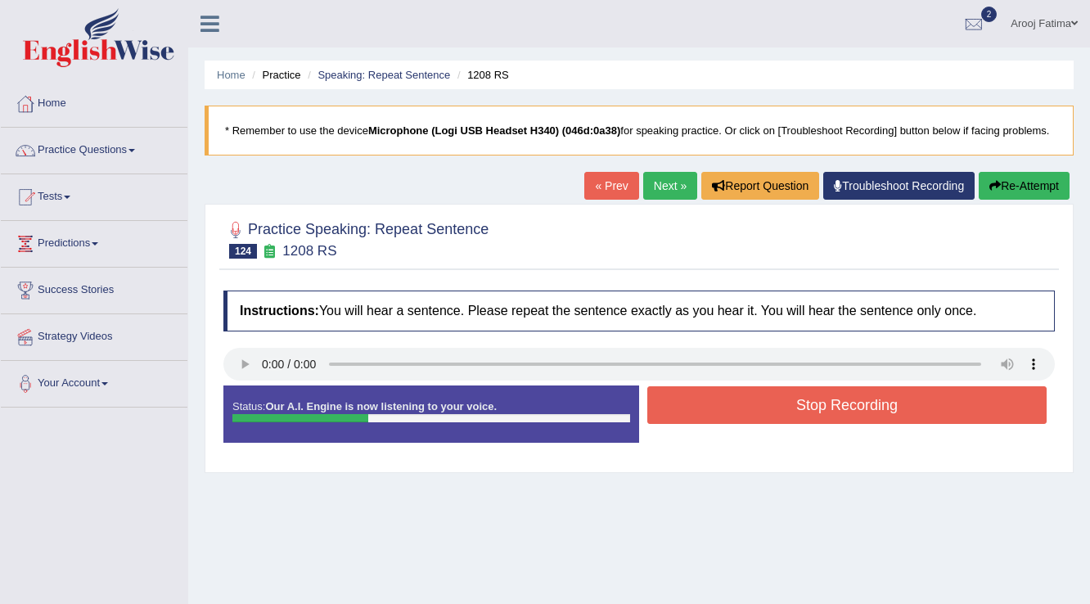
click at [802, 409] on button "Stop Recording" at bounding box center [846, 405] width 399 height 38
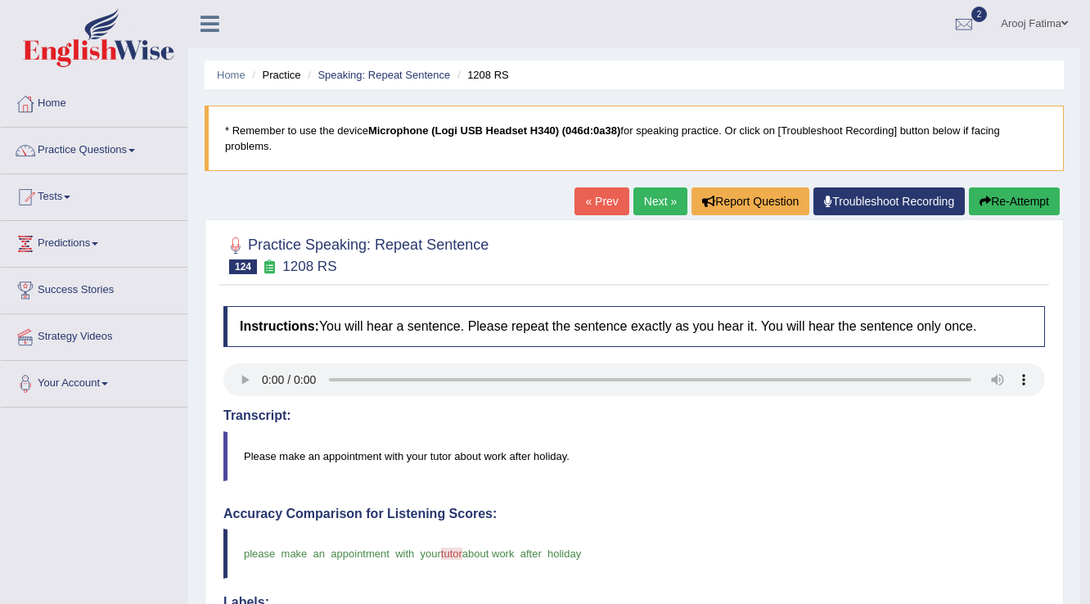
click at [654, 196] on link "Next »" at bounding box center [660, 201] width 54 height 28
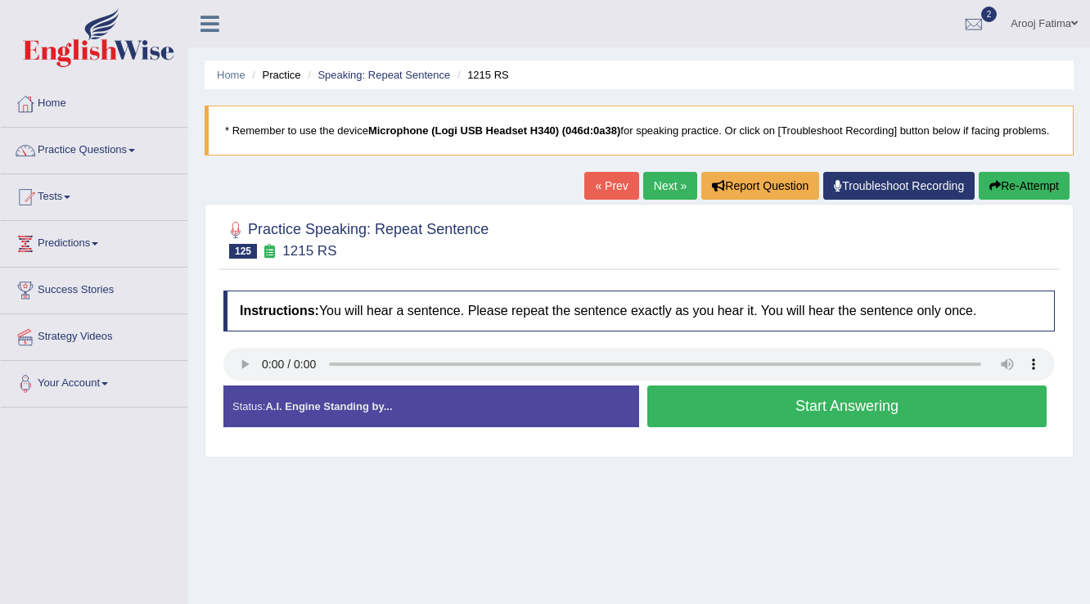
click at [766, 403] on button "Start Answering" at bounding box center [846, 406] width 399 height 42
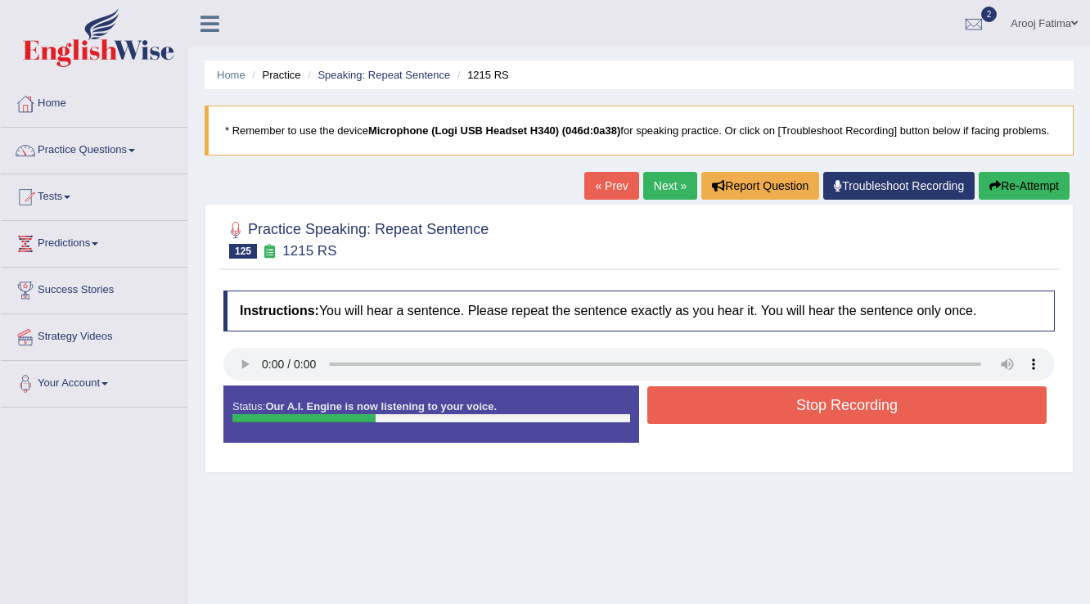
click at [756, 411] on button "Stop Recording" at bounding box center [846, 405] width 399 height 38
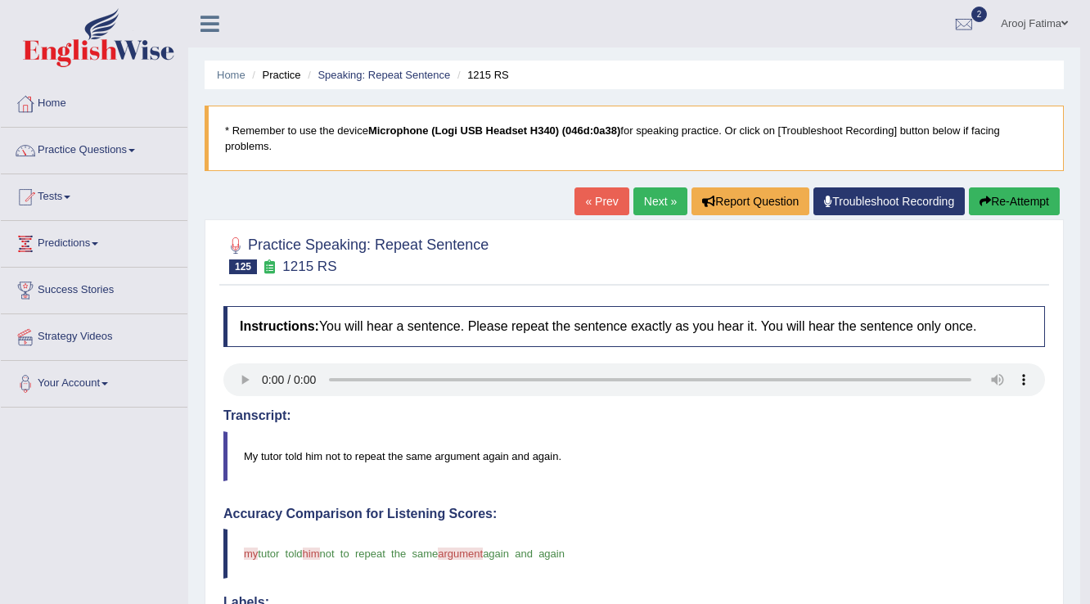
click at [668, 196] on link "Next »" at bounding box center [660, 201] width 54 height 28
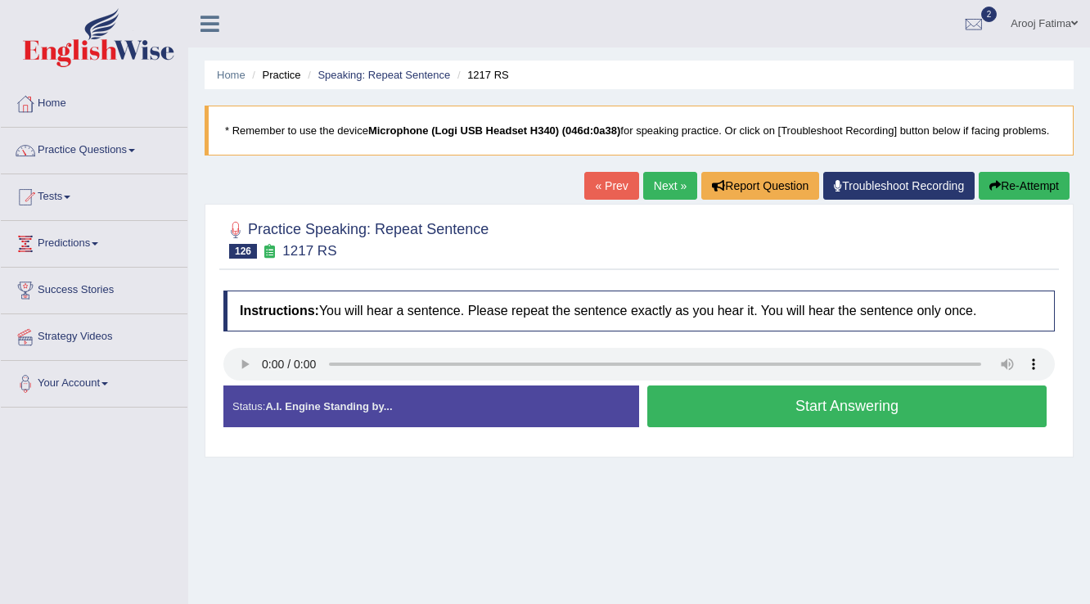
click at [818, 403] on button "Start Answering" at bounding box center [846, 406] width 399 height 42
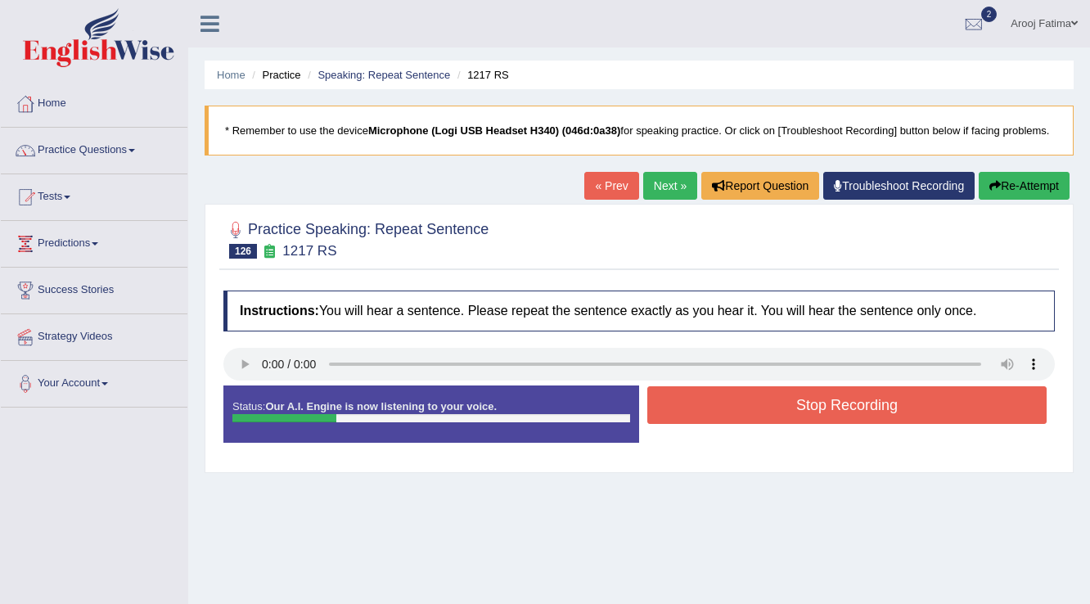
click at [816, 403] on button "Stop Recording" at bounding box center [846, 405] width 399 height 38
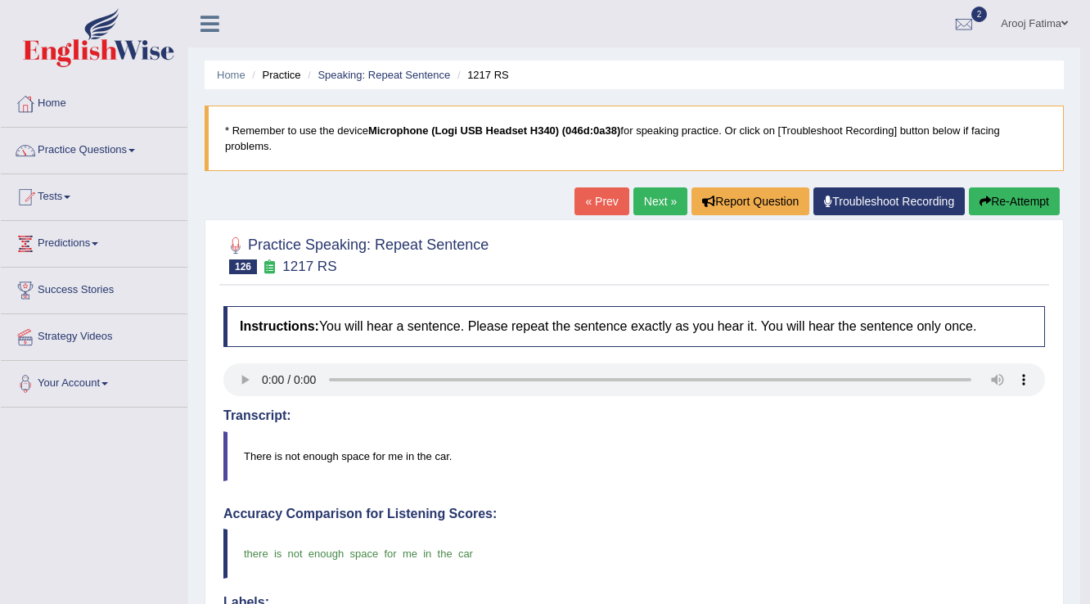
click at [642, 201] on link "Next »" at bounding box center [660, 201] width 54 height 28
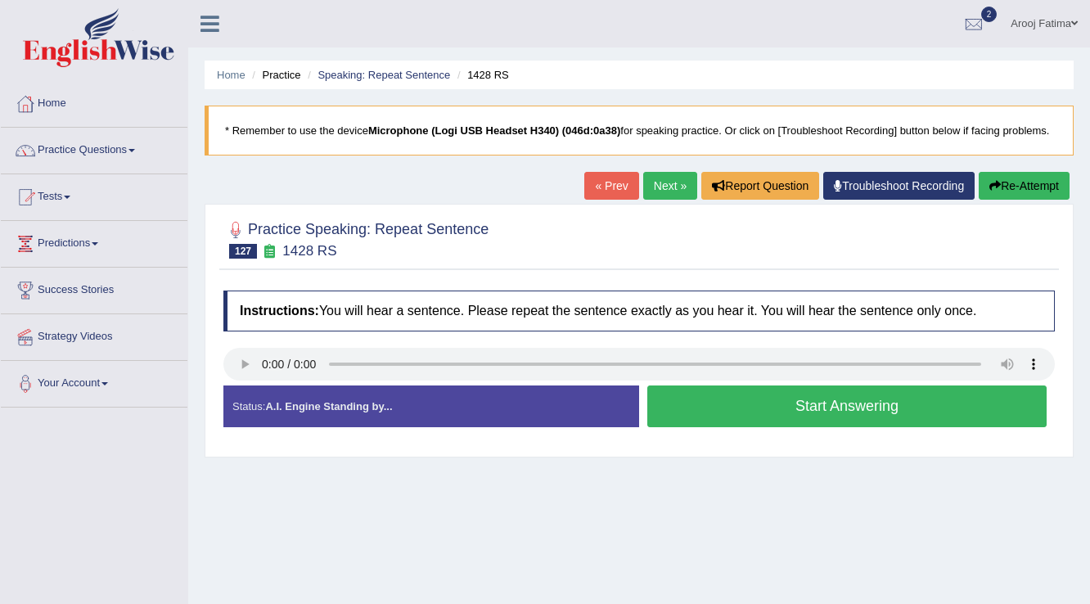
click at [776, 399] on button "Start Answering" at bounding box center [846, 406] width 399 height 42
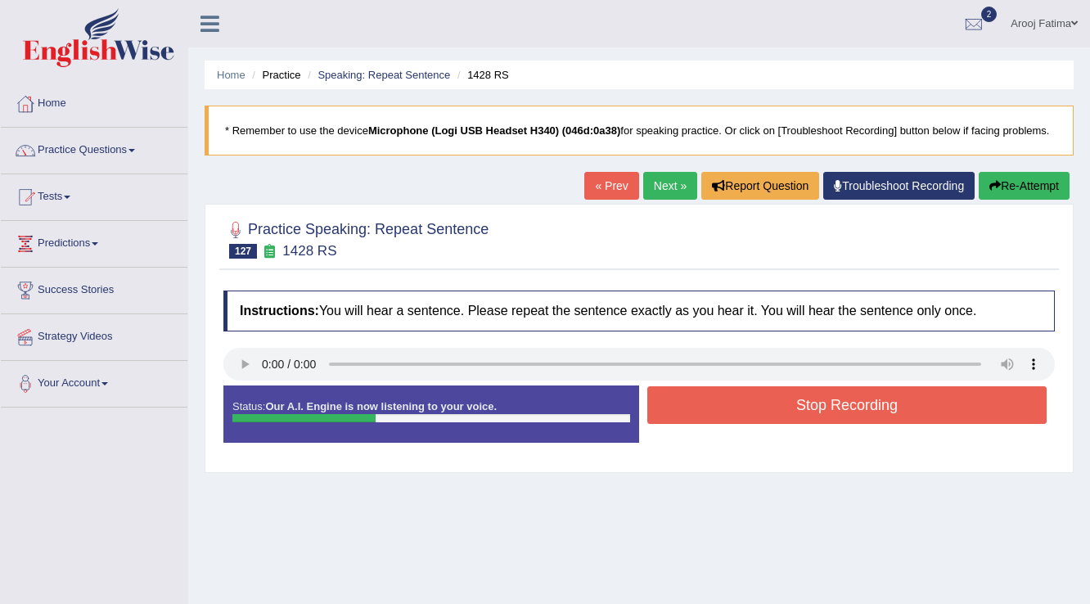
click at [766, 397] on button "Stop Recording" at bounding box center [846, 405] width 399 height 38
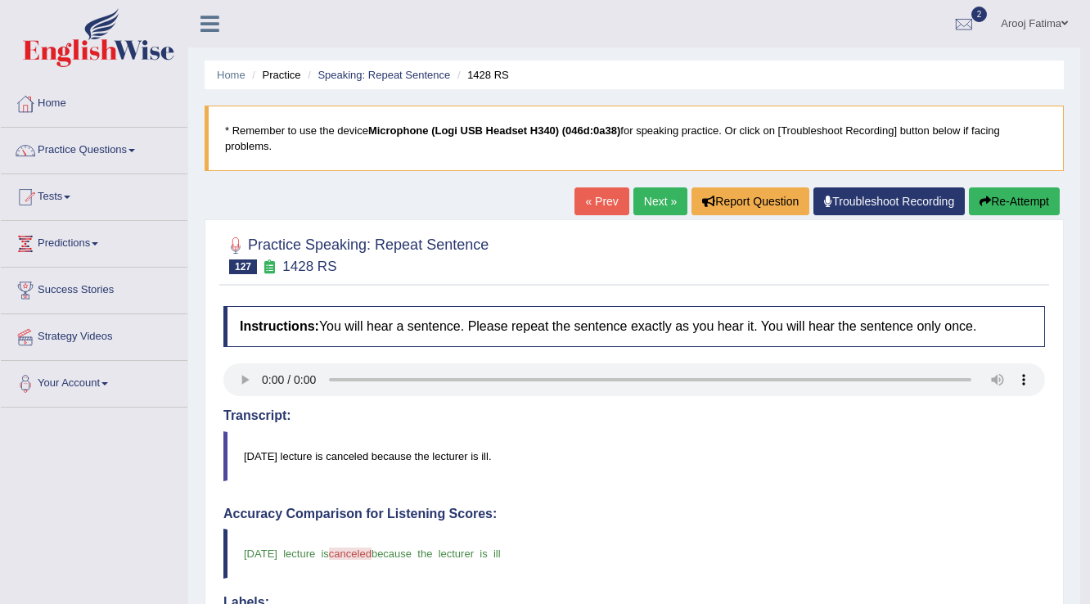
click at [666, 203] on link "Next »" at bounding box center [660, 201] width 54 height 28
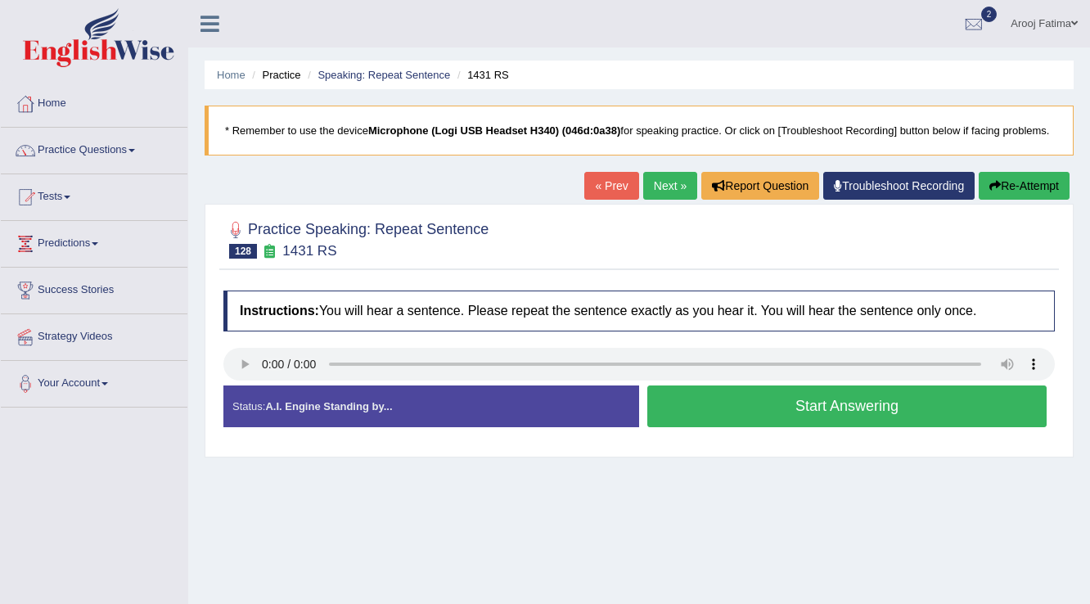
click at [762, 406] on button "Start Answering" at bounding box center [846, 406] width 399 height 42
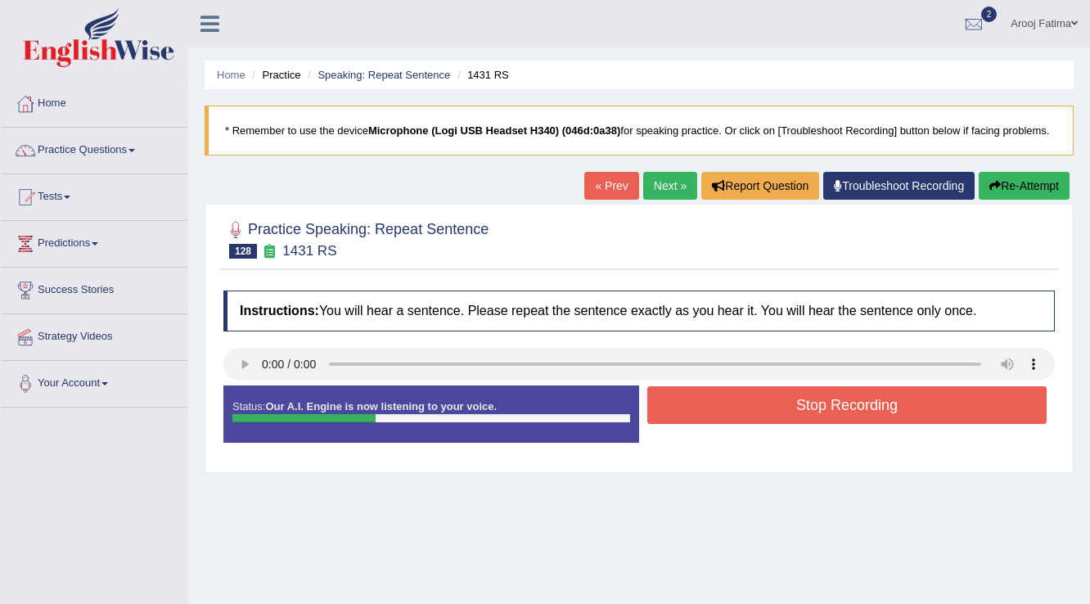
click at [763, 406] on button "Stop Recording" at bounding box center [846, 405] width 399 height 38
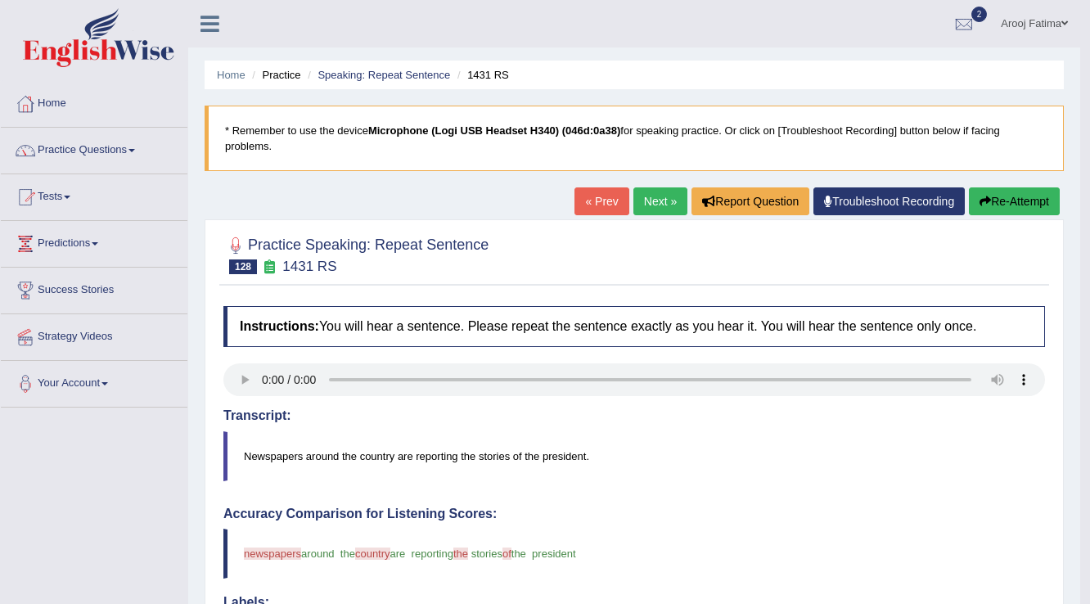
click at [651, 213] on link "Next »" at bounding box center [660, 201] width 54 height 28
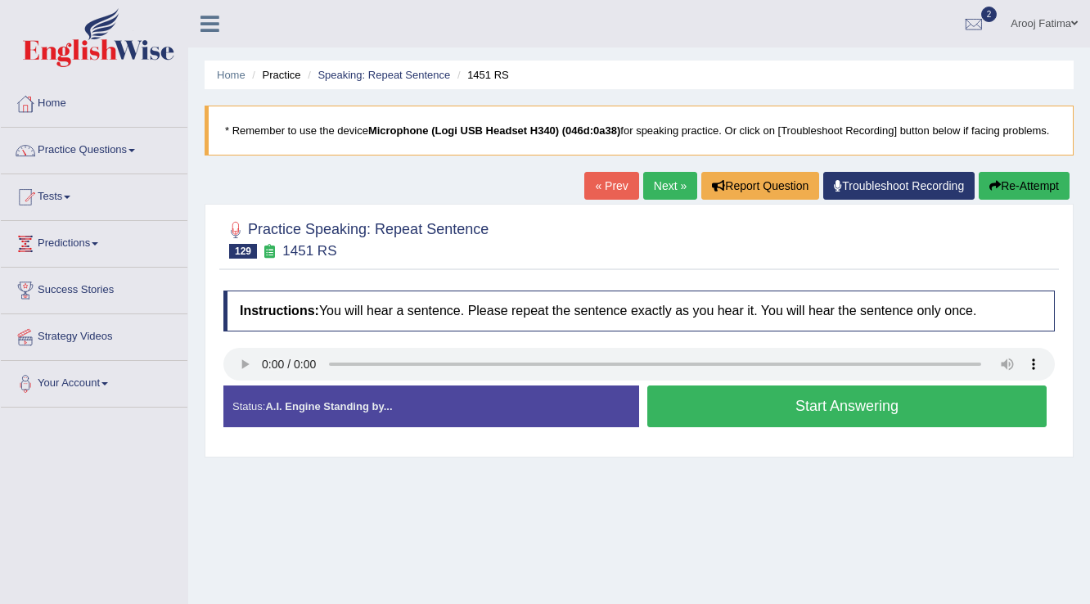
click at [832, 407] on button "Start Answering" at bounding box center [846, 406] width 399 height 42
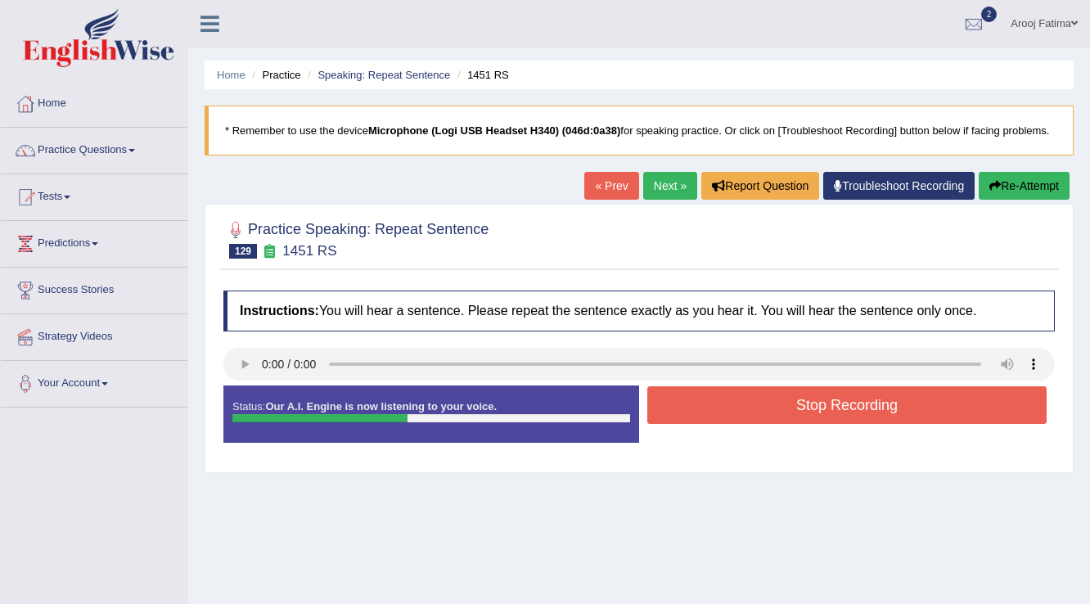
click at [800, 412] on button "Stop Recording" at bounding box center [846, 405] width 399 height 38
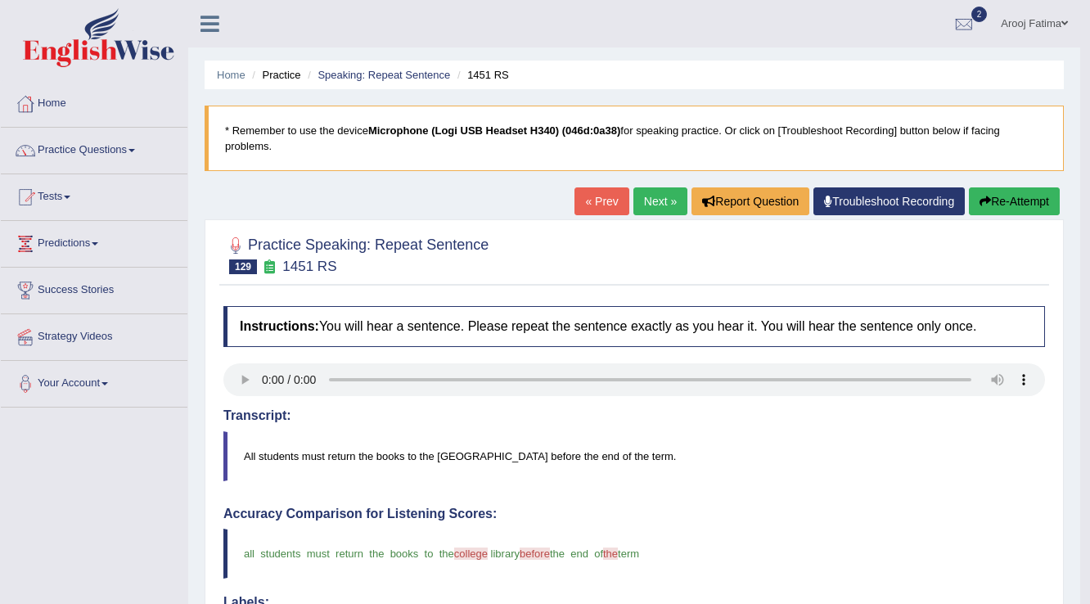
click at [667, 206] on link "Next »" at bounding box center [660, 201] width 54 height 28
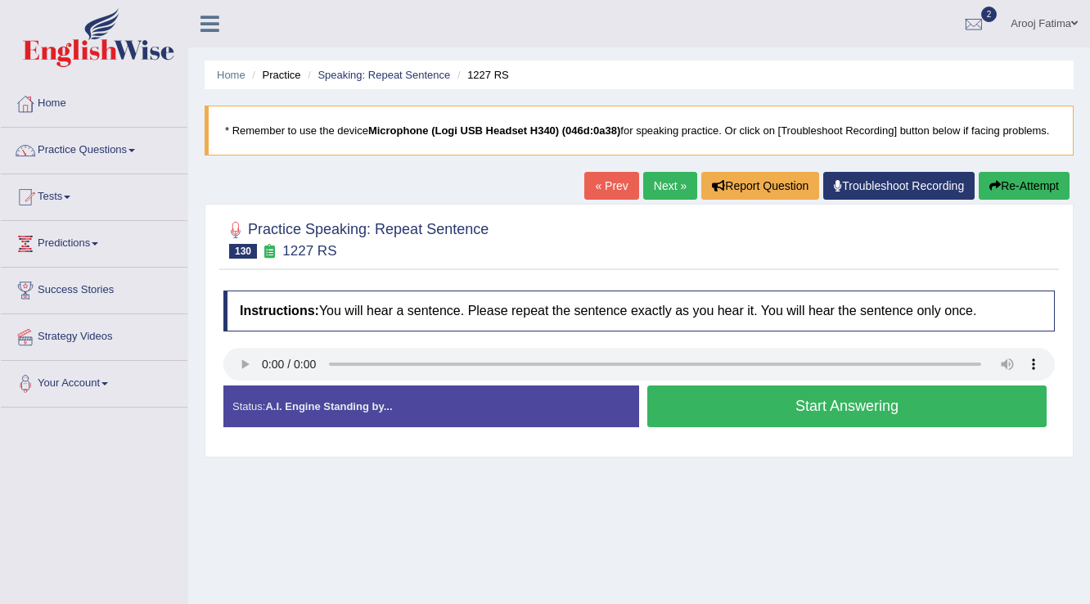
click at [823, 406] on button "Start Answering" at bounding box center [846, 406] width 399 height 42
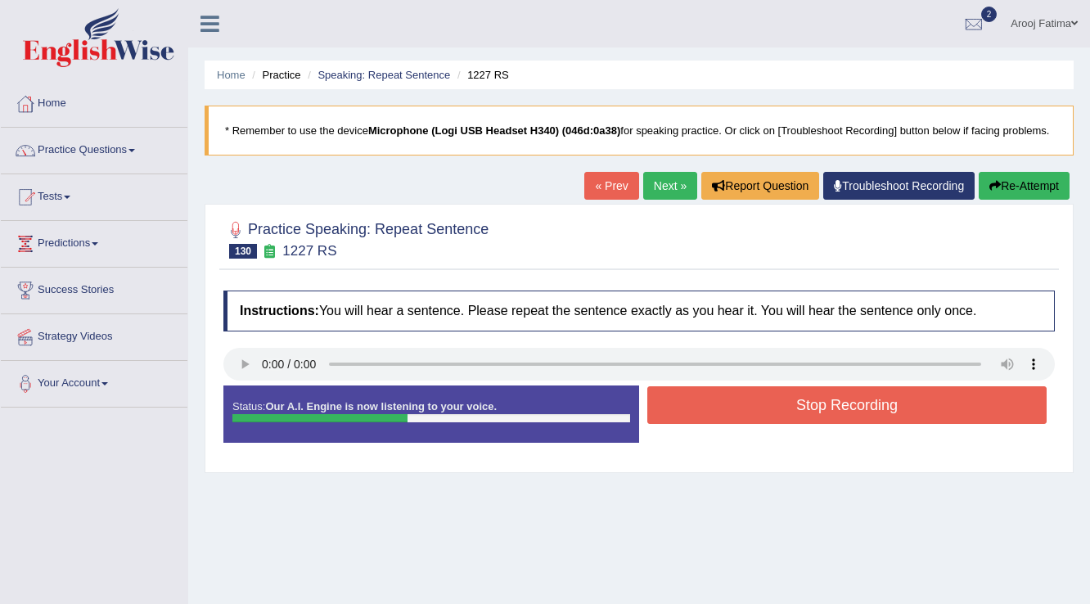
click at [818, 409] on button "Stop Recording" at bounding box center [846, 405] width 399 height 38
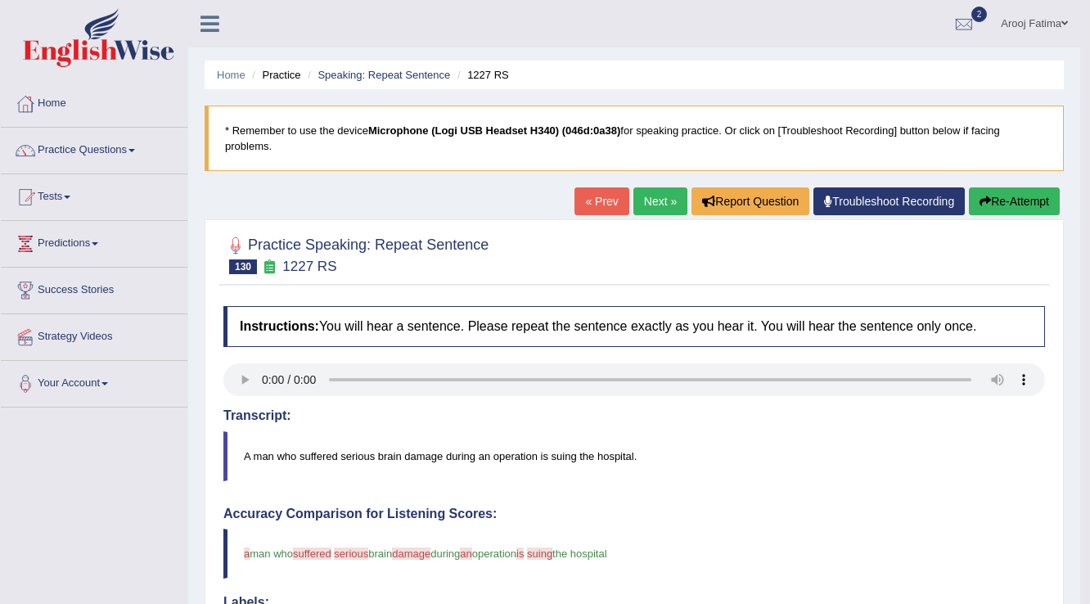
click at [660, 206] on link "Next »" at bounding box center [660, 201] width 54 height 28
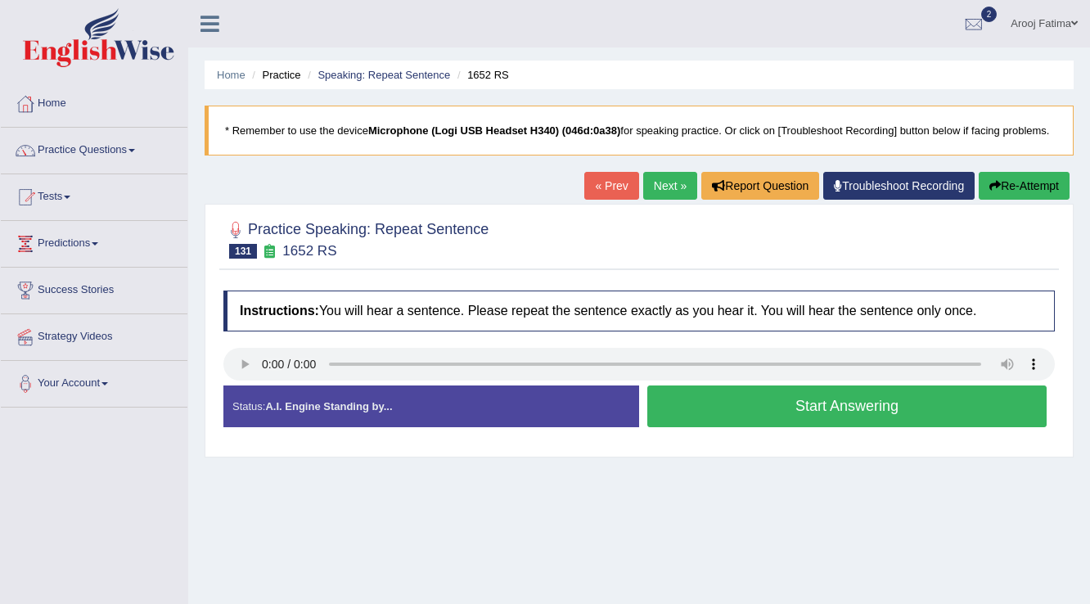
click at [828, 403] on button "Start Answering" at bounding box center [846, 406] width 399 height 42
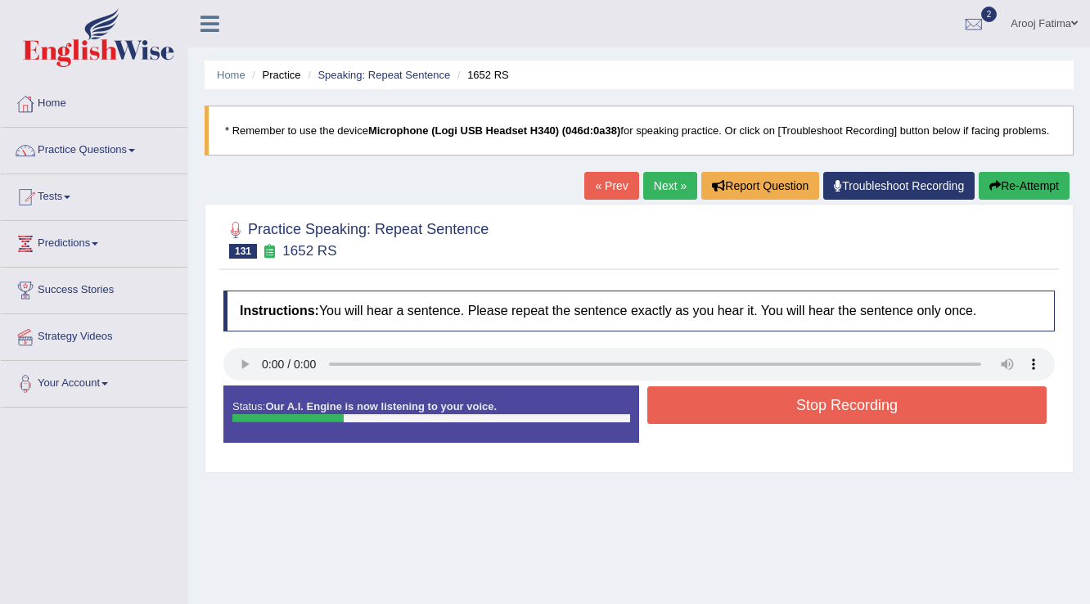
click at [827, 402] on button "Stop Recording" at bounding box center [846, 405] width 399 height 38
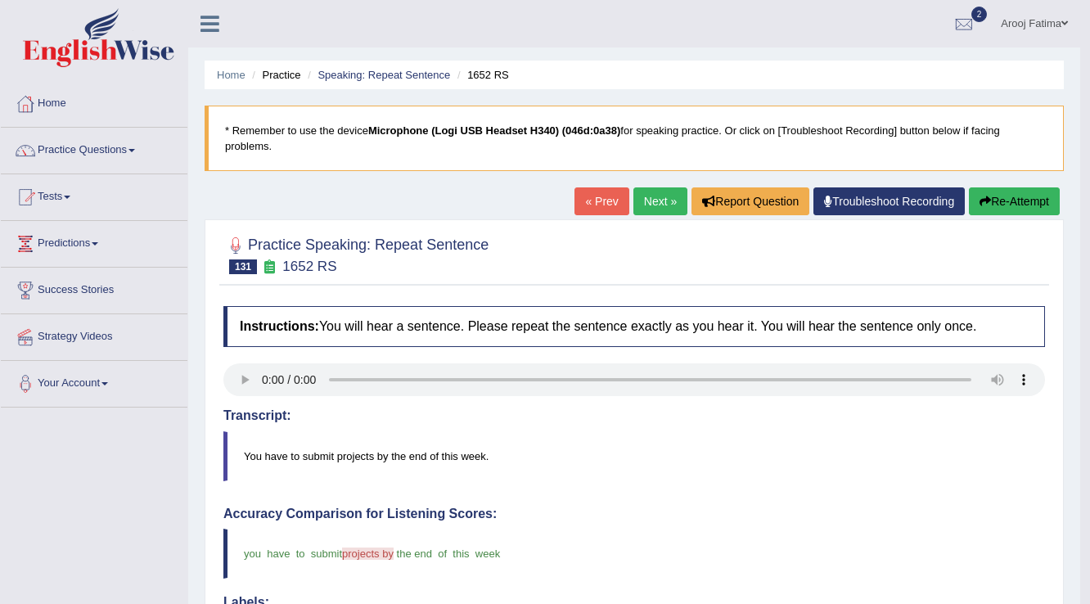
click at [651, 196] on link "Next »" at bounding box center [660, 201] width 54 height 28
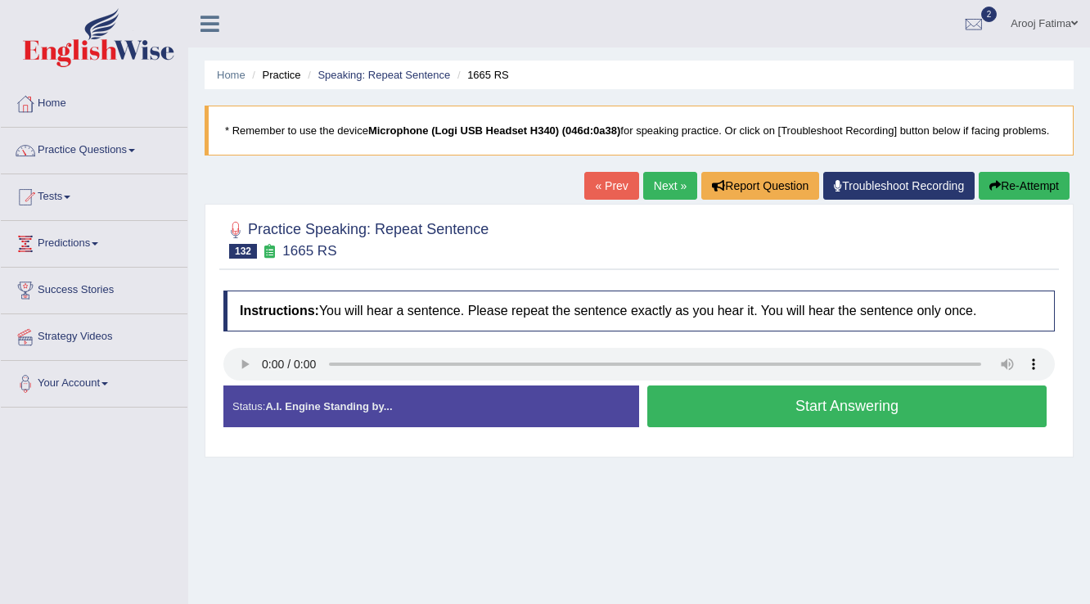
click at [828, 409] on button "Start Answering" at bounding box center [846, 406] width 399 height 42
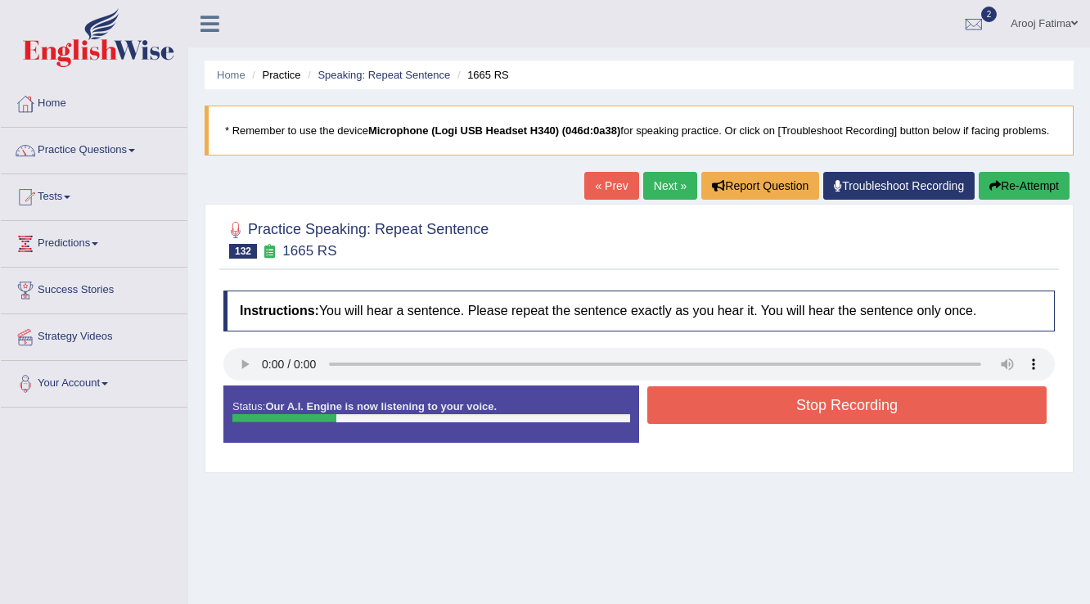
click at [828, 406] on button "Stop Recording" at bounding box center [846, 405] width 399 height 38
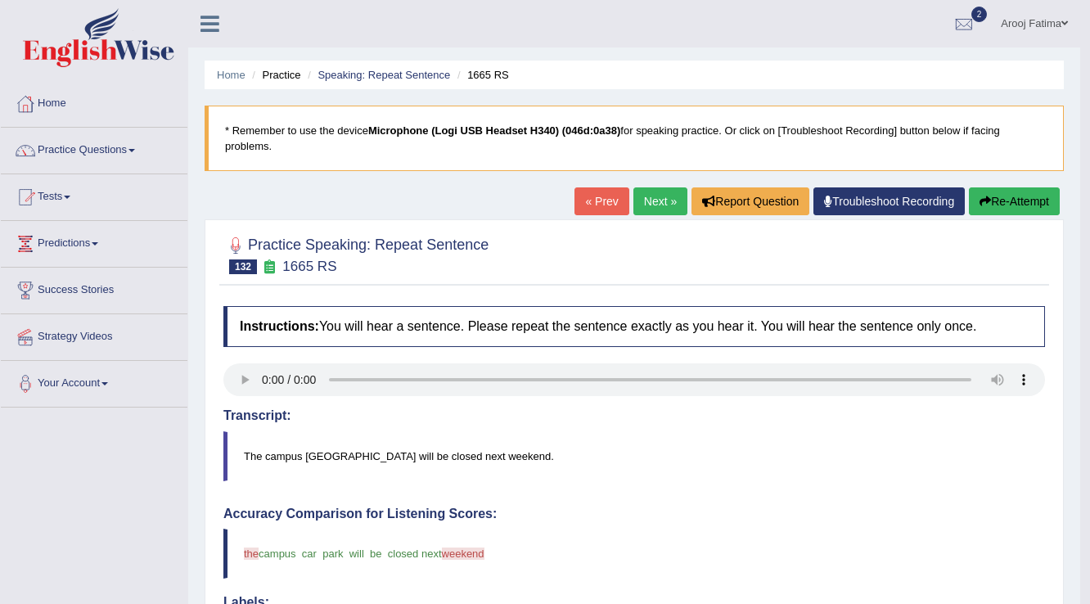
click at [660, 203] on link "Next »" at bounding box center [660, 201] width 54 height 28
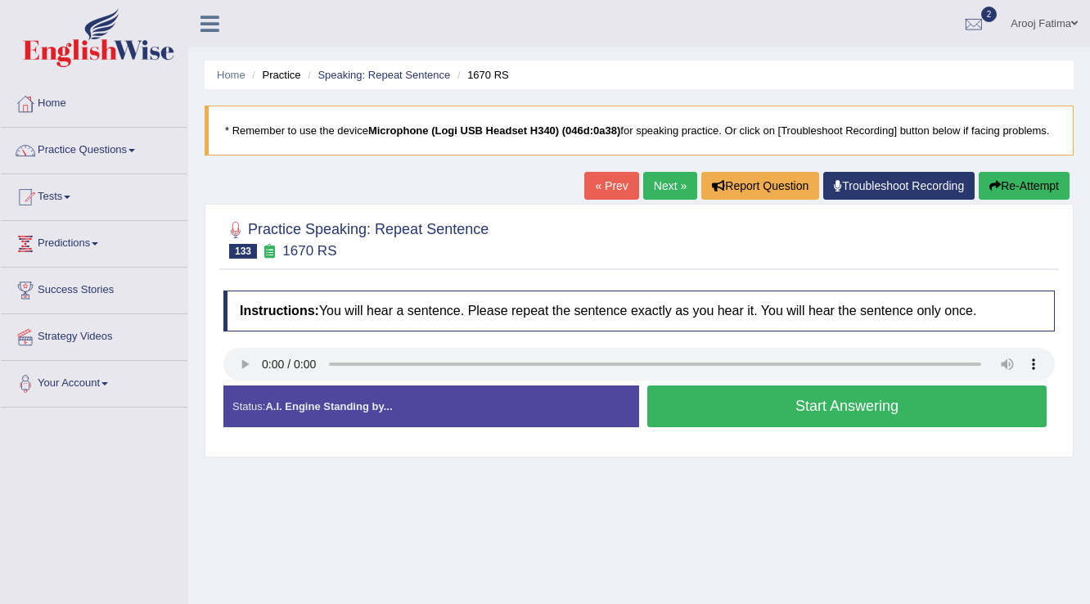
click at [820, 399] on button "Start Answering" at bounding box center [846, 406] width 399 height 42
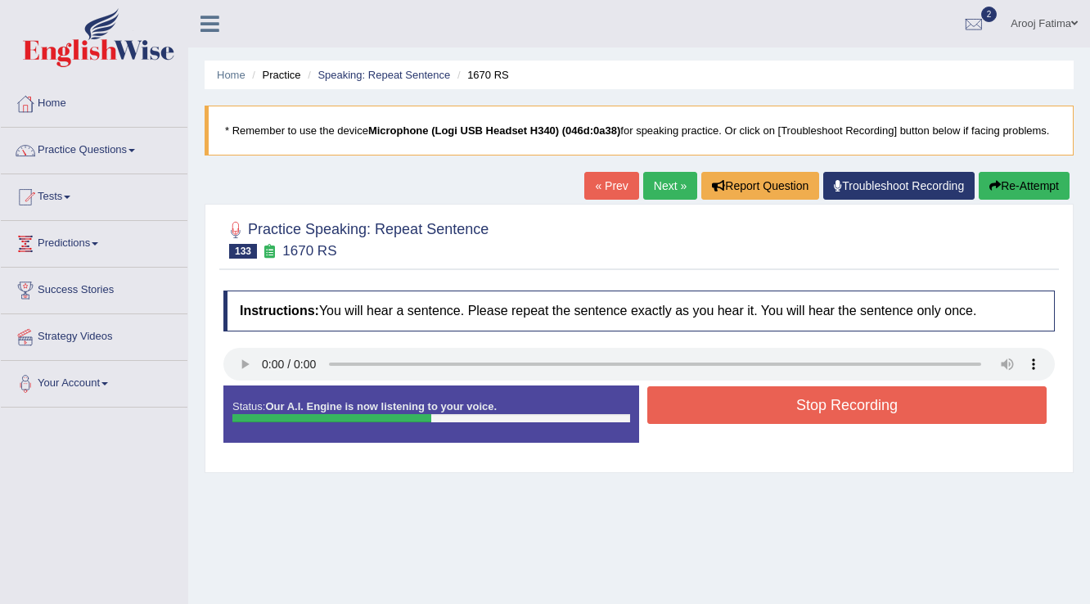
click at [831, 410] on button "Stop Recording" at bounding box center [846, 405] width 399 height 38
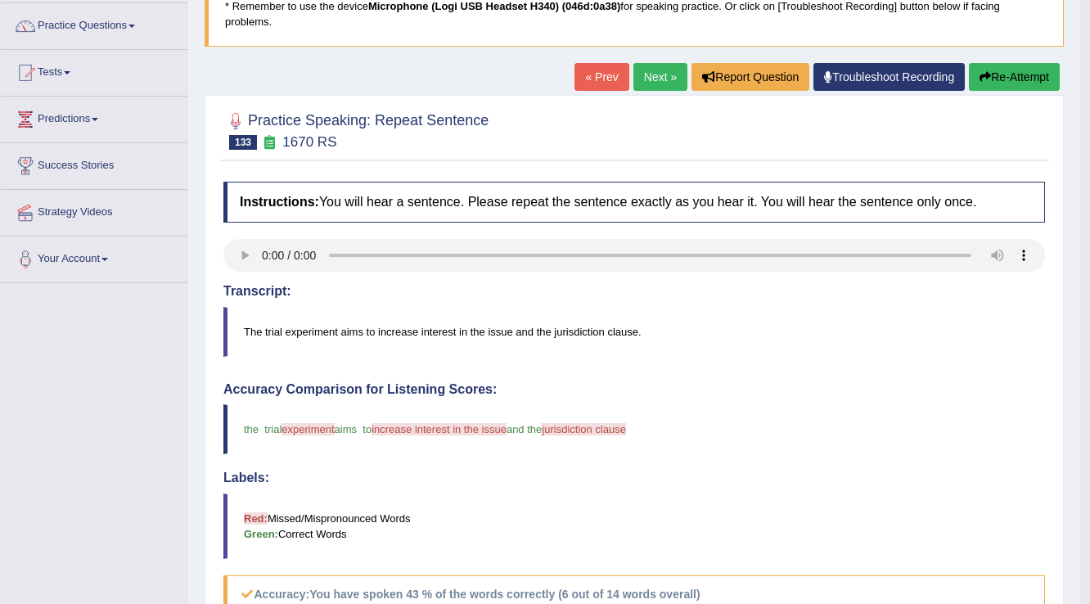
scroll to position [122, 0]
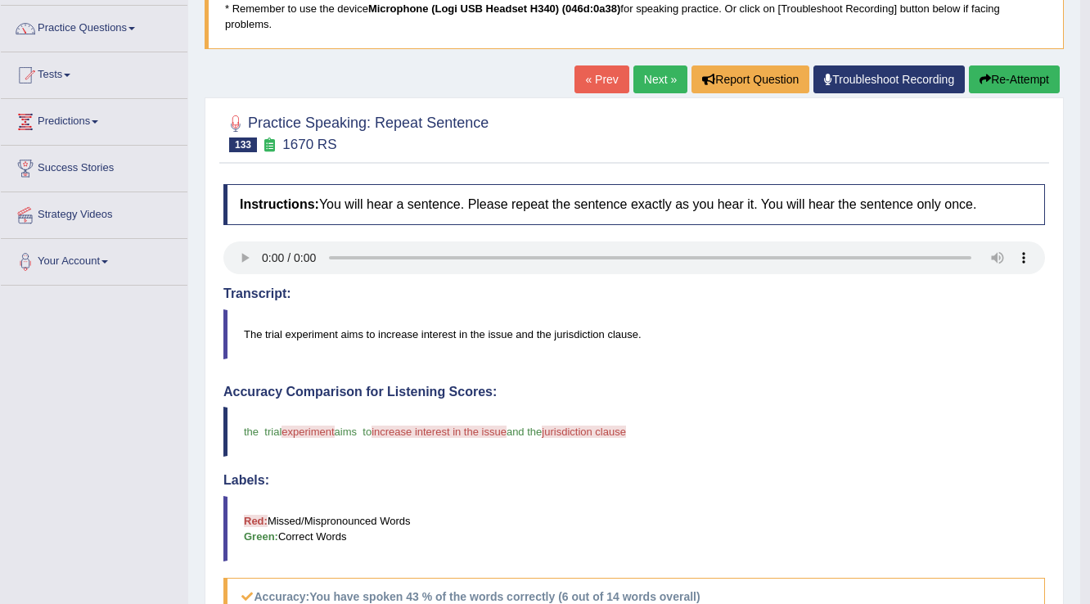
click at [642, 80] on link "Next »" at bounding box center [660, 79] width 54 height 28
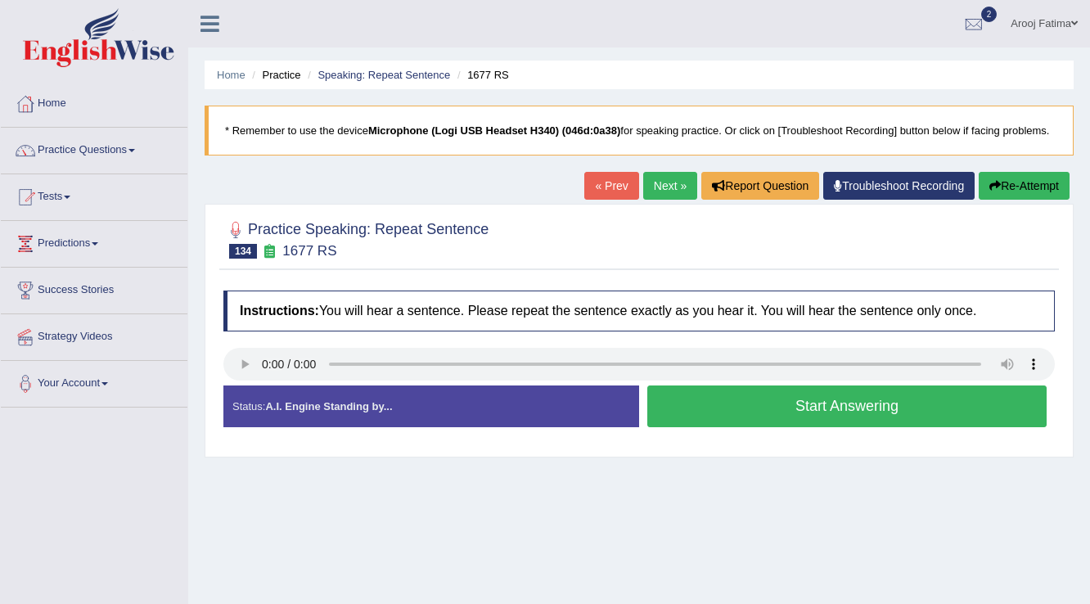
click at [813, 402] on button "Start Answering" at bounding box center [846, 406] width 399 height 42
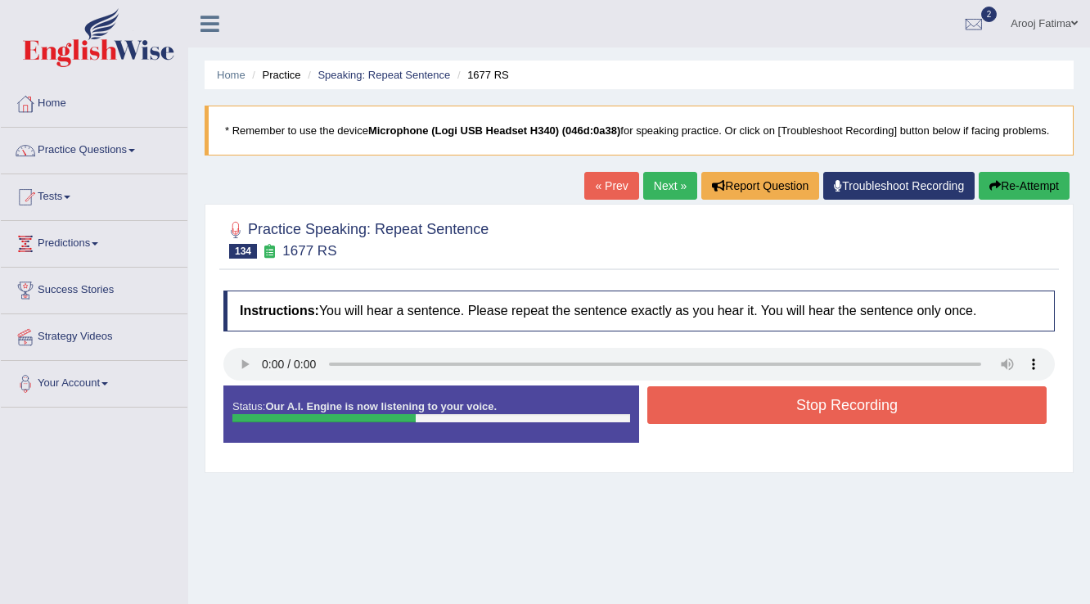
click at [813, 402] on button "Stop Recording" at bounding box center [846, 405] width 399 height 38
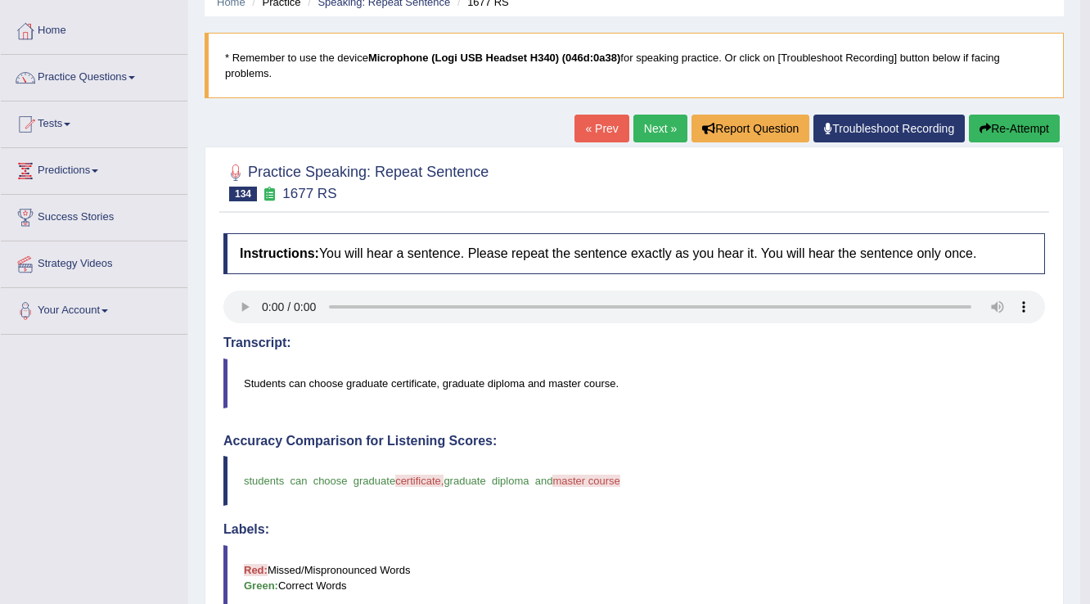
scroll to position [56, 0]
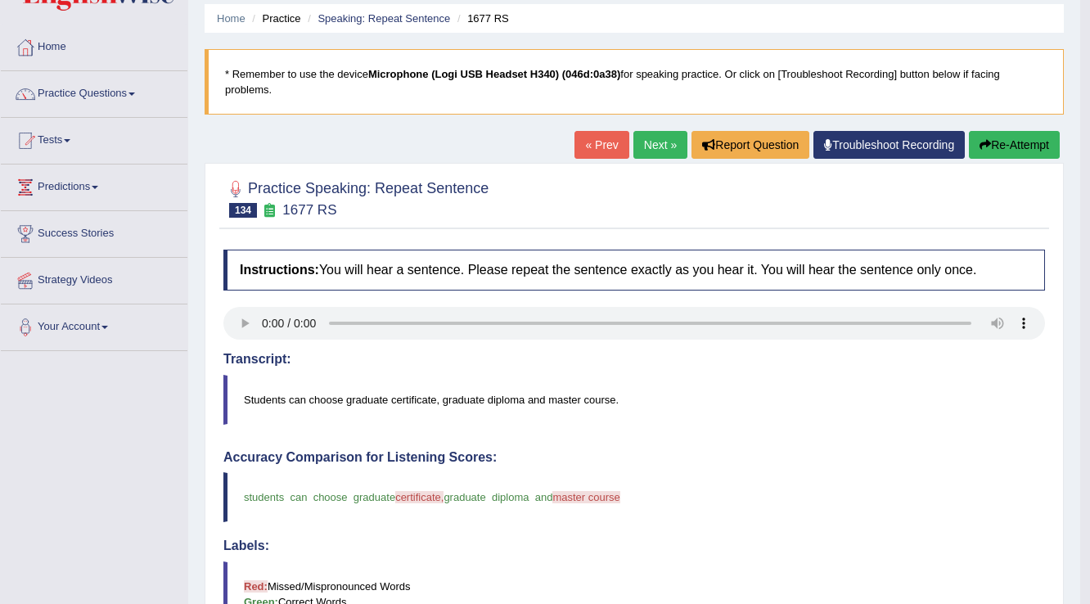
click at [987, 139] on icon "button" at bounding box center [985, 144] width 11 height 11
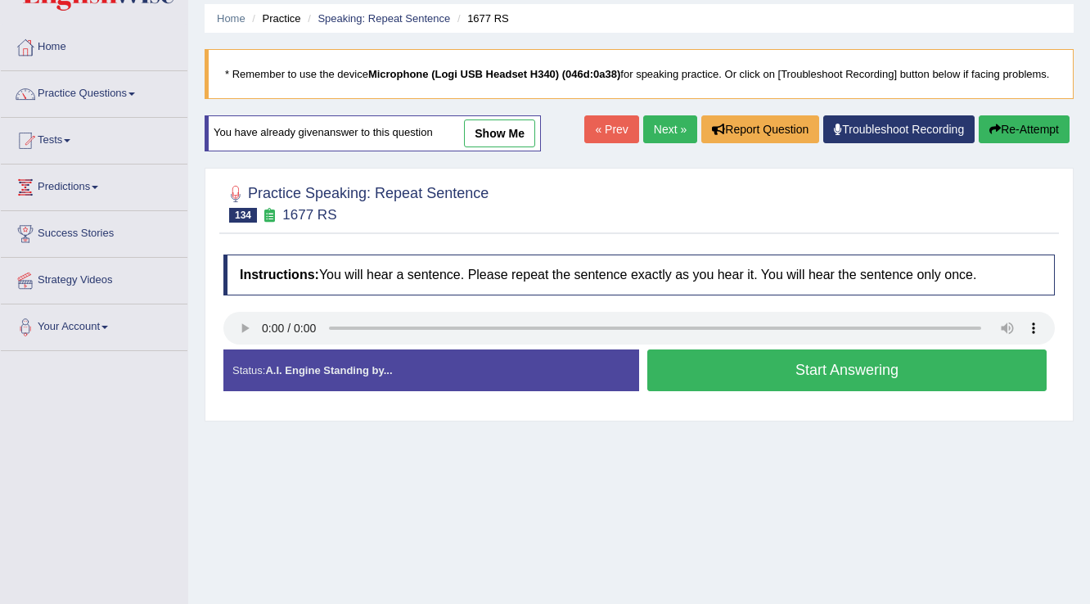
scroll to position [56, 0]
click at [822, 367] on button "Start Answering" at bounding box center [846, 370] width 399 height 42
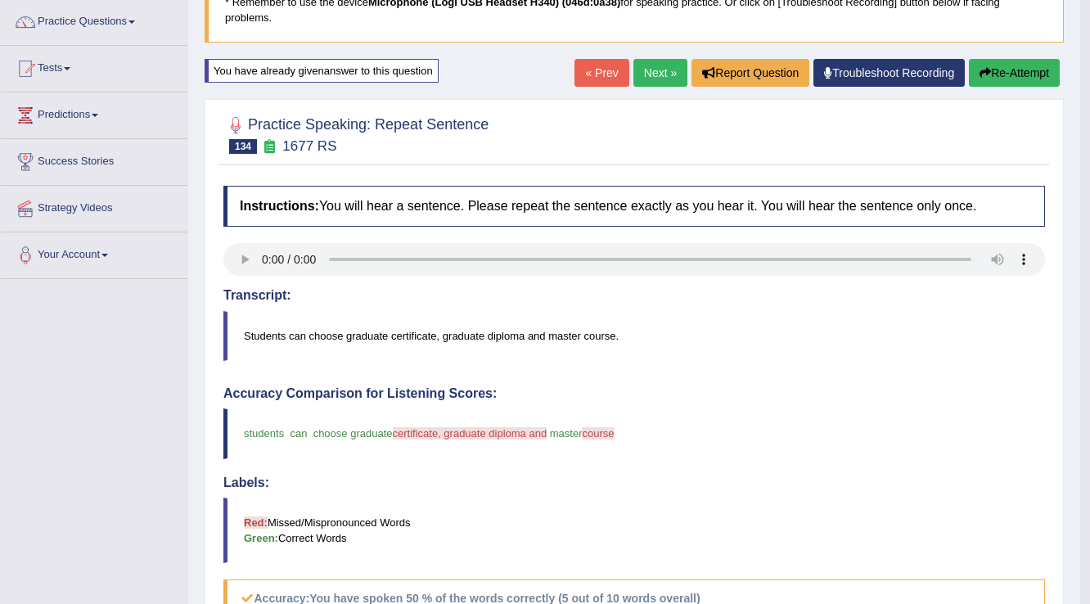
scroll to position [0, 0]
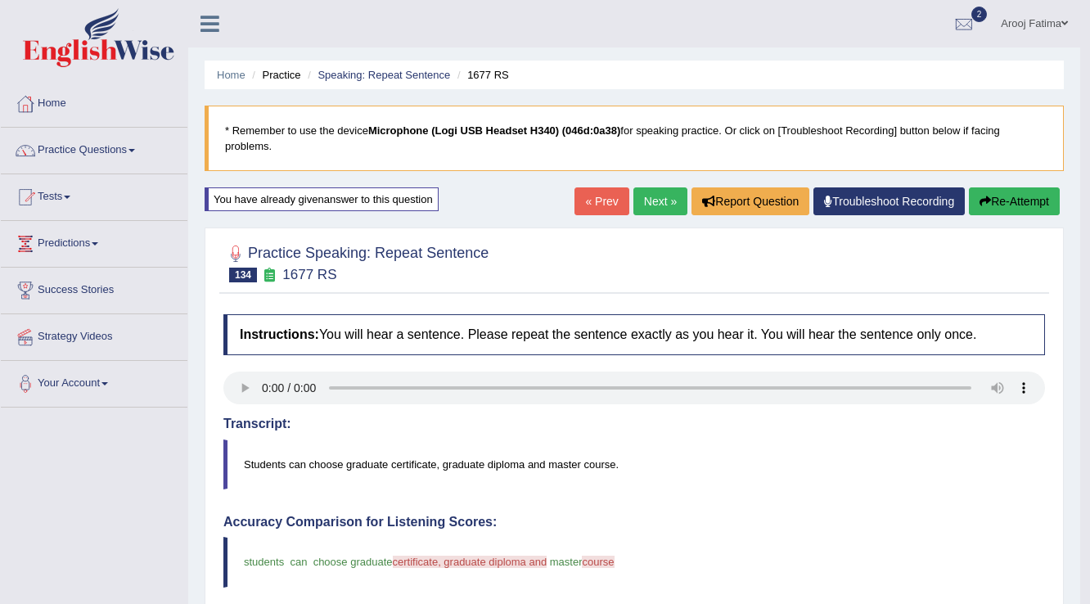
click at [998, 193] on button "Re-Attempt" at bounding box center [1014, 201] width 91 height 28
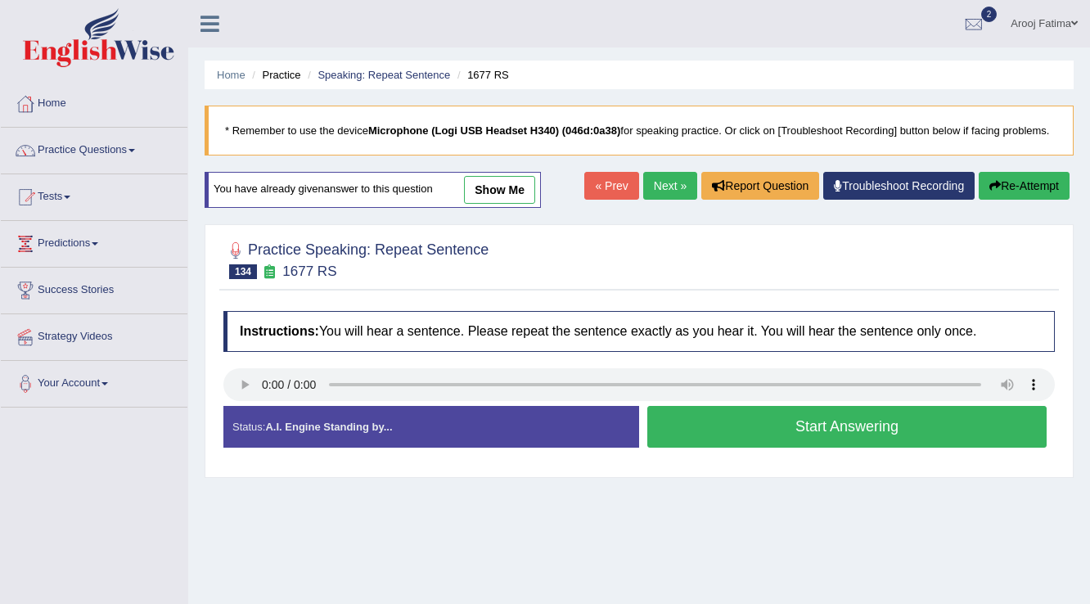
click at [854, 428] on button "Start Answering" at bounding box center [846, 427] width 399 height 42
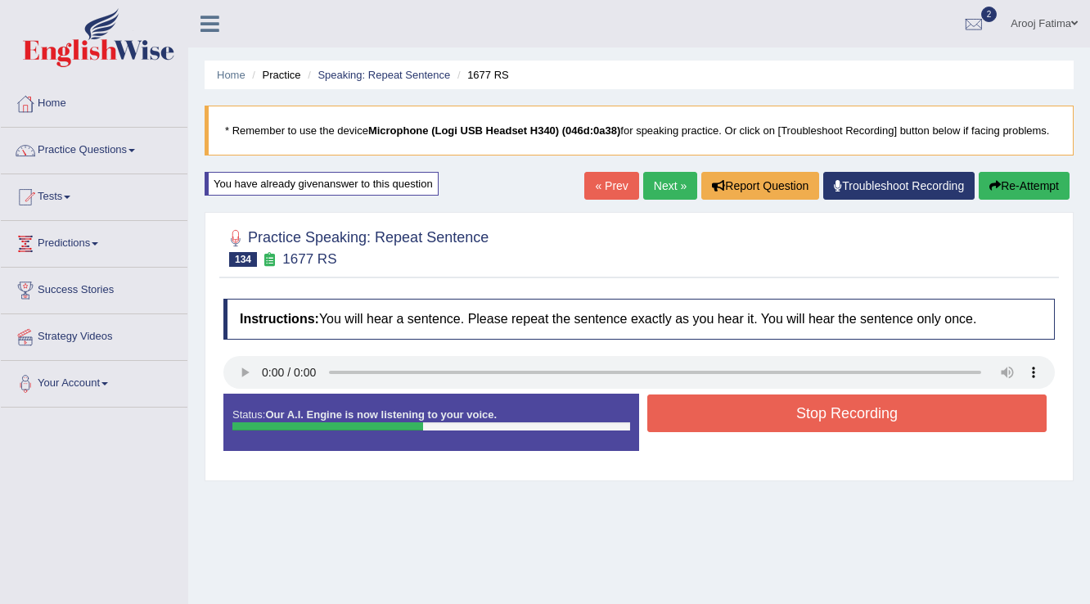
click at [853, 410] on button "Stop Recording" at bounding box center [846, 413] width 399 height 38
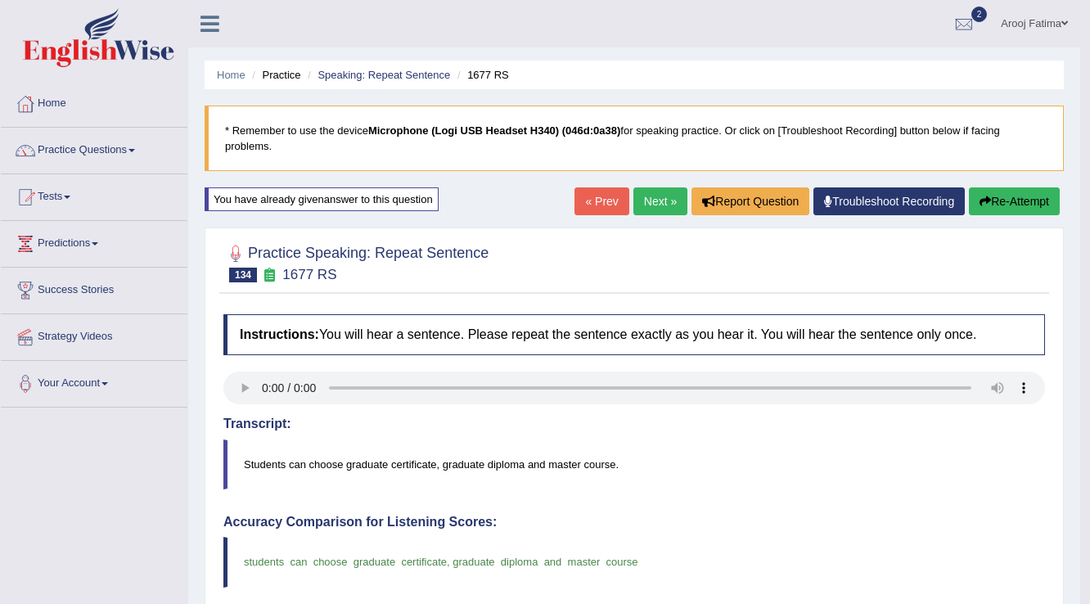
click at [991, 196] on button "Re-Attempt" at bounding box center [1014, 201] width 91 height 28
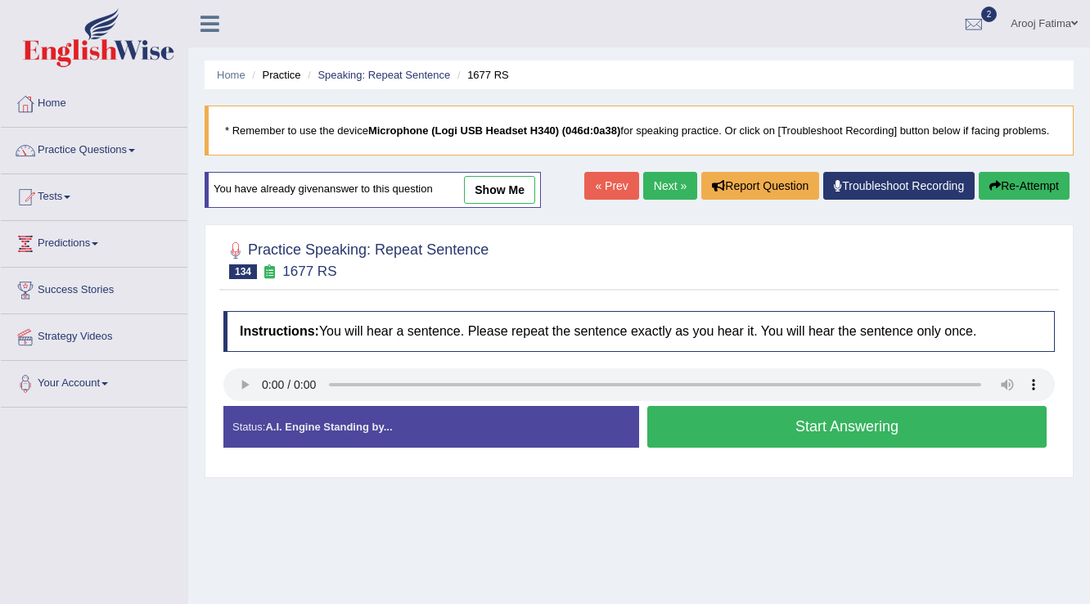
click at [856, 429] on button "Start Answering" at bounding box center [846, 427] width 399 height 42
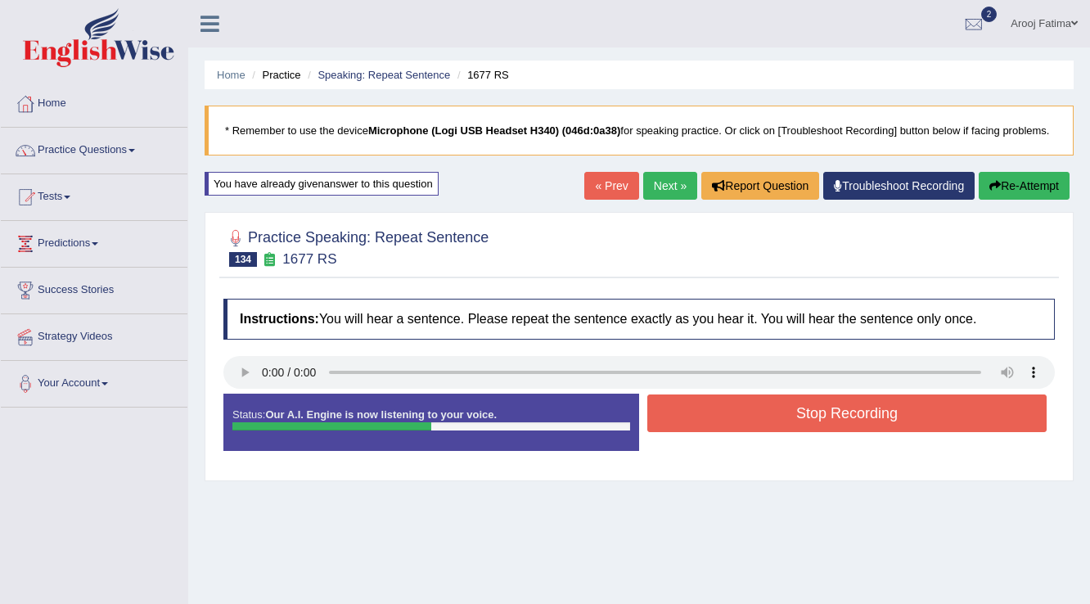
click at [851, 415] on button "Stop Recording" at bounding box center [846, 413] width 399 height 38
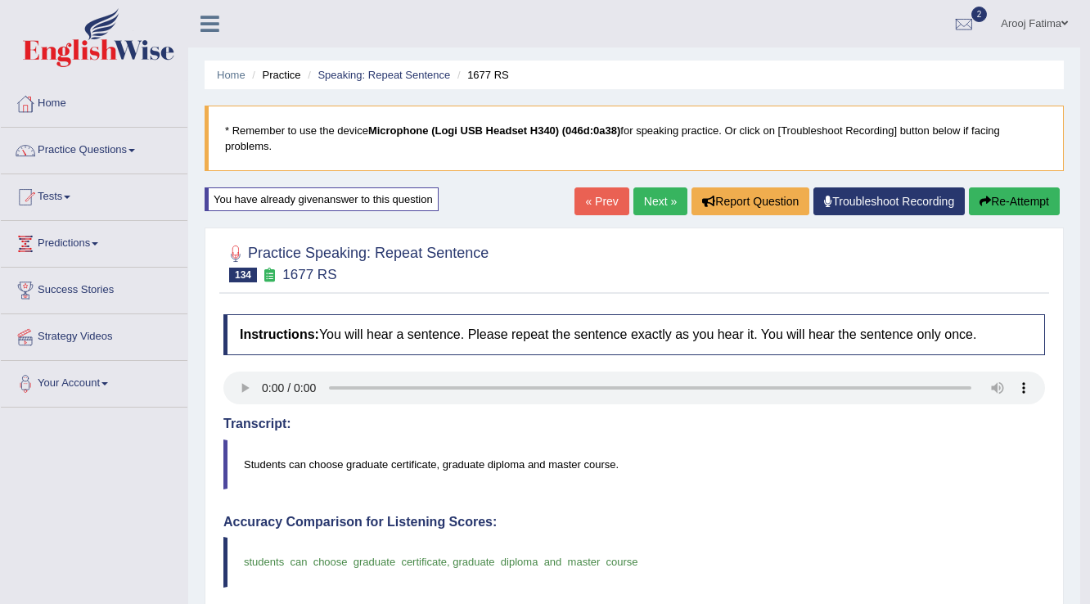
click at [667, 206] on link "Next »" at bounding box center [660, 201] width 54 height 28
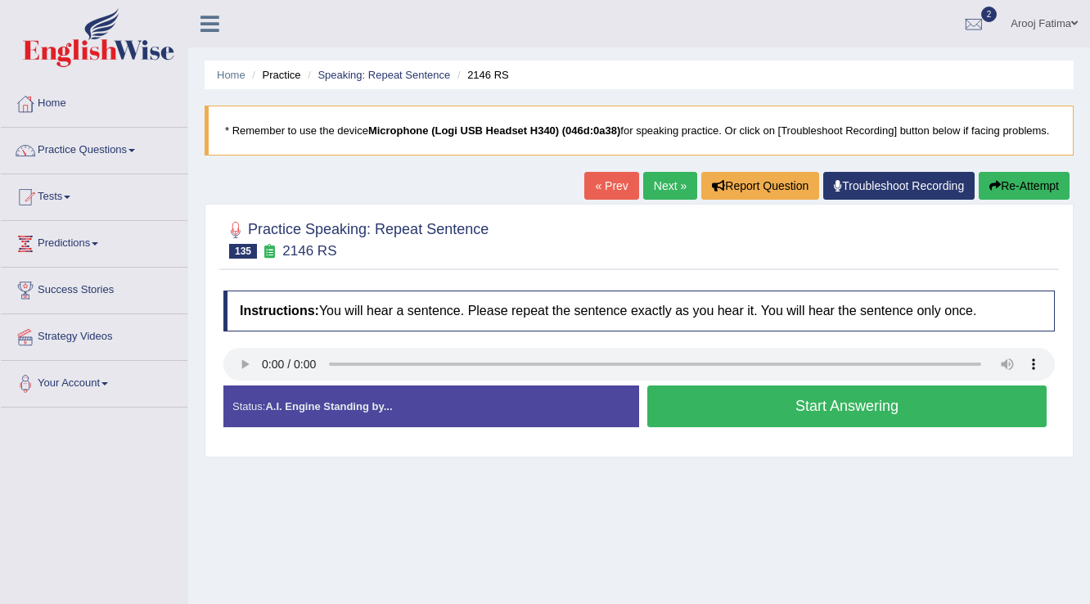
click at [847, 404] on button "Start Answering" at bounding box center [846, 406] width 399 height 42
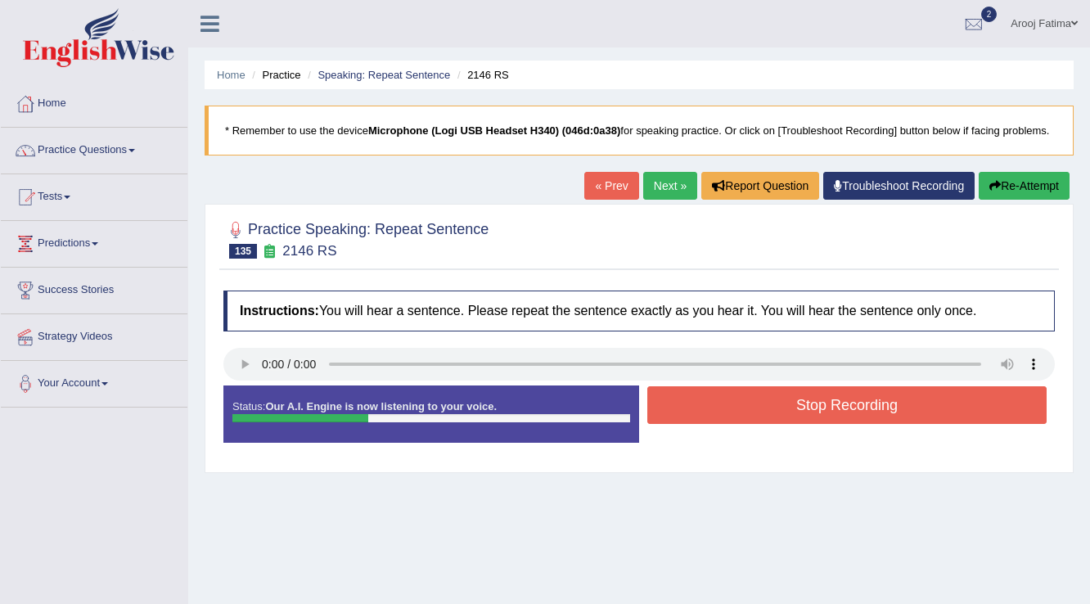
click at [845, 403] on button "Stop Recording" at bounding box center [846, 405] width 399 height 38
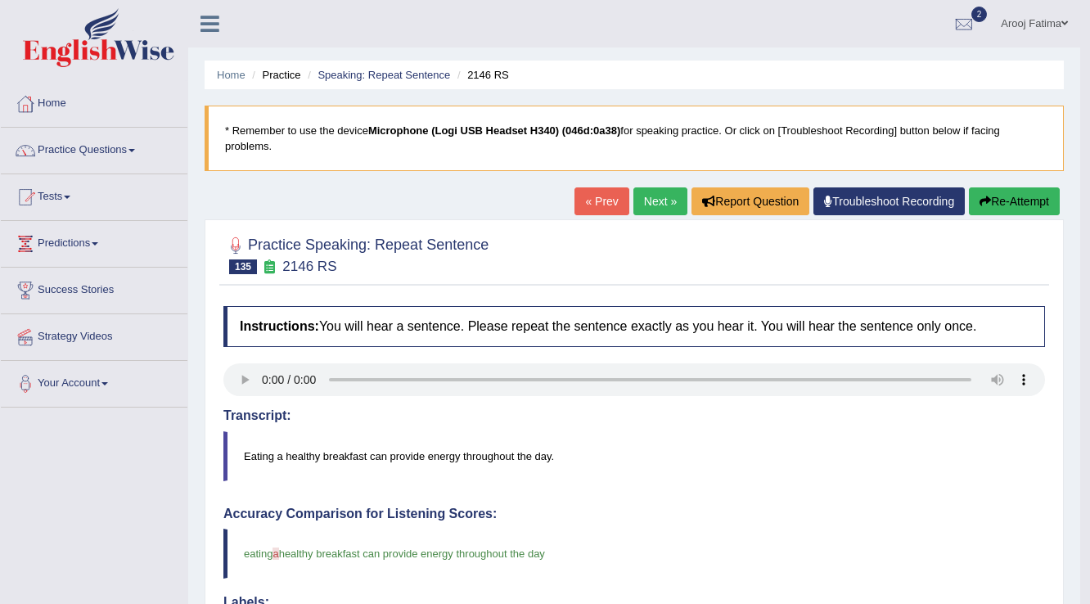
click at [654, 206] on link "Next »" at bounding box center [660, 201] width 54 height 28
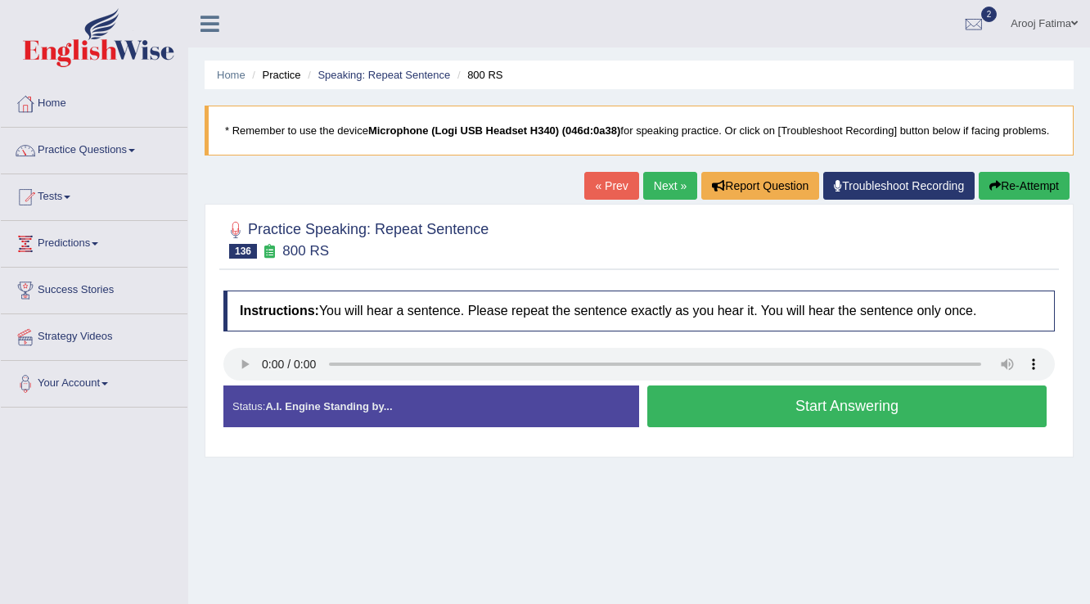
click at [832, 408] on button "Start Answering" at bounding box center [846, 406] width 399 height 42
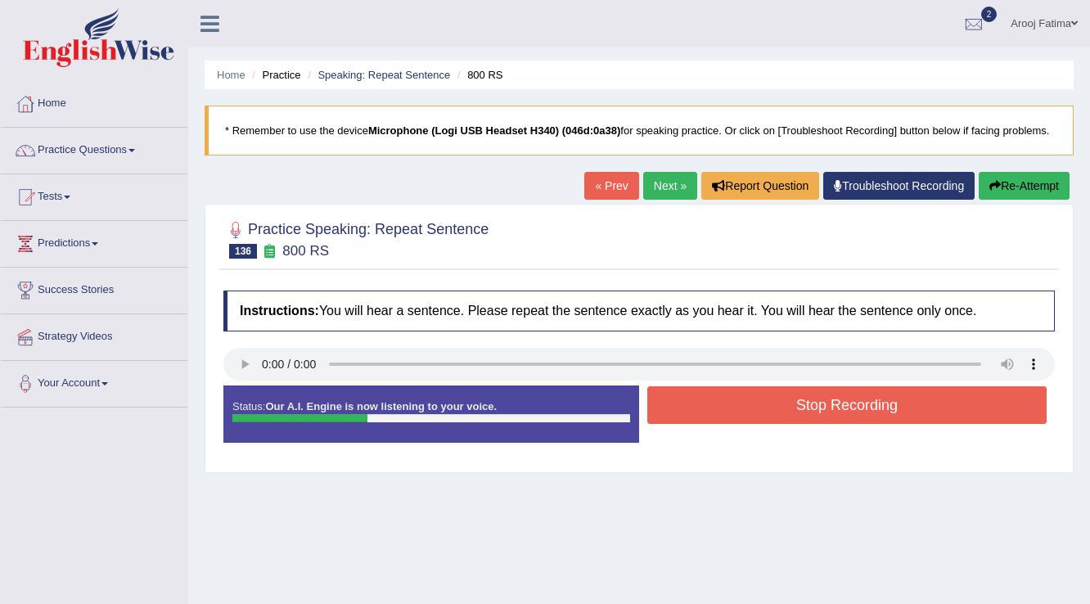
click at [832, 408] on button "Stop Recording" at bounding box center [846, 405] width 399 height 38
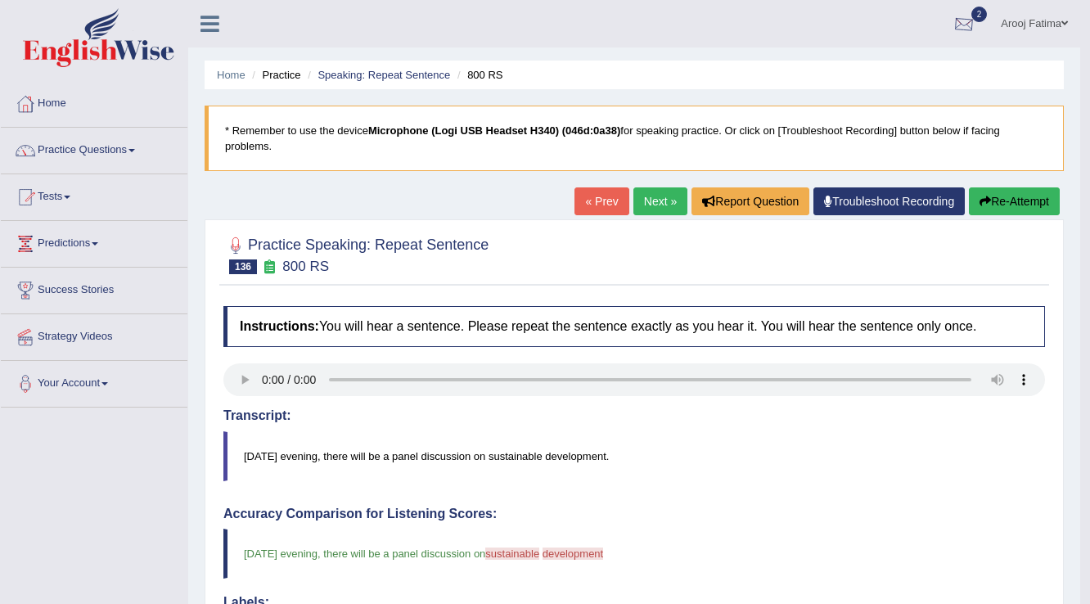
click at [968, 24] on div at bounding box center [964, 24] width 25 height 25
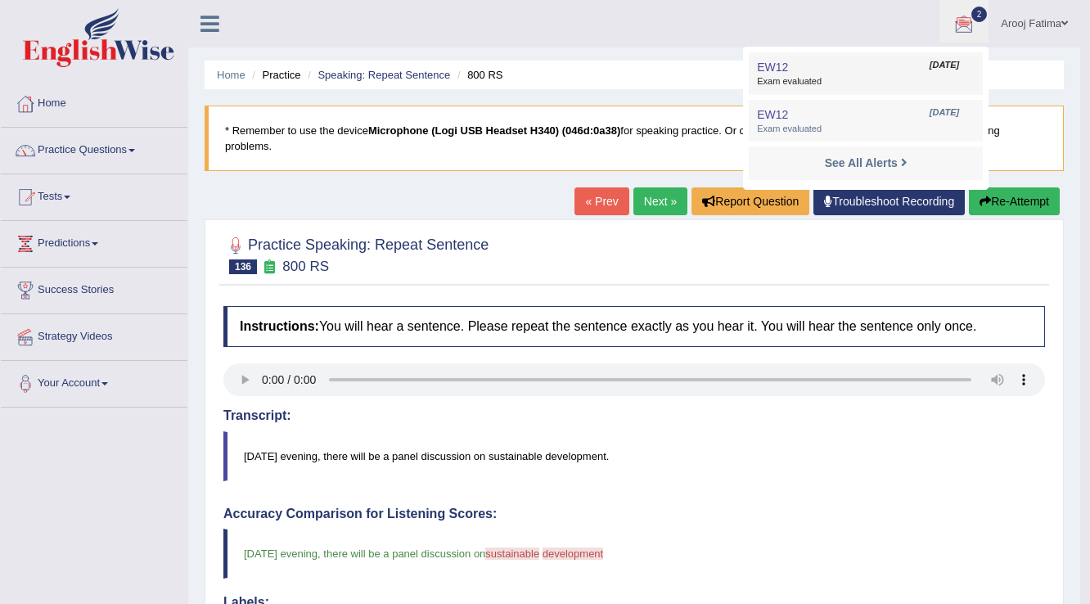
click at [809, 82] on span "Exam evaluated" at bounding box center [866, 81] width 218 height 13
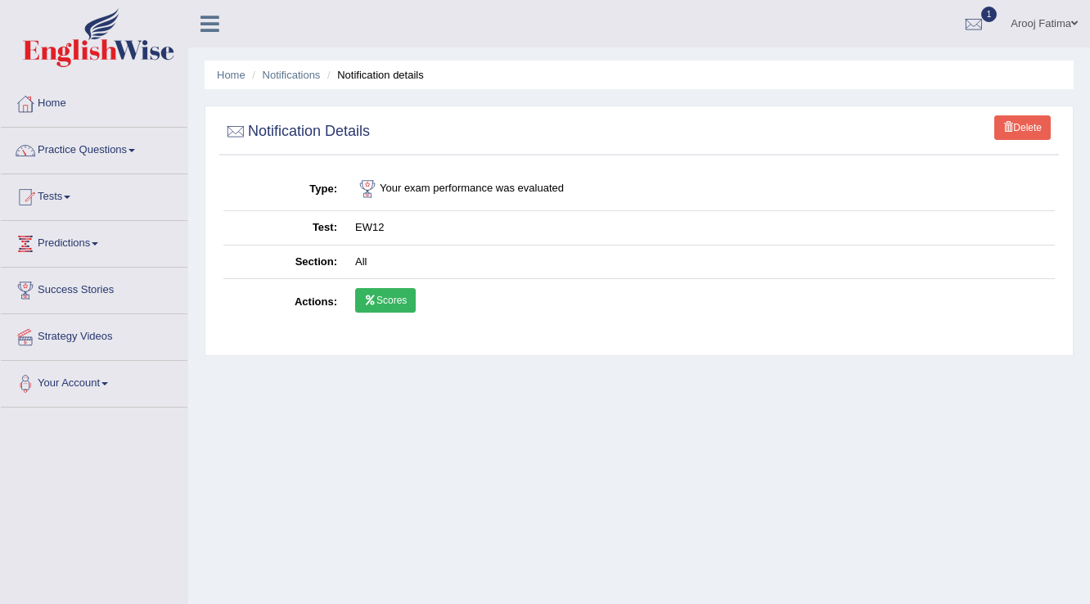
click at [372, 301] on icon at bounding box center [370, 300] width 12 height 10
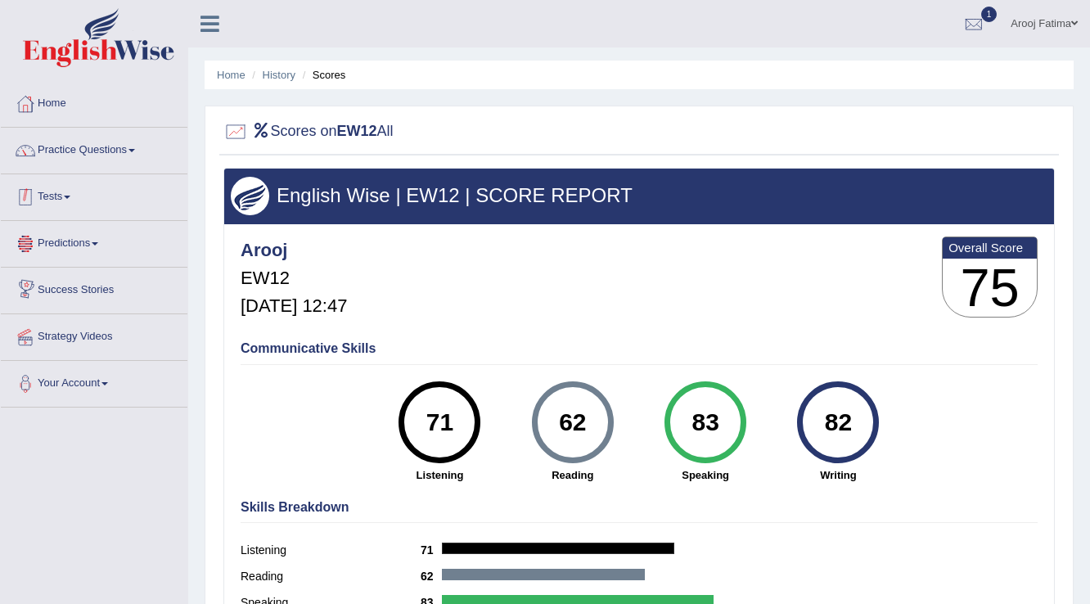
click at [61, 195] on link "Tests" at bounding box center [94, 194] width 187 height 41
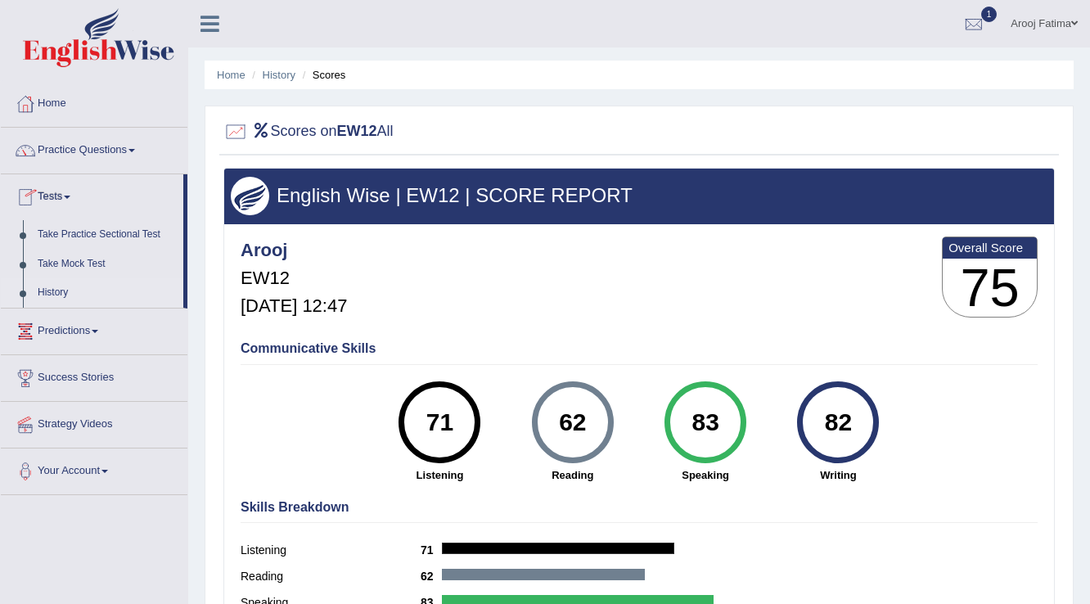
click at [55, 294] on link "History" at bounding box center [106, 292] width 153 height 29
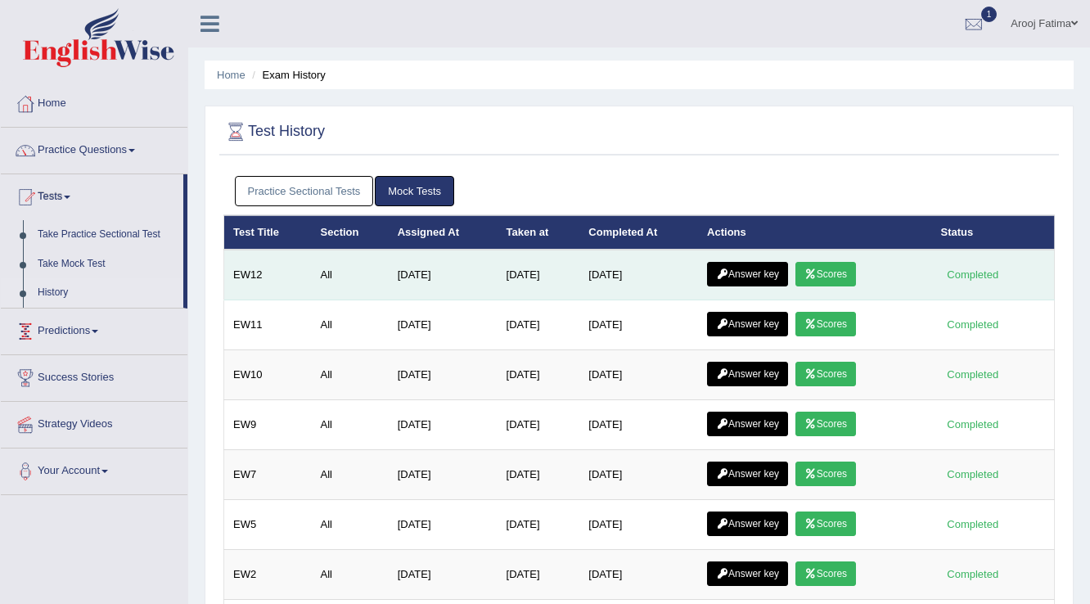
click at [769, 273] on link "Answer key" at bounding box center [747, 274] width 81 height 25
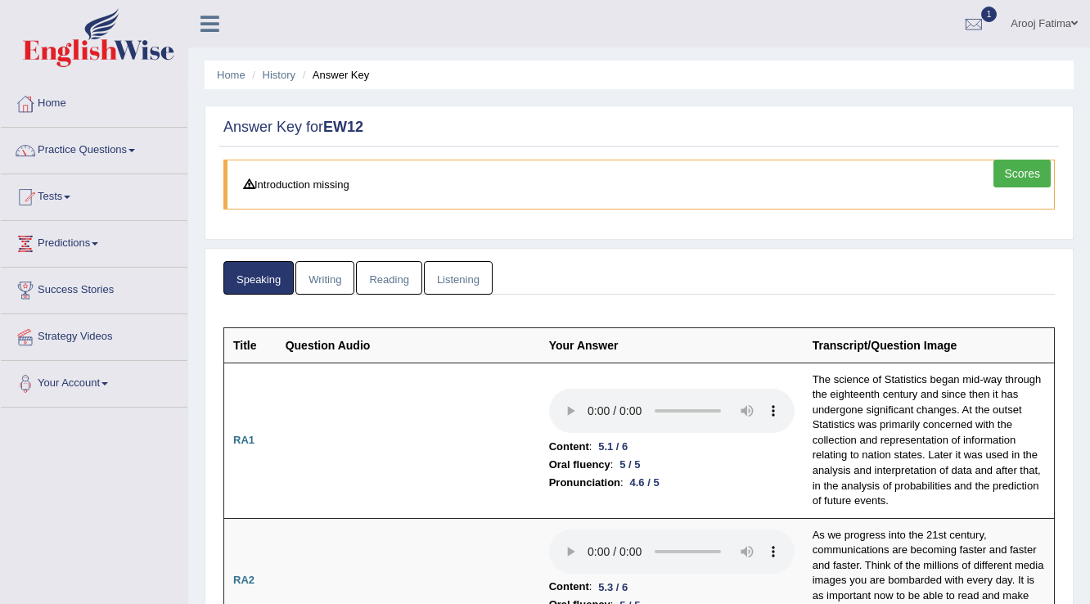
click at [331, 276] on link "Writing" at bounding box center [324, 278] width 59 height 34
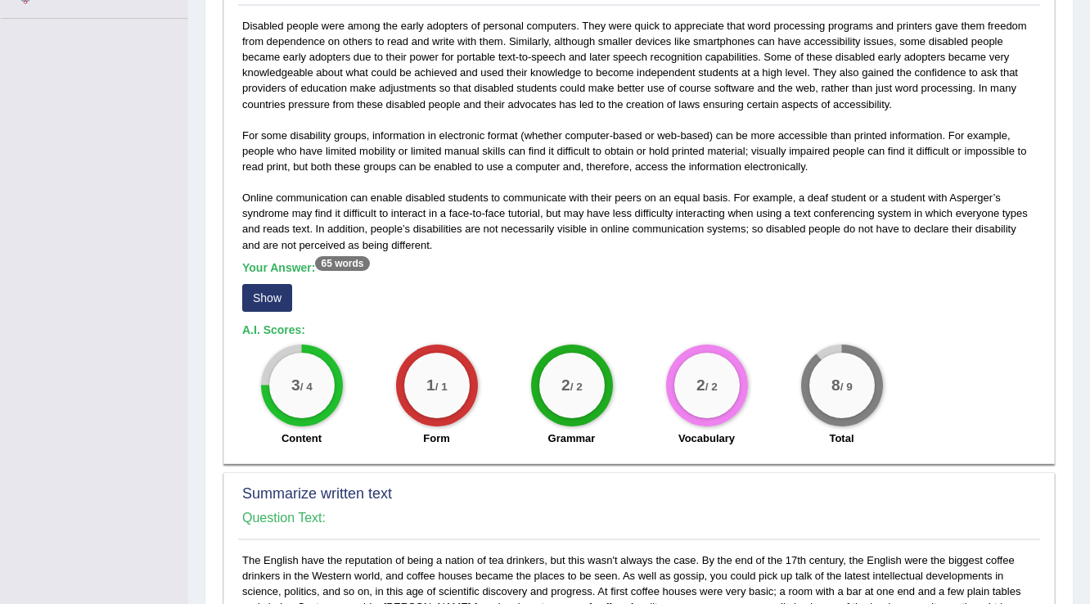
scroll to position [393, 0]
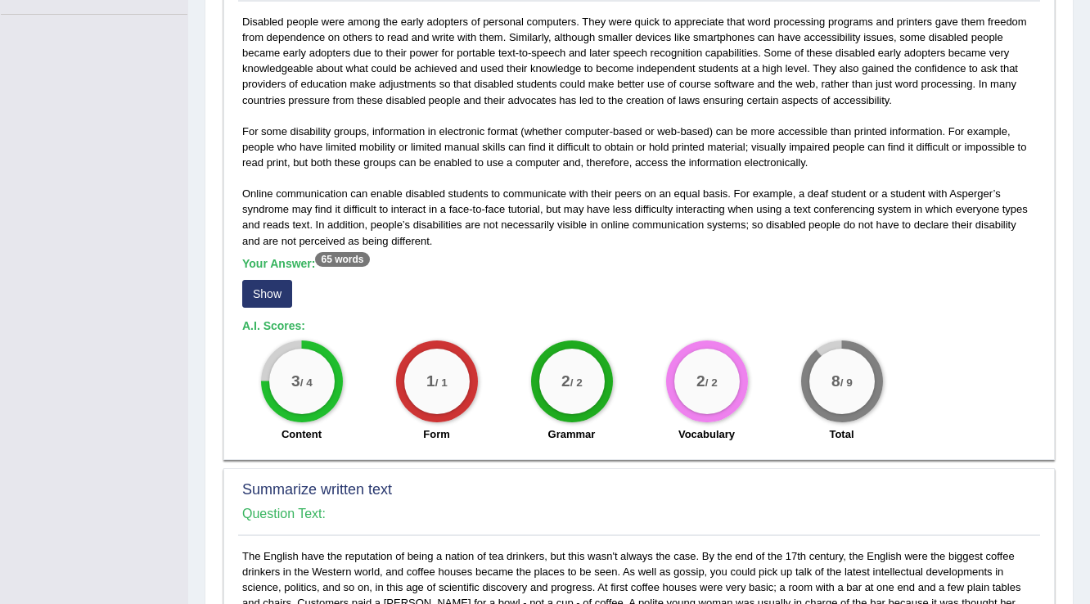
click at [261, 293] on button "Show" at bounding box center [267, 294] width 50 height 28
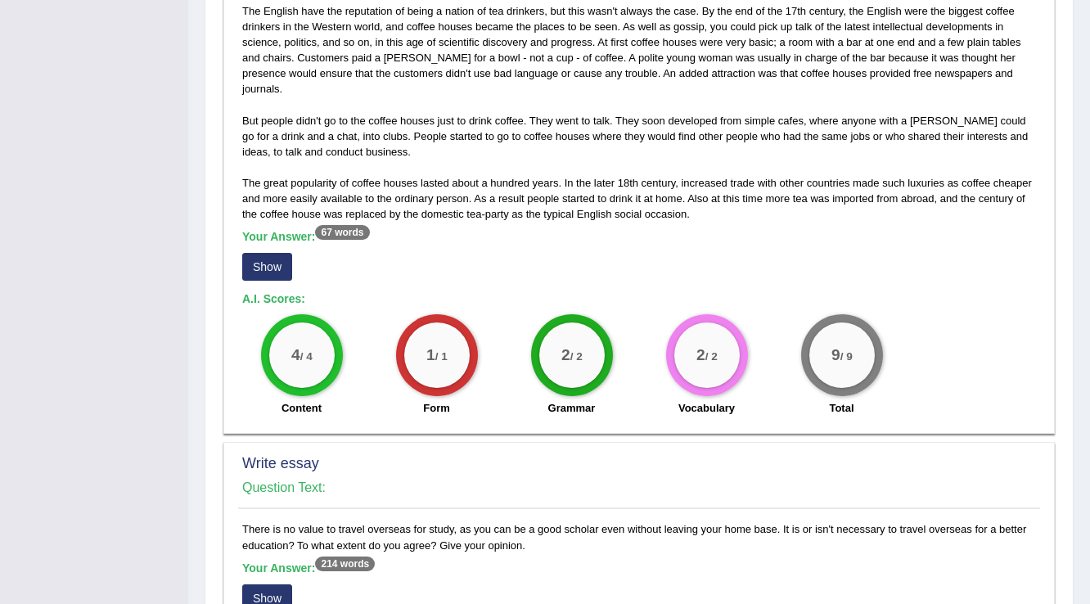
scroll to position [982, 0]
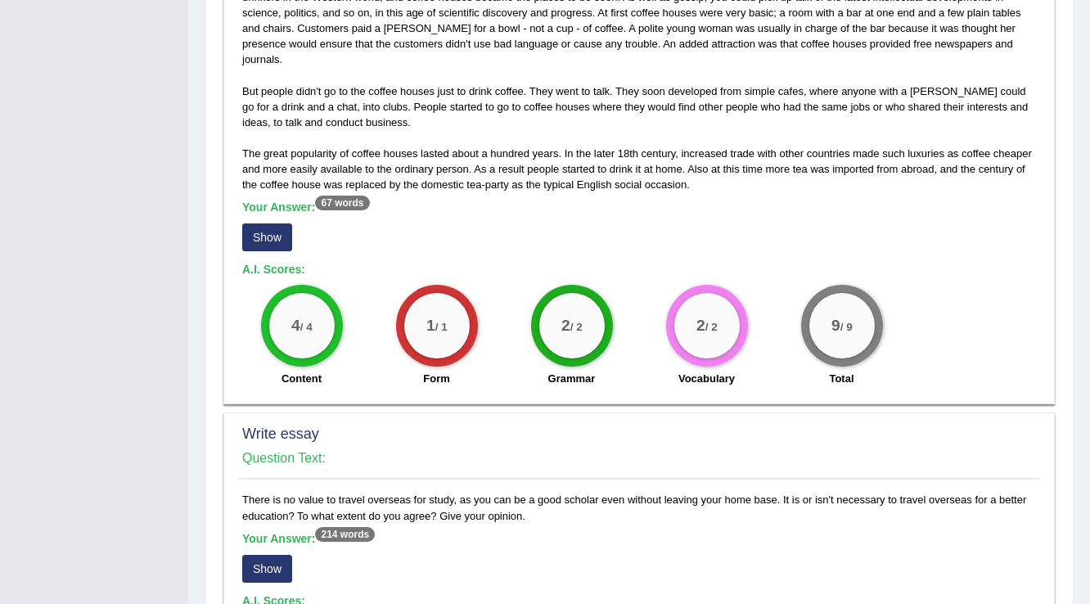
click at [268, 223] on button "Show" at bounding box center [267, 237] width 50 height 28
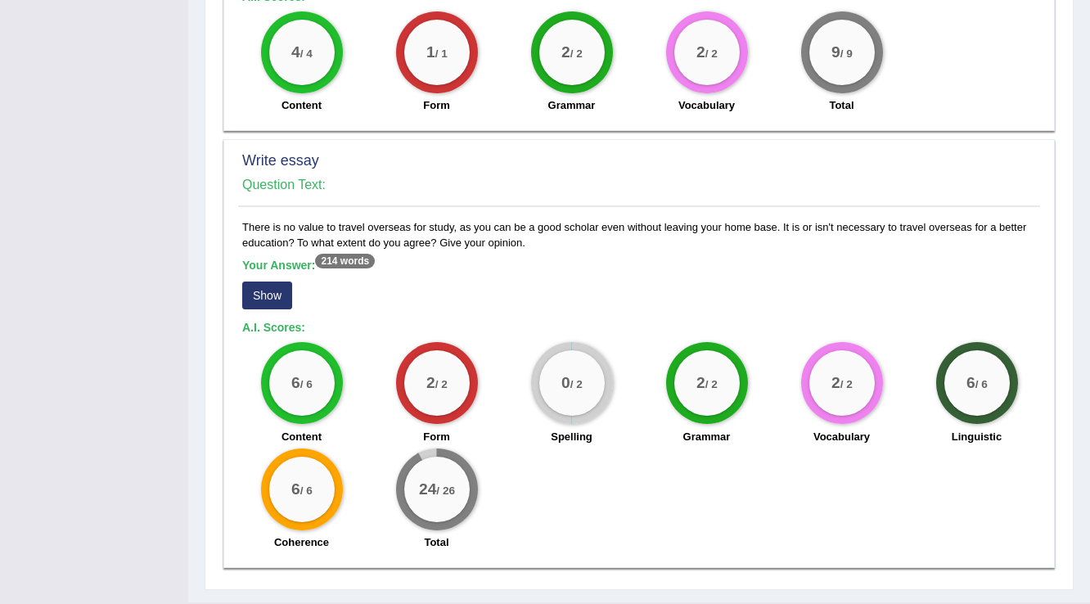
scroll to position [1291, 0]
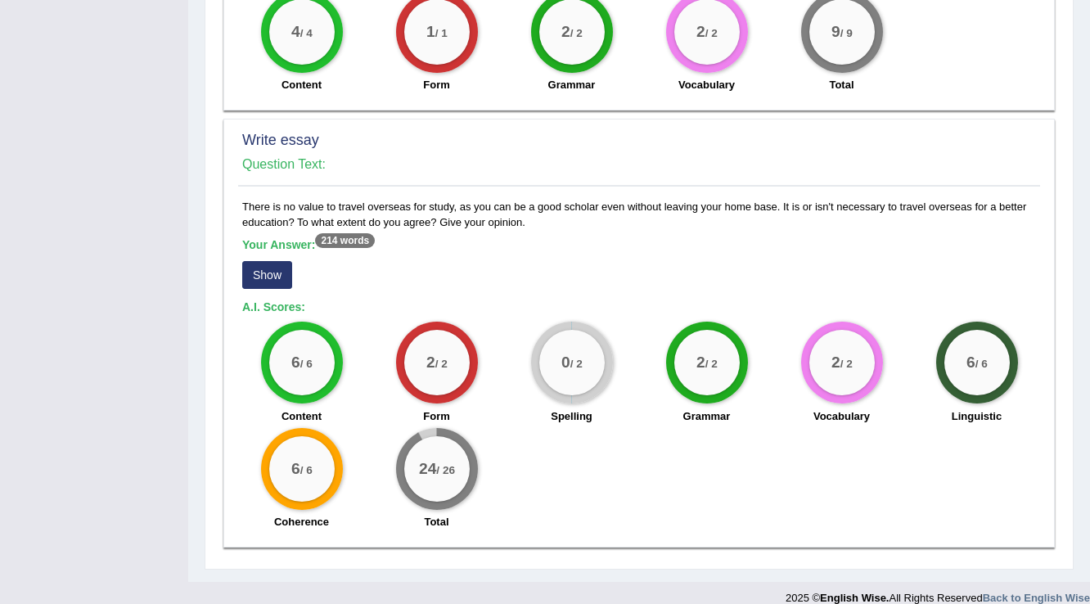
click at [276, 261] on button "Show" at bounding box center [267, 275] width 50 height 28
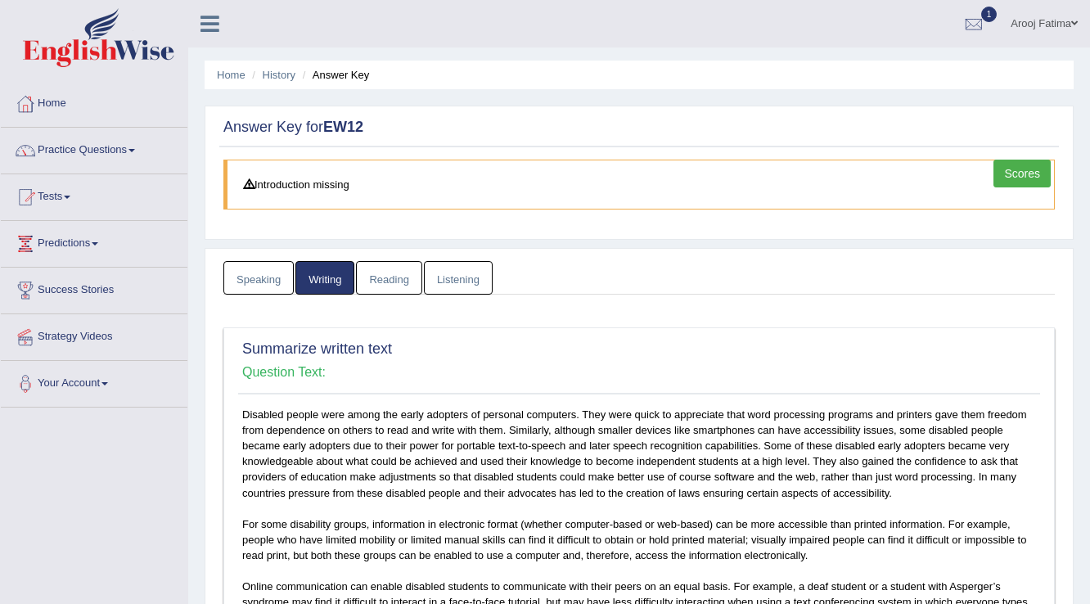
scroll to position [0, 0]
click at [388, 273] on link "Reading" at bounding box center [388, 278] width 65 height 34
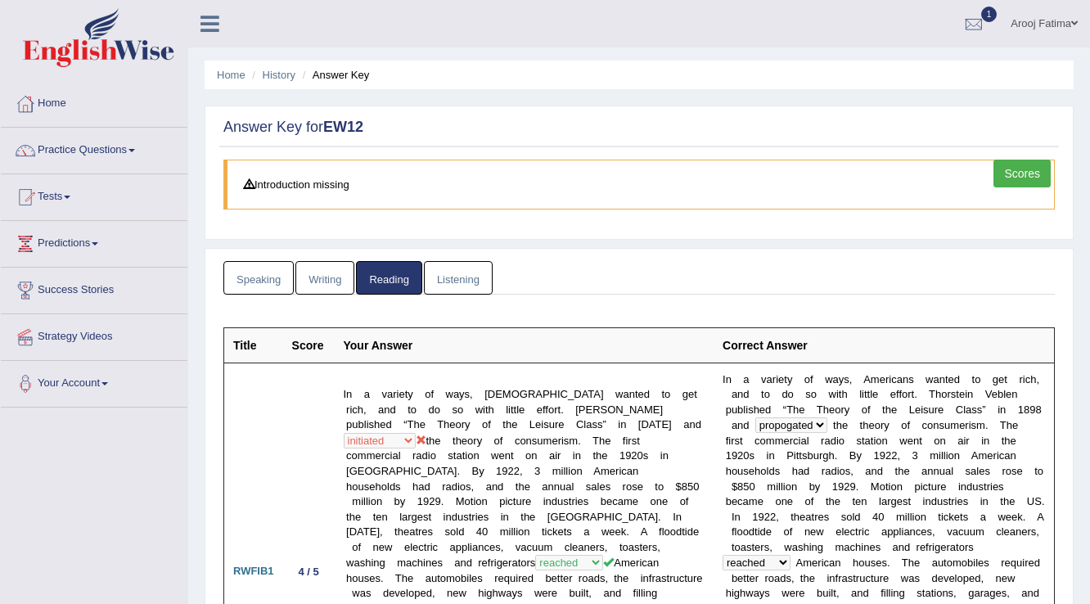
click at [452, 277] on link "Listening" at bounding box center [458, 278] width 69 height 34
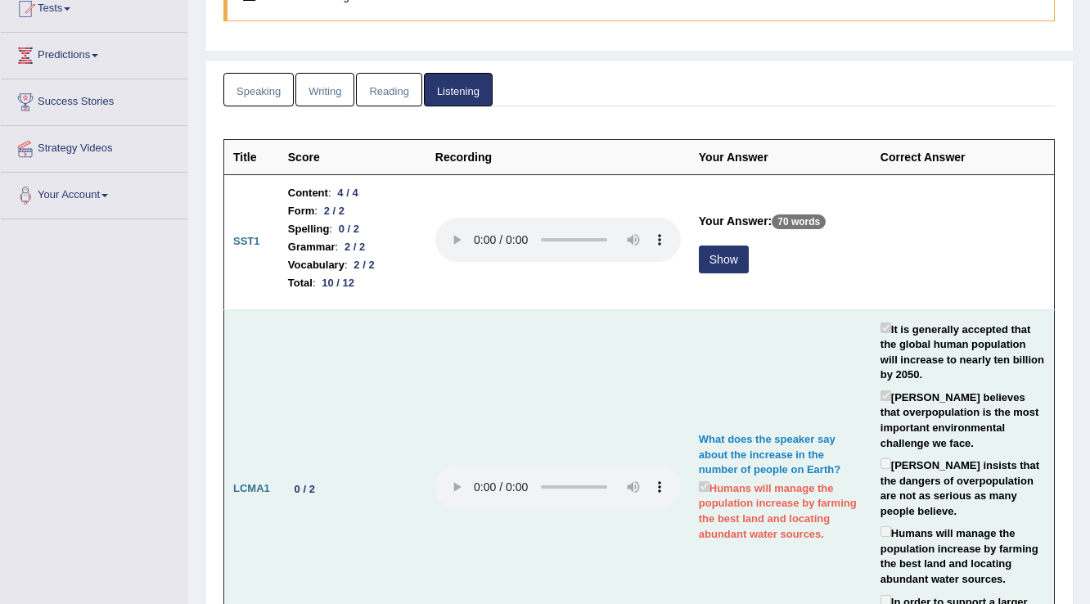
scroll to position [196, 0]
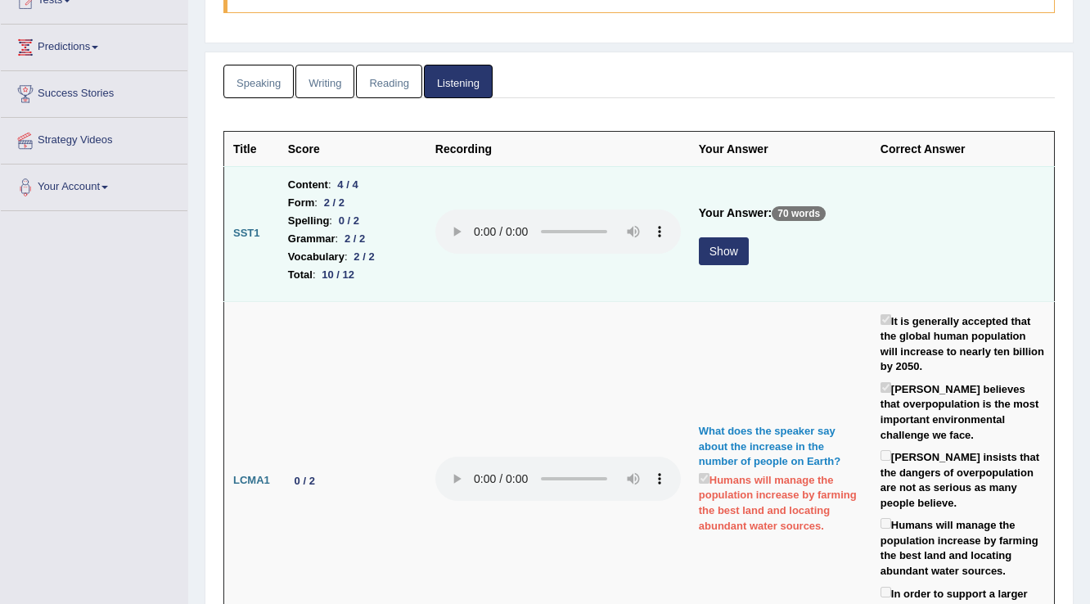
click at [719, 250] on button "Show" at bounding box center [724, 251] width 50 height 28
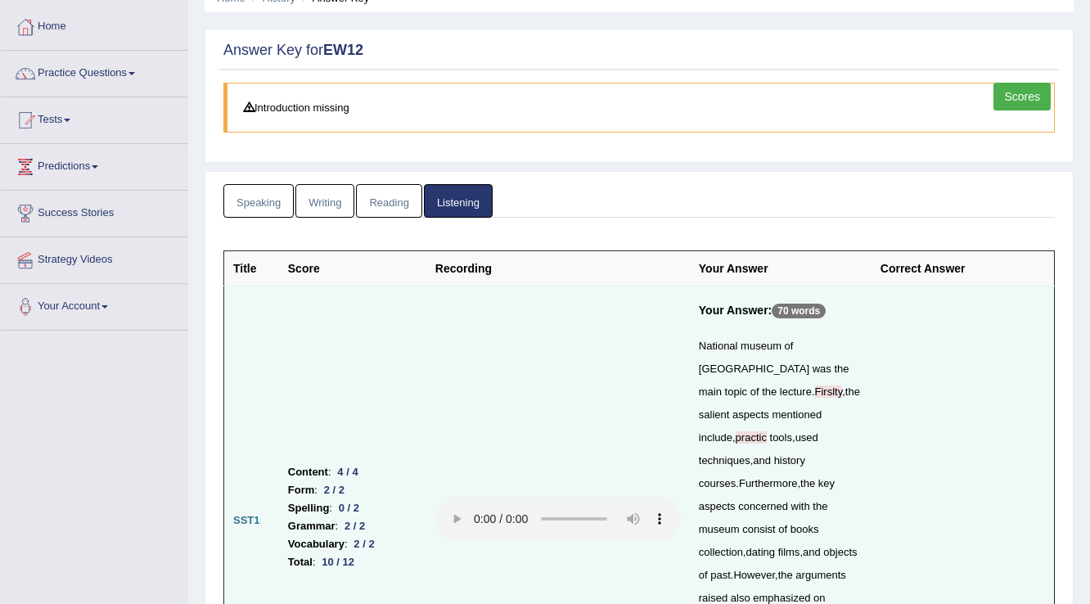
scroll to position [0, 0]
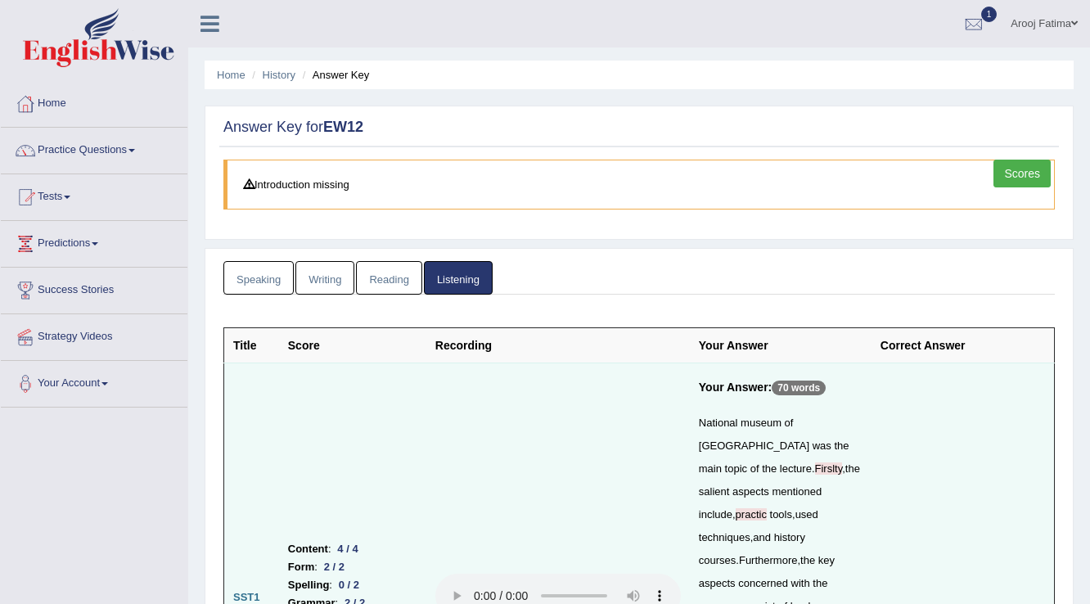
click at [390, 278] on link "Reading" at bounding box center [388, 278] width 65 height 34
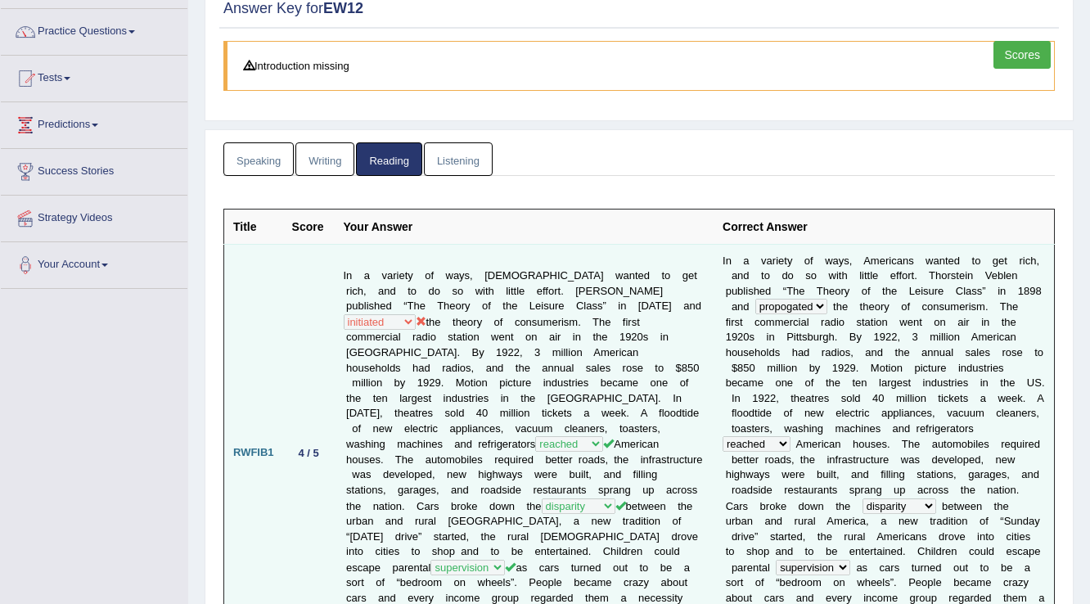
scroll to position [262, 0]
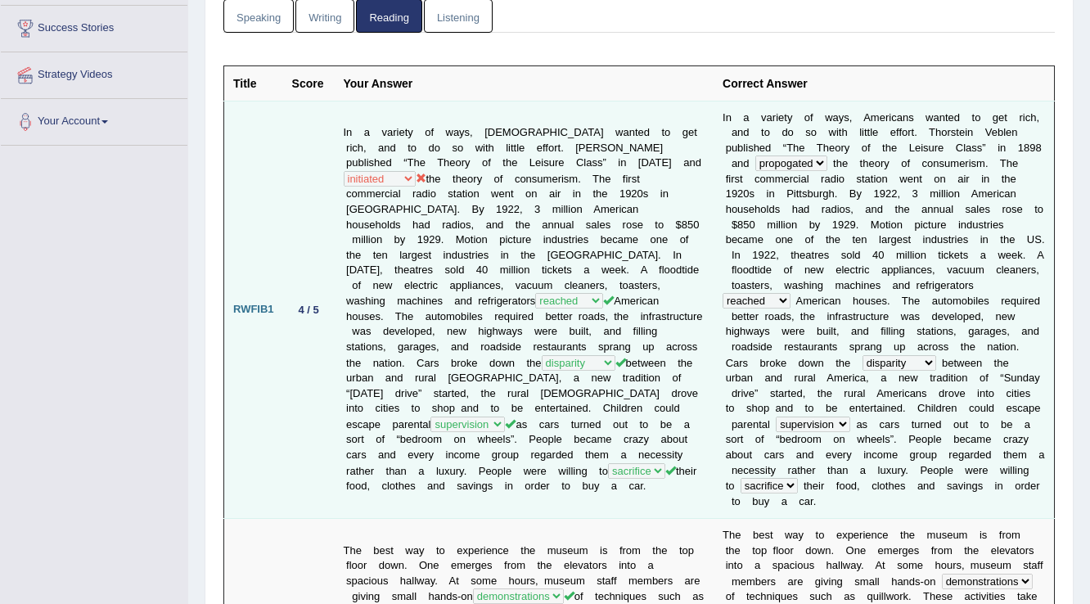
click at [735, 170] on td "I n a v a r i e t y o f w a y s , A m e r i c a n s w a n t e d t o g e t r i c…" at bounding box center [884, 310] width 340 height 418
